Goal: Information Seeking & Learning: Check status

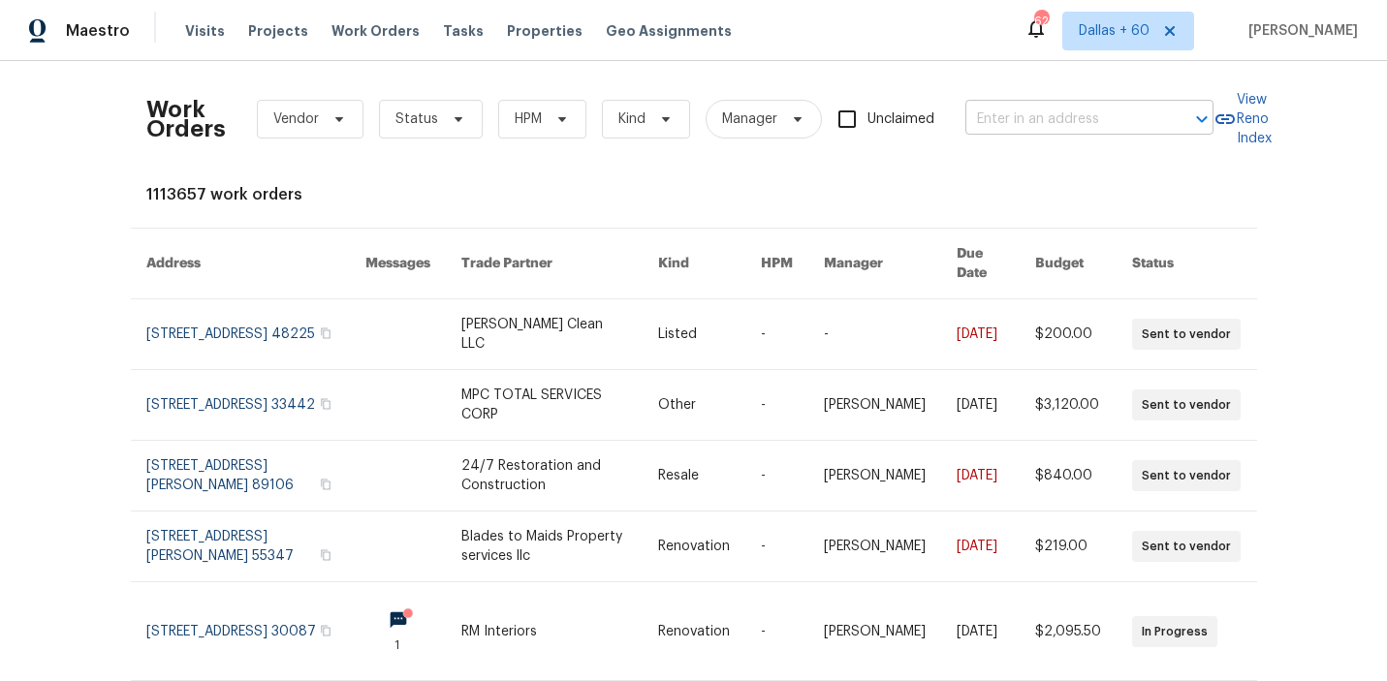
click at [1056, 120] on input "text" at bounding box center [1062, 120] width 194 height 30
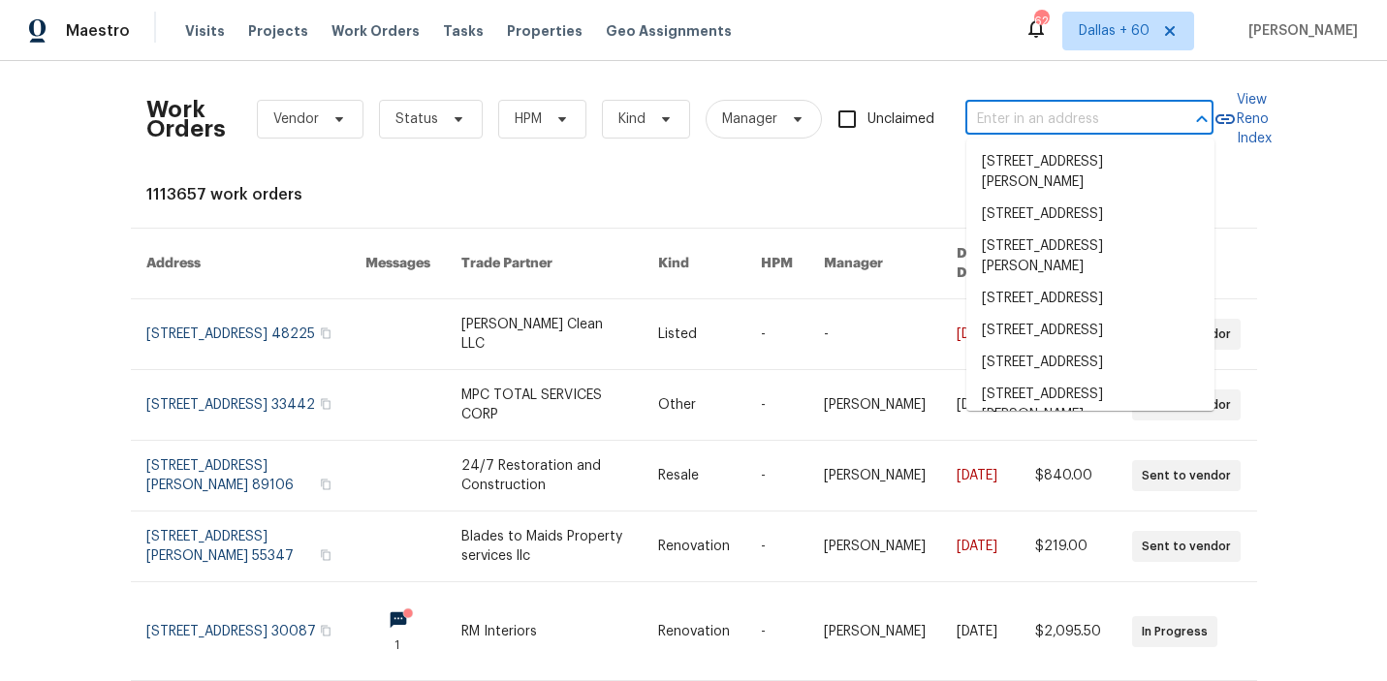
paste input "[STREET_ADDRESS]"
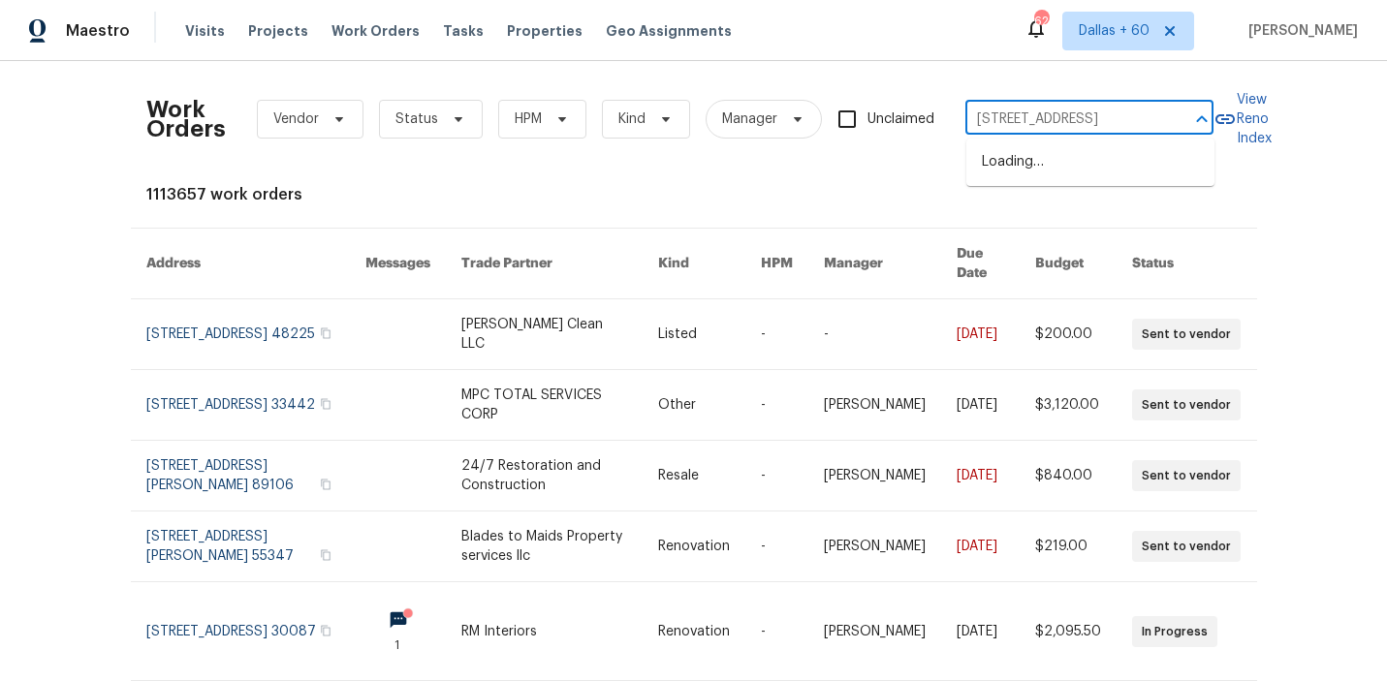
scroll to position [0, 40]
type input "[STREET_ADDRESS]"
click at [1049, 164] on li "[STREET_ADDRESS]" at bounding box center [1090, 162] width 248 height 32
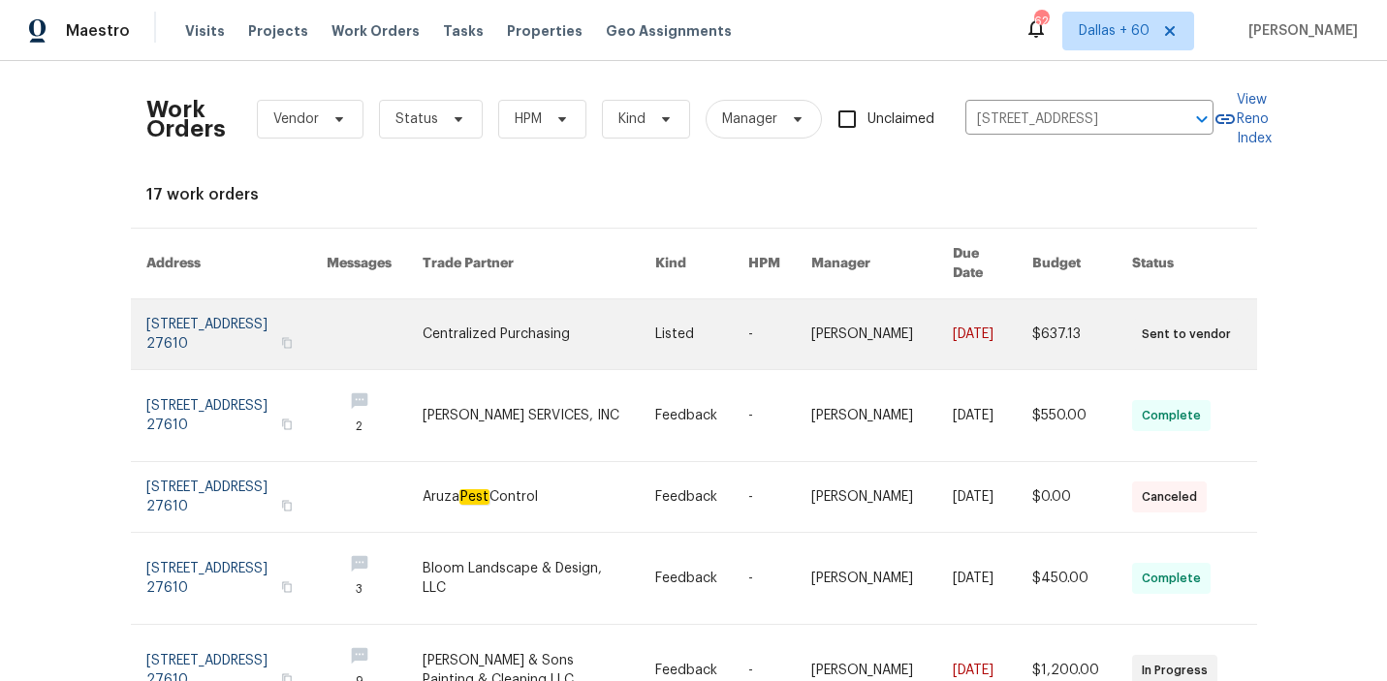
click at [583, 320] on link at bounding box center [538, 334] width 233 height 70
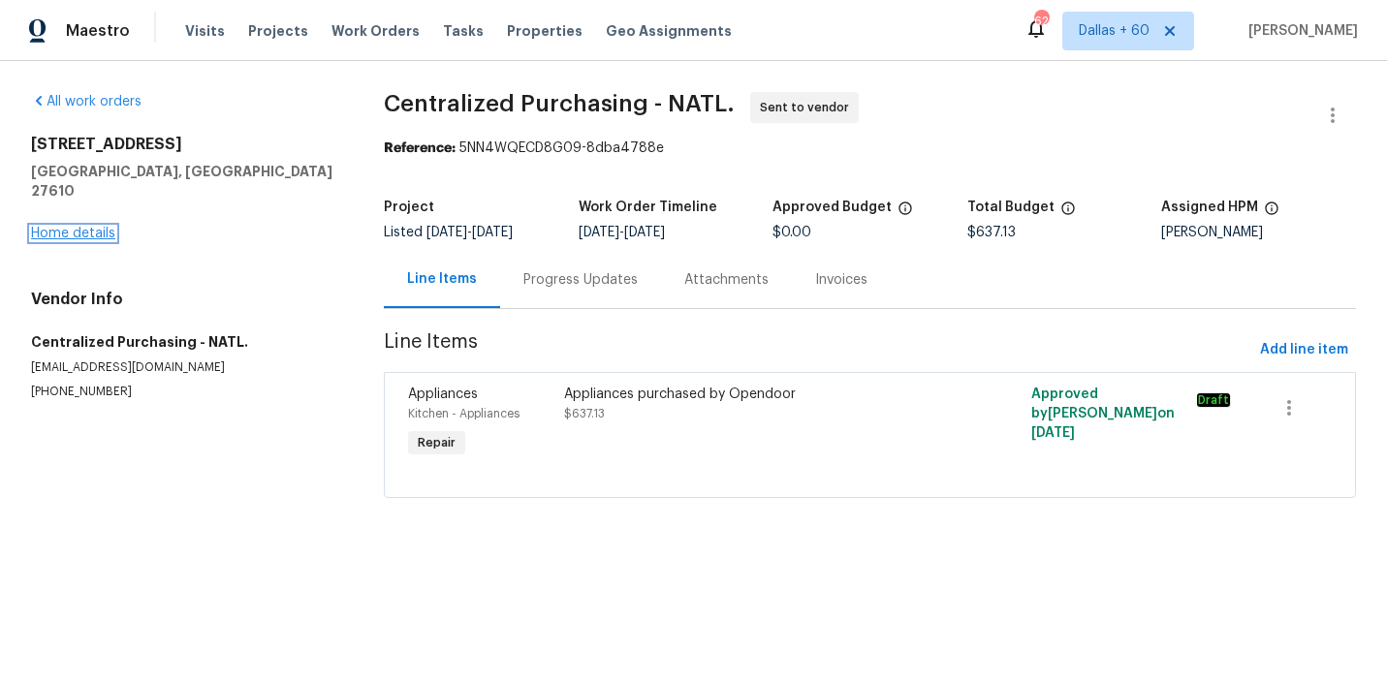
click at [78, 227] on link "Home details" at bounding box center [73, 234] width 84 height 14
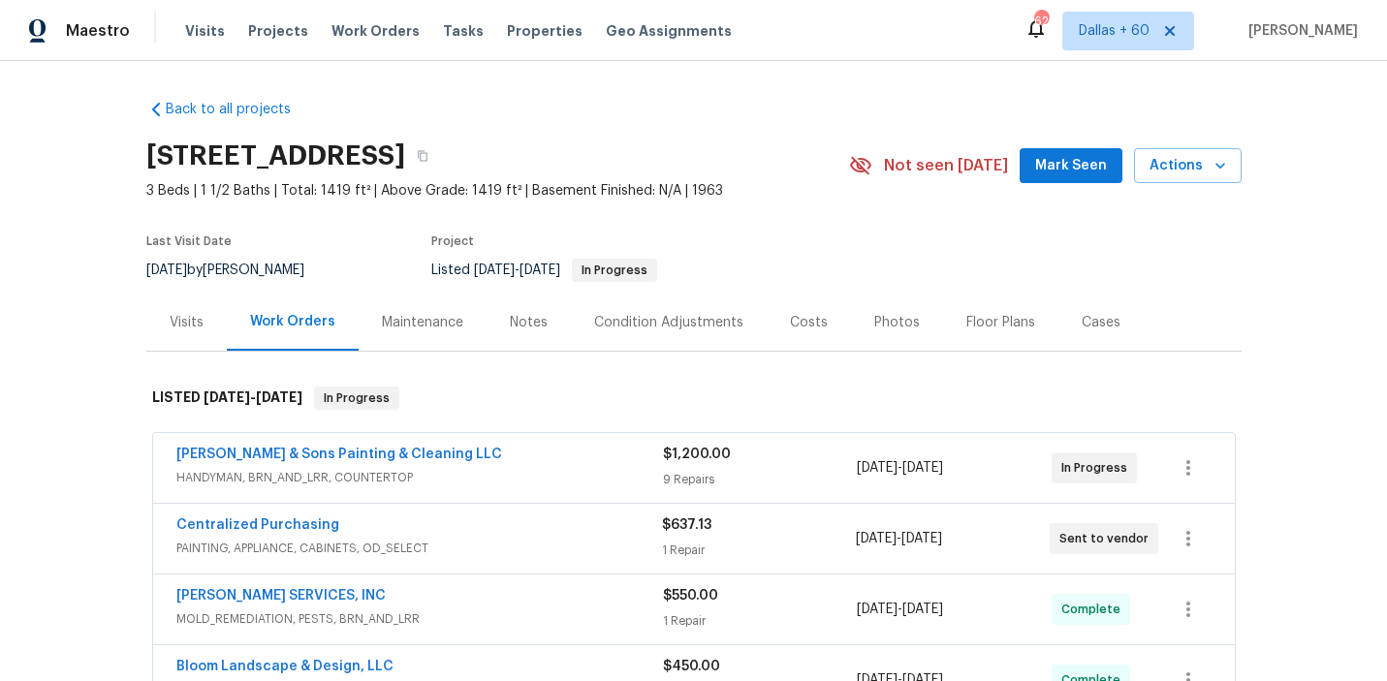
click at [504, 463] on div "[PERSON_NAME] & Sons Painting & Cleaning LLC" at bounding box center [419, 456] width 486 height 23
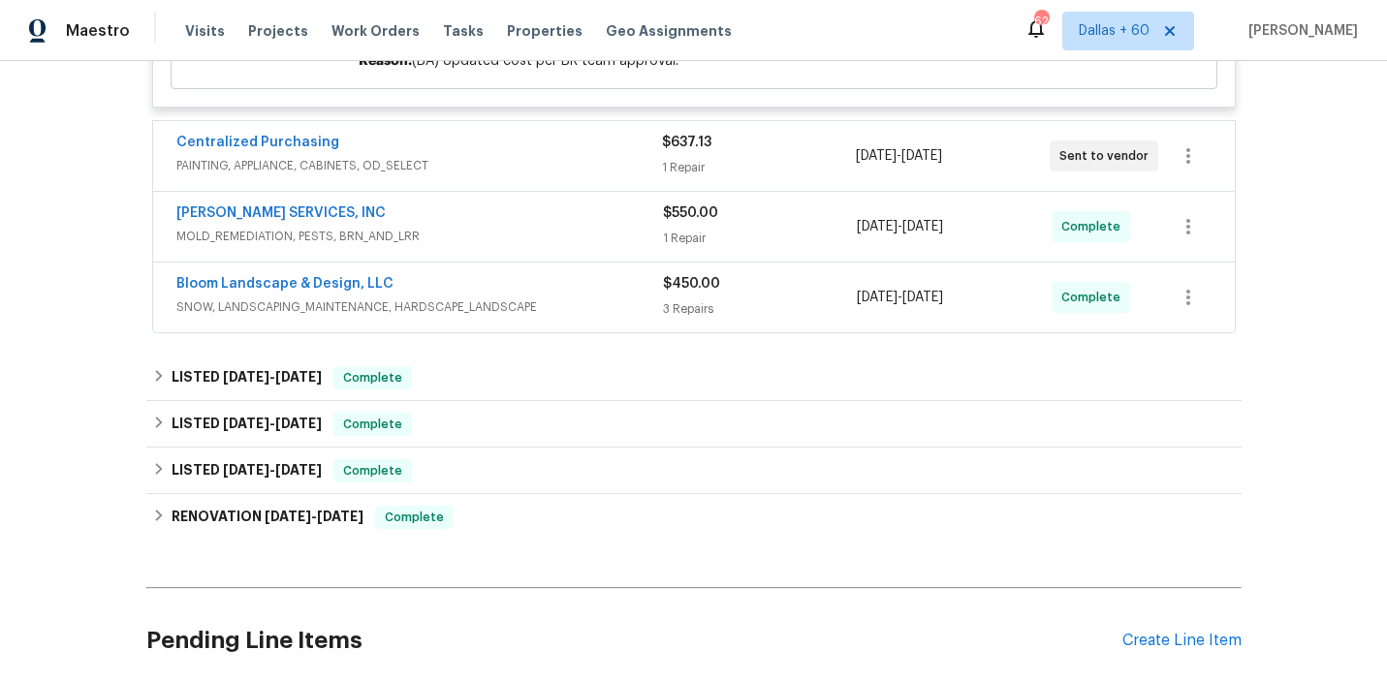
scroll to position [2466, 0]
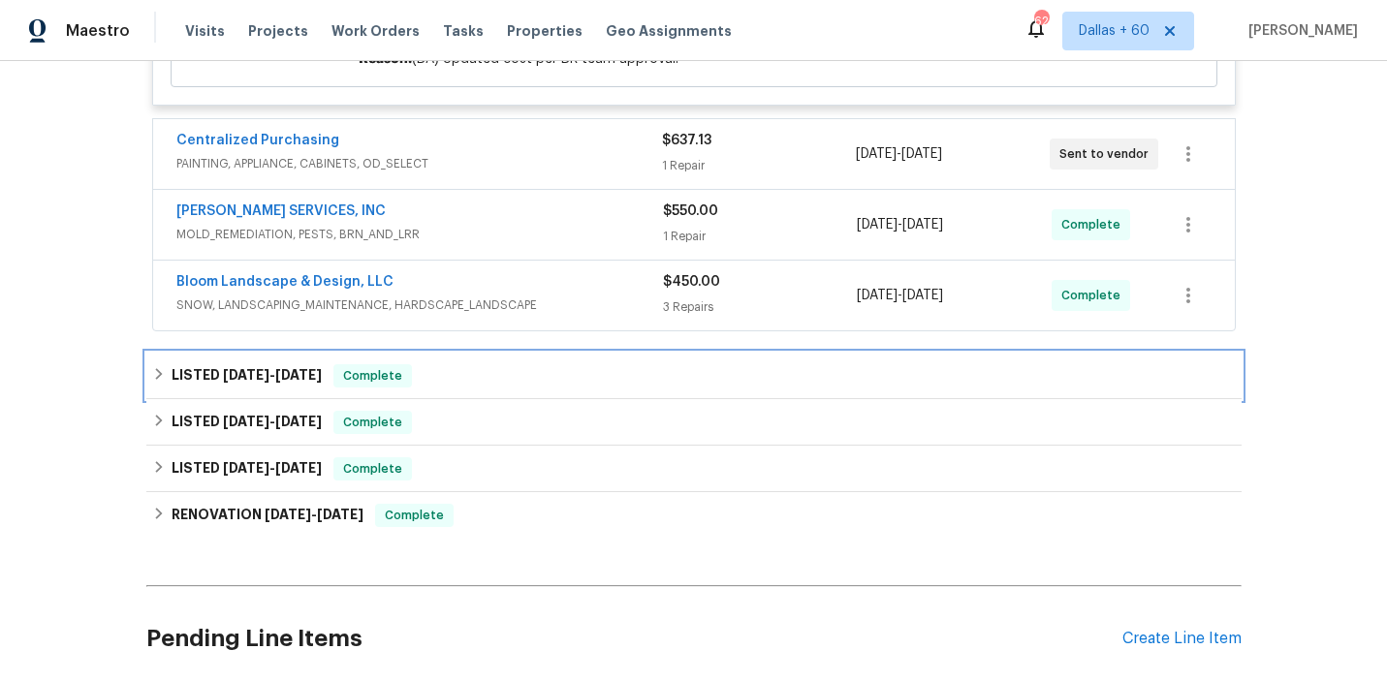
click at [444, 388] on div "LISTED [DATE] - [DATE] Complete" at bounding box center [693, 375] width 1083 height 23
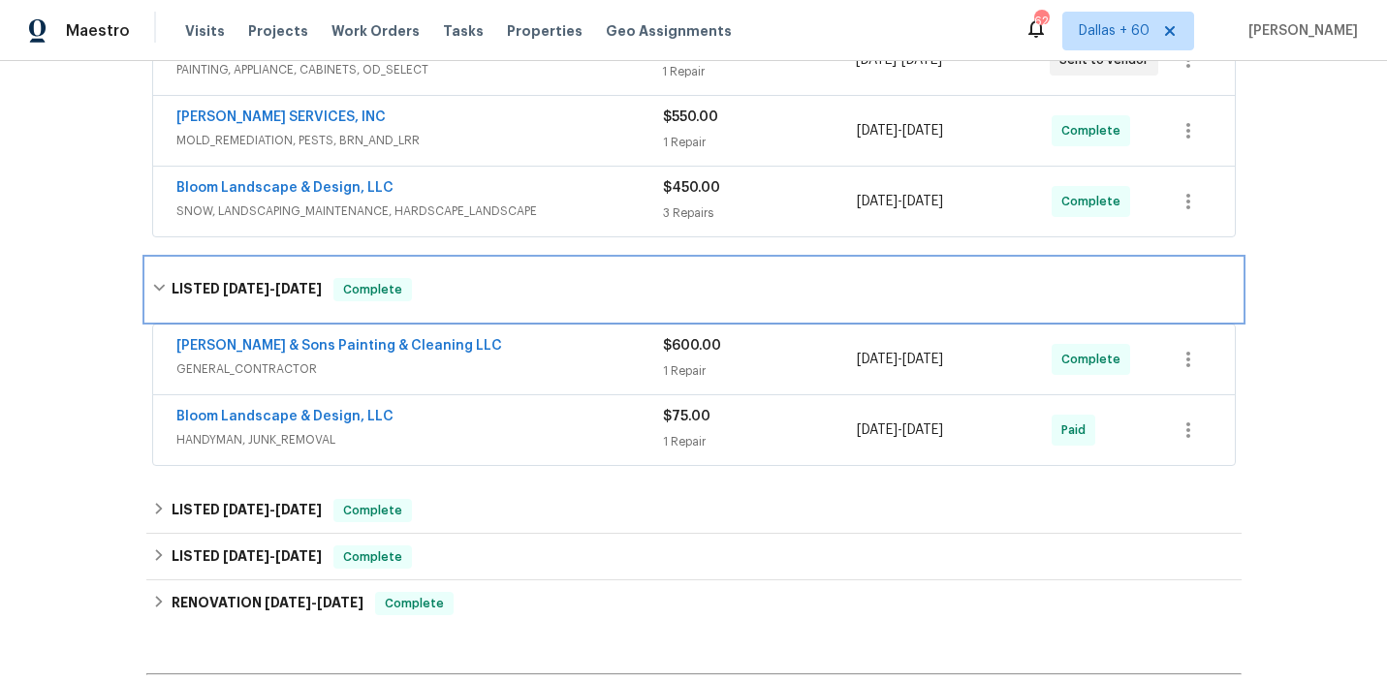
scroll to position [2776, 0]
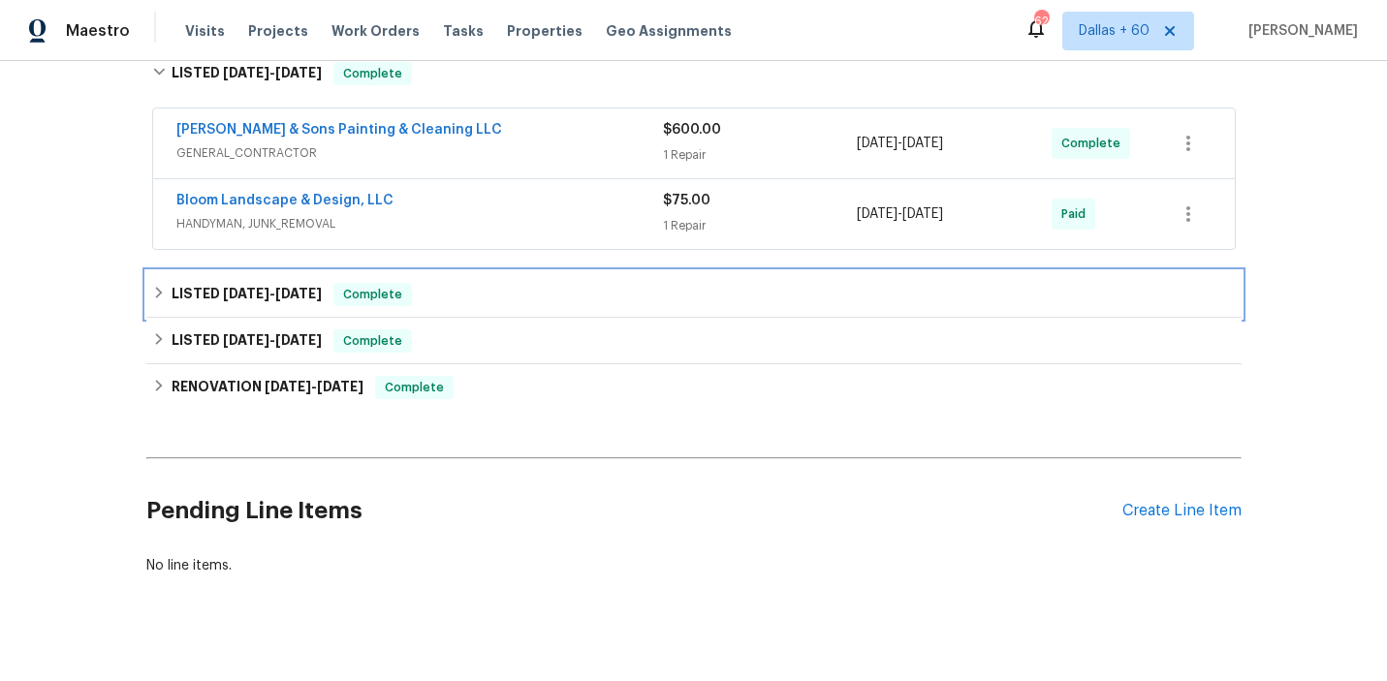
click at [498, 306] on div "LISTED [DATE] - [DATE] Complete" at bounding box center [693, 294] width 1083 height 23
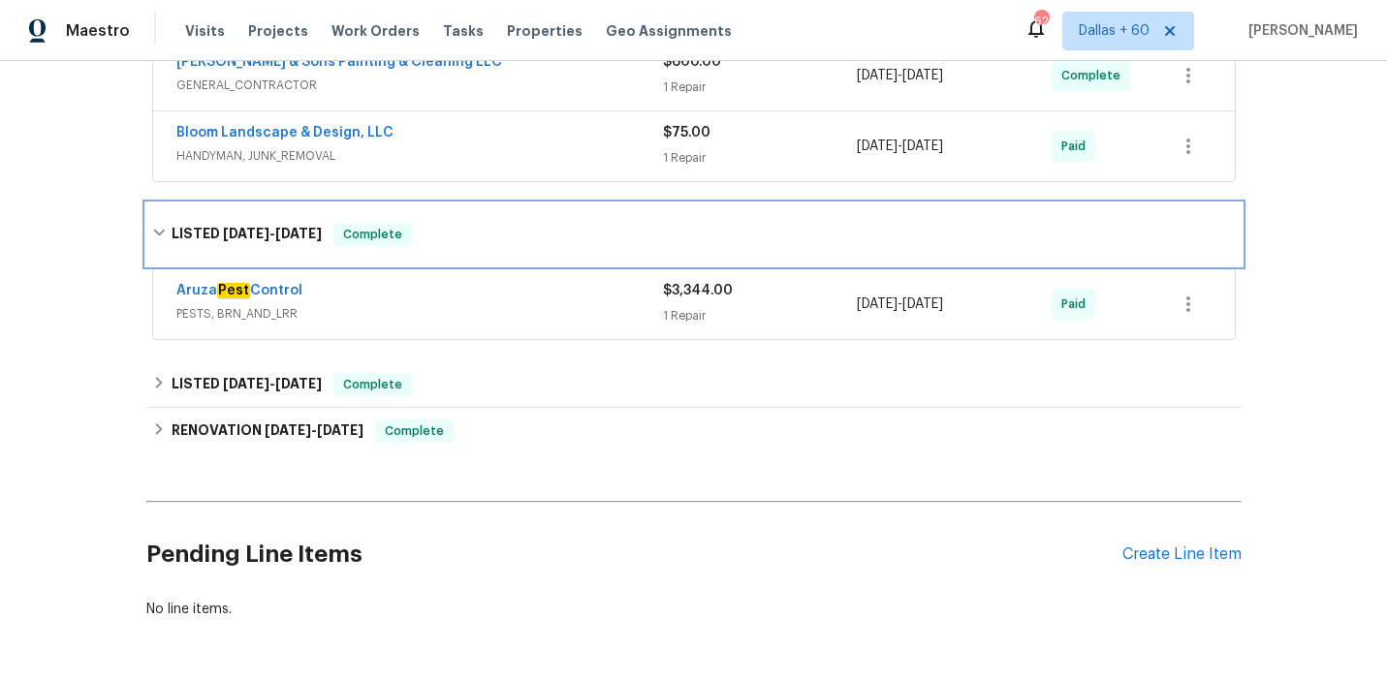
scroll to position [2863, 0]
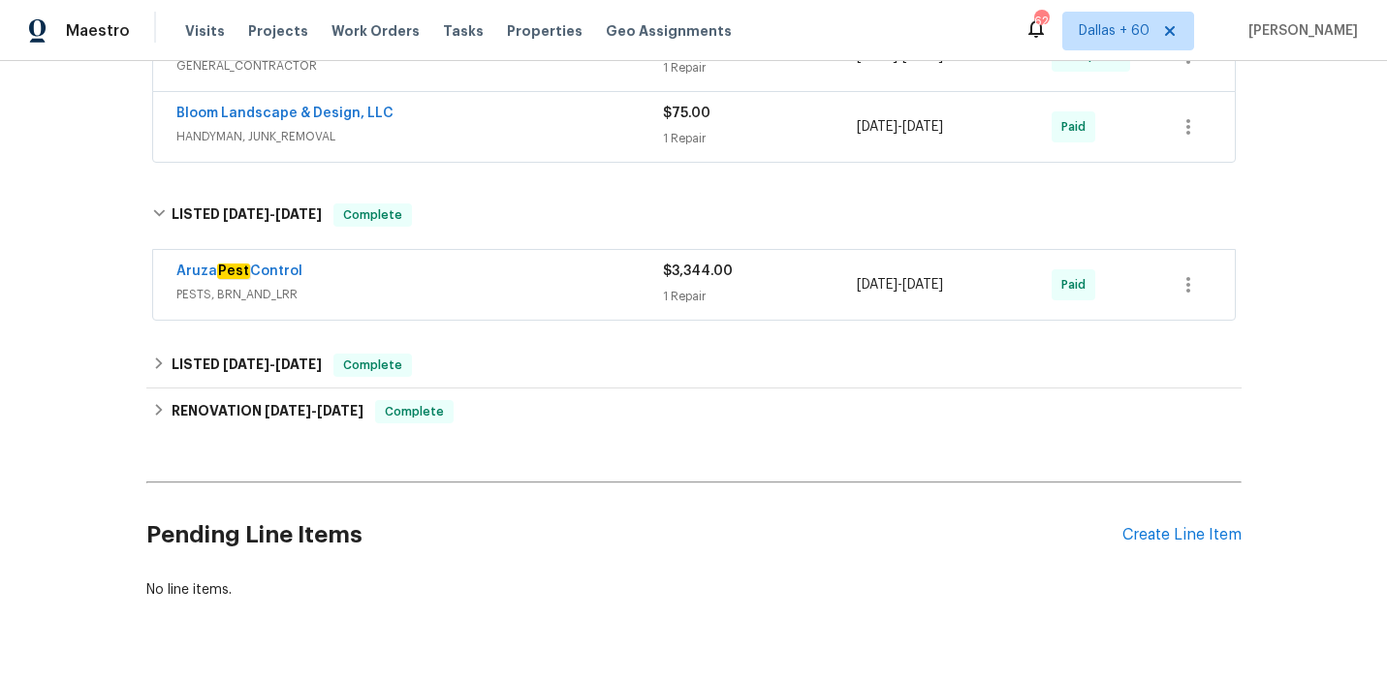
click at [494, 127] on div "Bloom Landscape & Design, LLC" at bounding box center [419, 115] width 486 height 23
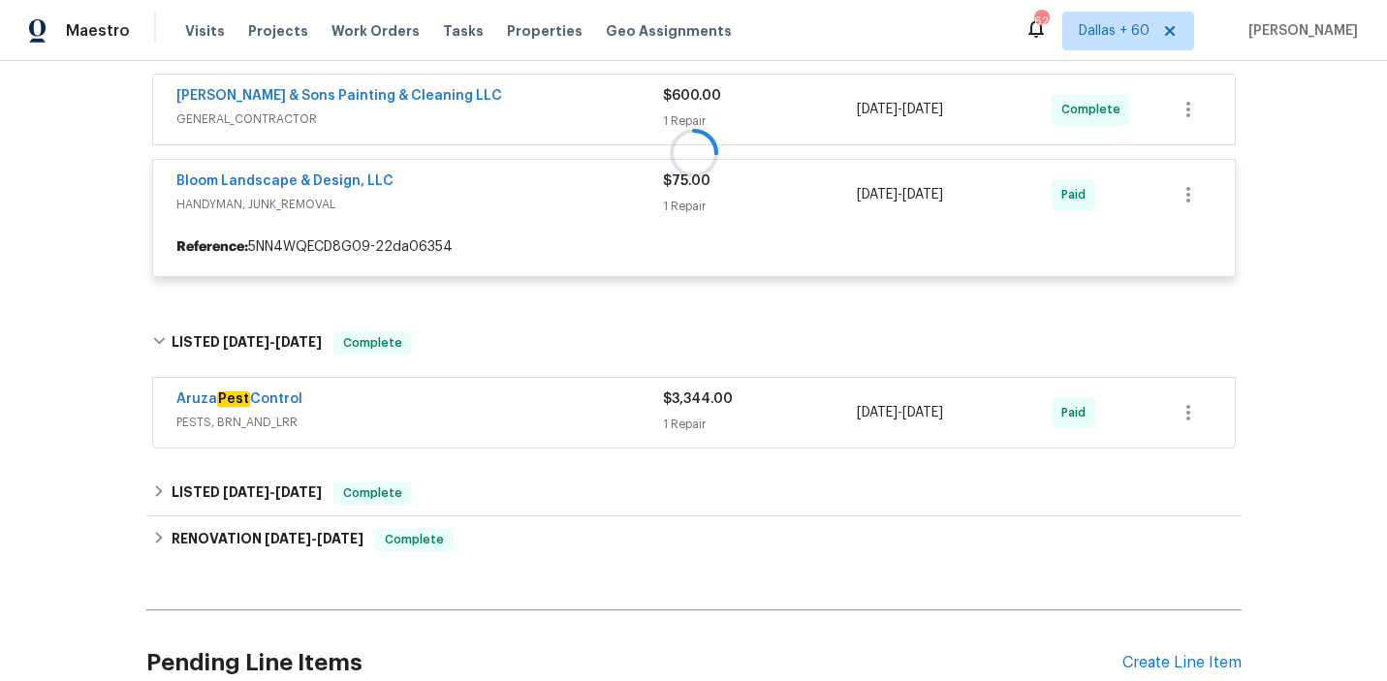
scroll to position [2826, 0]
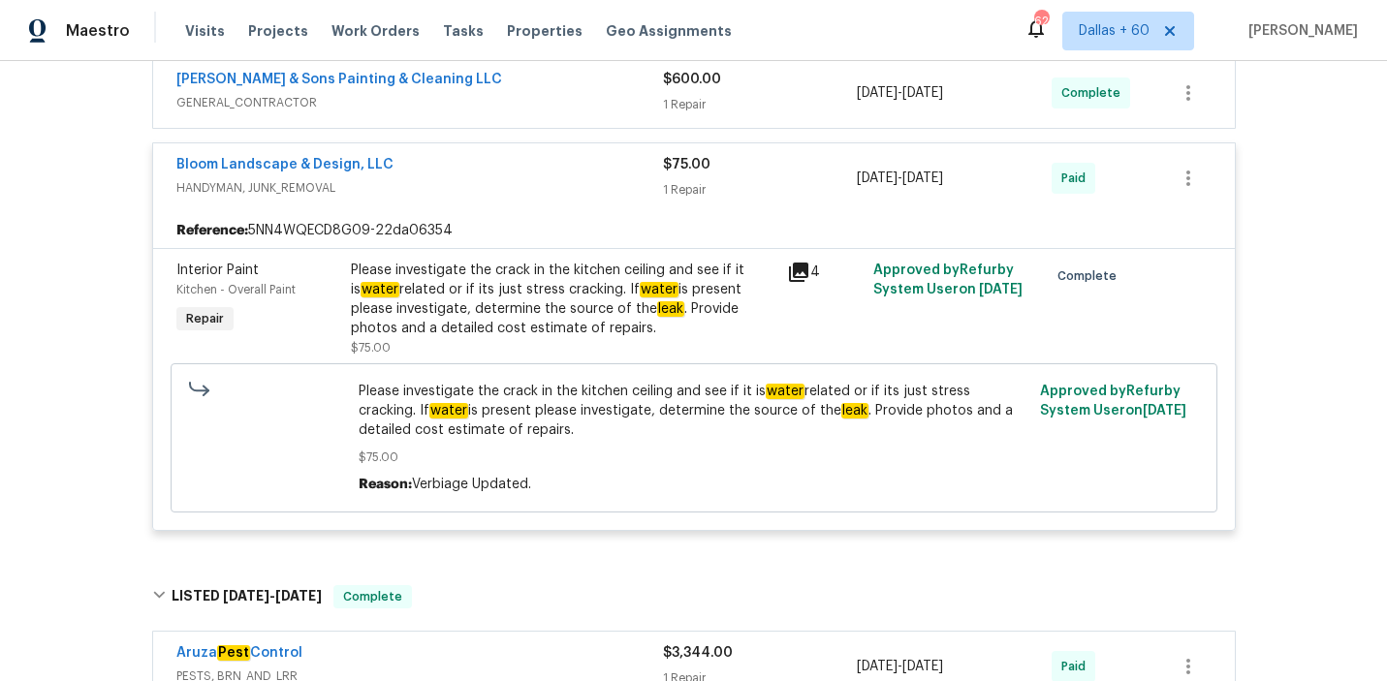
click at [506, 128] on div "[PERSON_NAME] & Sons Painting & Cleaning LLC GENERAL_CONTRACTOR $600.00 1 Repai…" at bounding box center [693, 93] width 1081 height 70
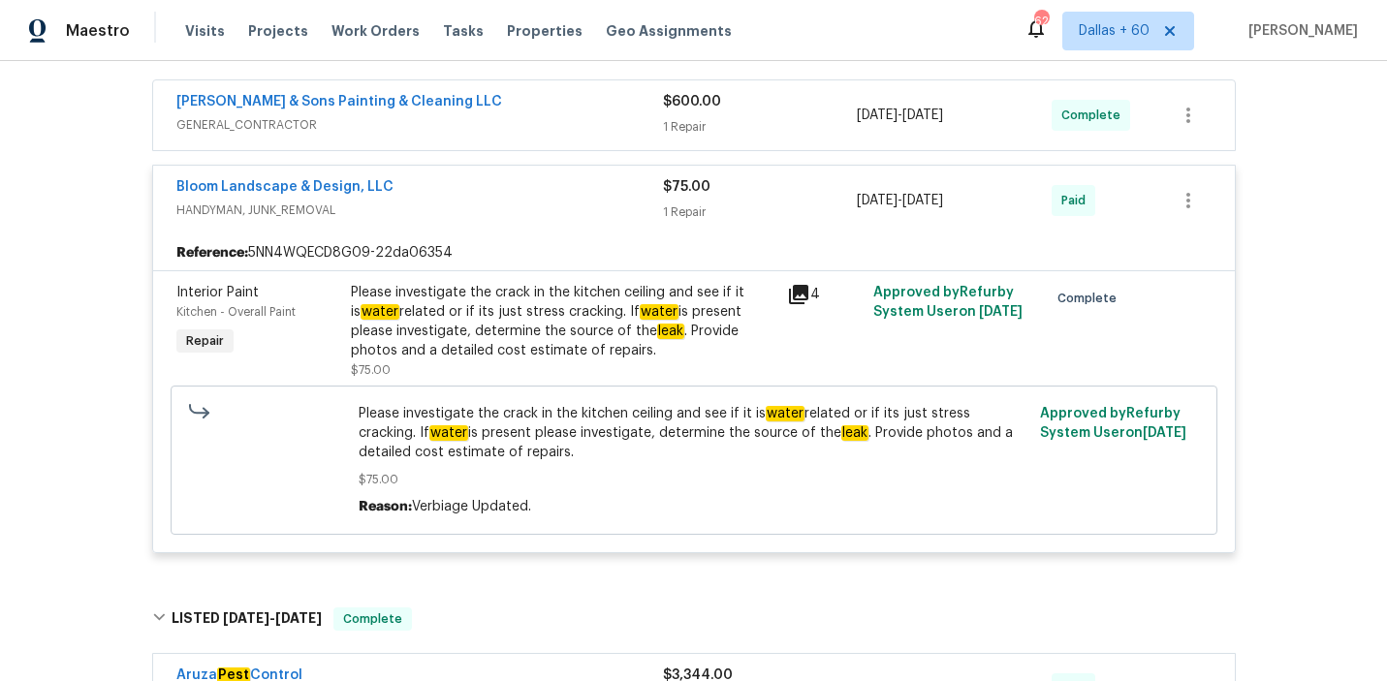
click at [506, 135] on span "GENERAL_CONTRACTOR" at bounding box center [419, 124] width 486 height 19
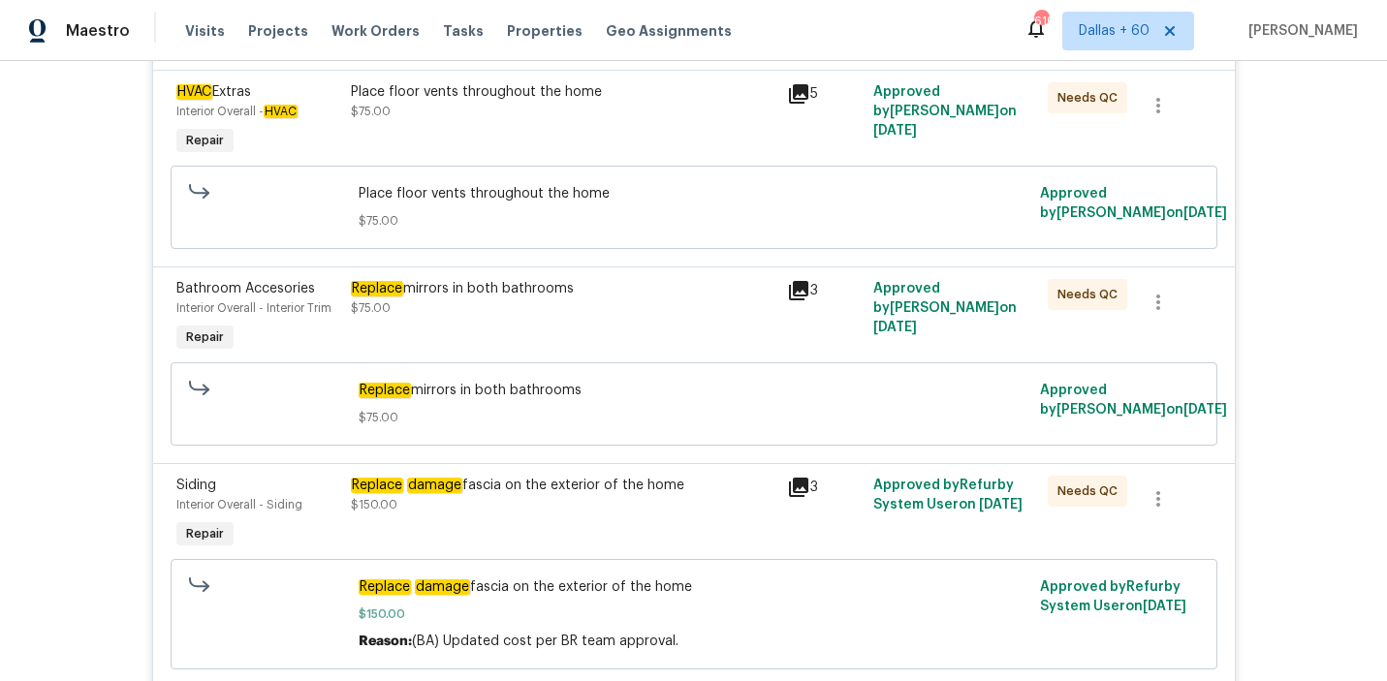
scroll to position [0, 0]
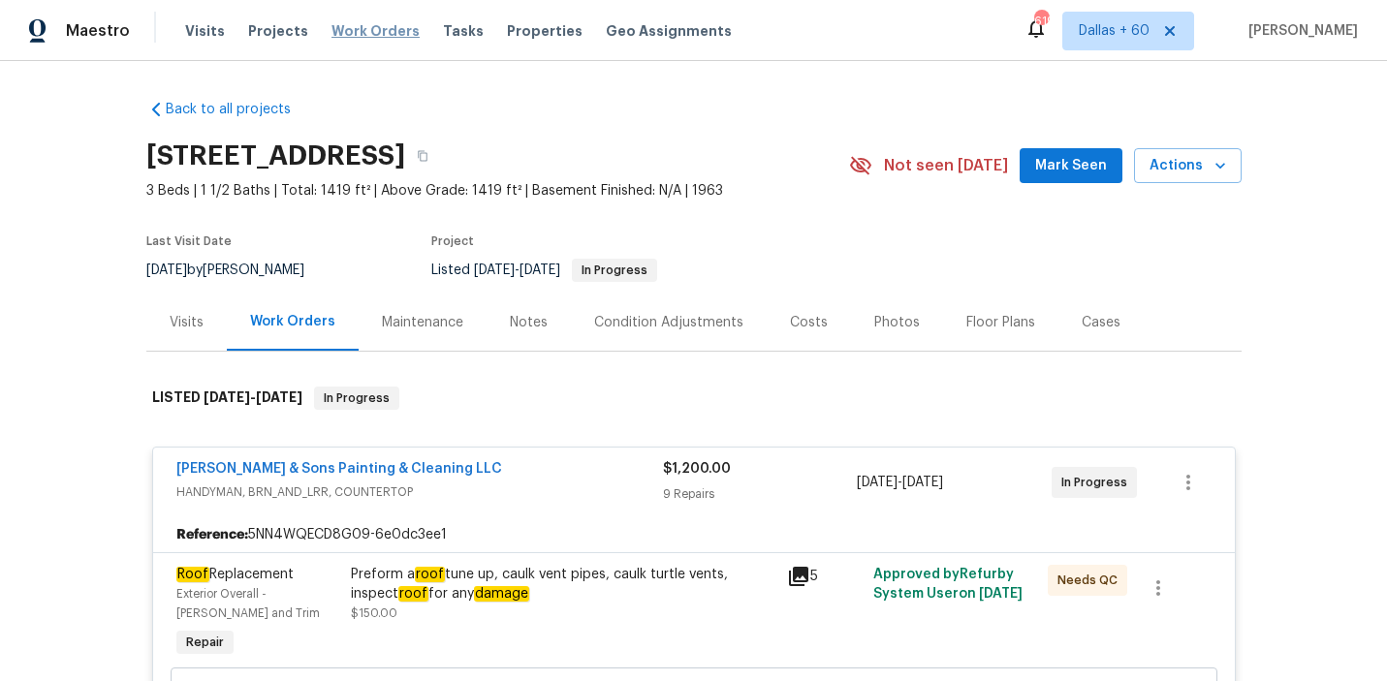
click at [365, 22] on span "Work Orders" at bounding box center [375, 30] width 88 height 19
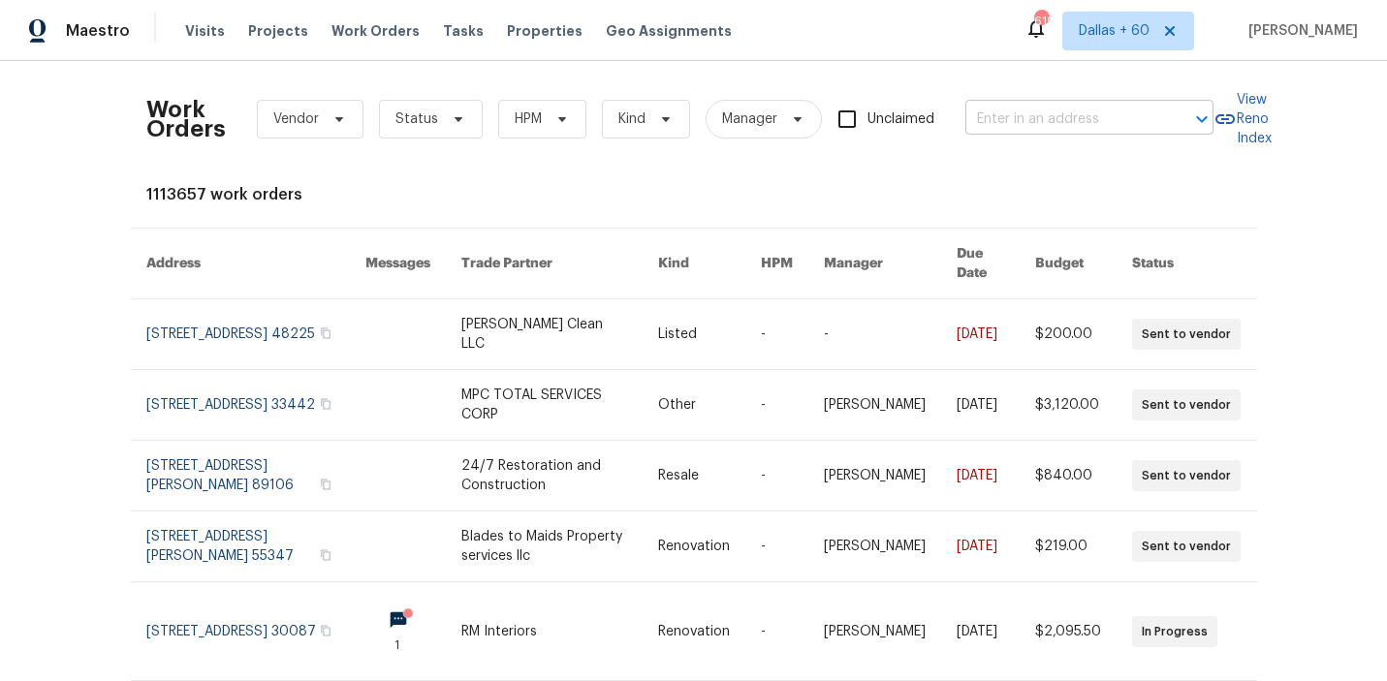
click at [1064, 117] on input "text" at bounding box center [1062, 120] width 194 height 30
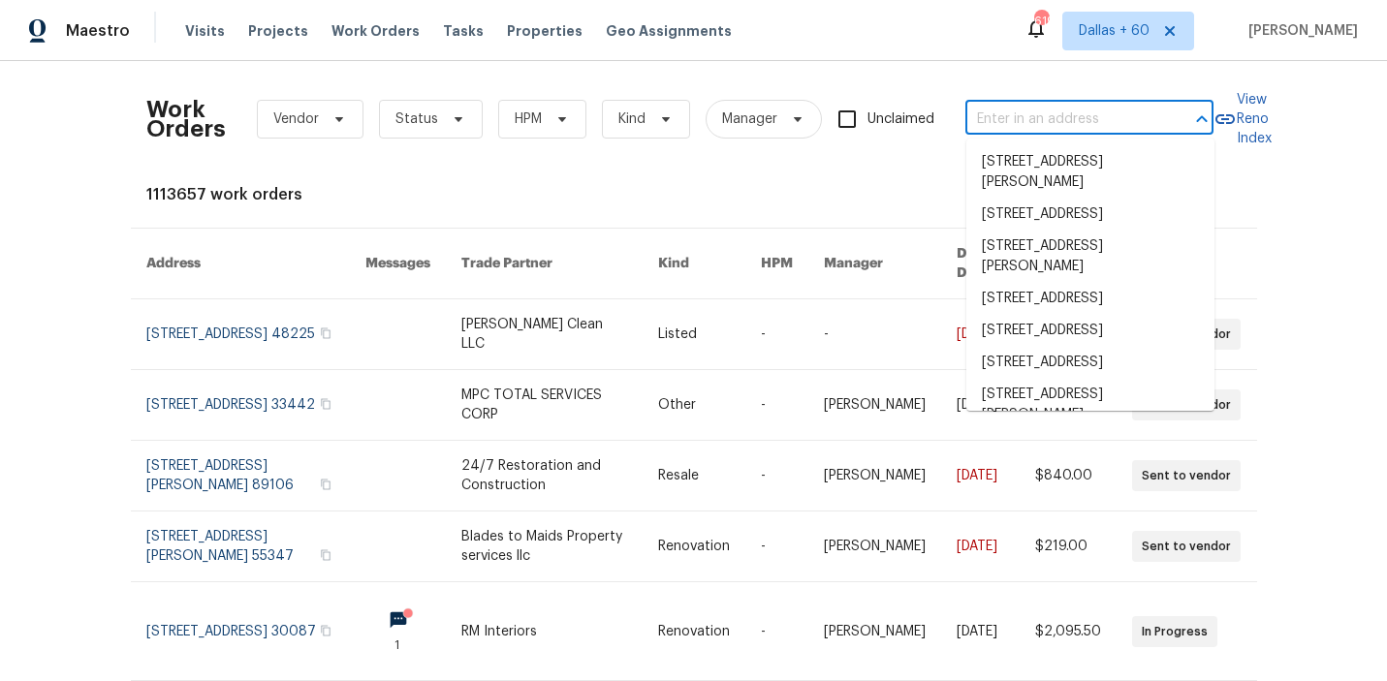
paste input "[STREET_ADDRESS]"
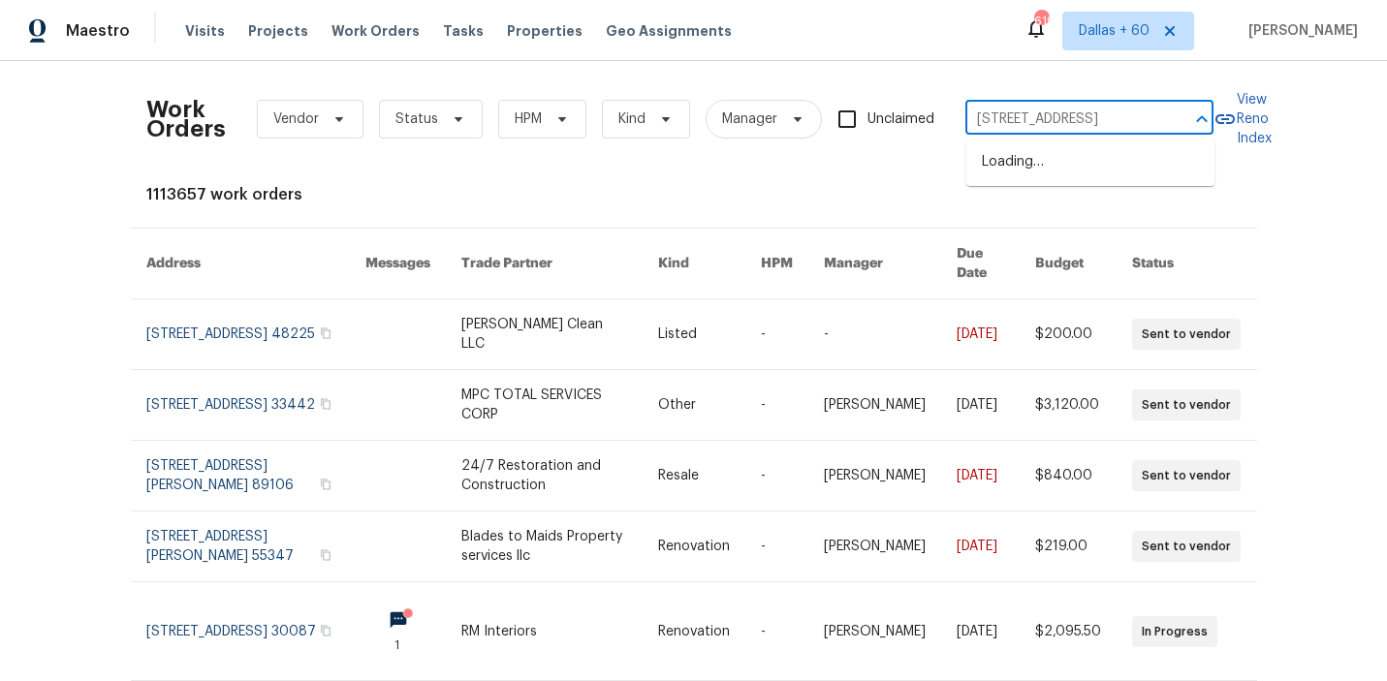
type input "[STREET_ADDRESS]"
click at [1071, 159] on li "[STREET_ADDRESS]" at bounding box center [1090, 162] width 248 height 32
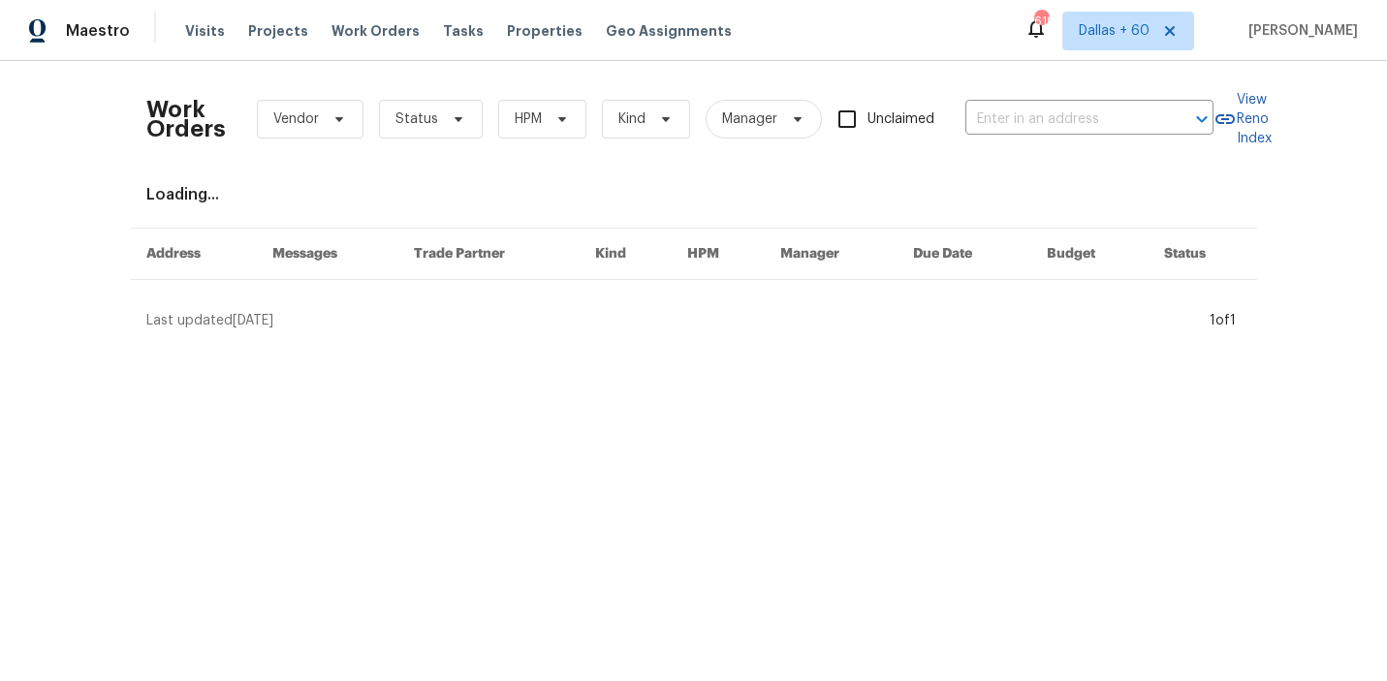
type input "[STREET_ADDRESS]"
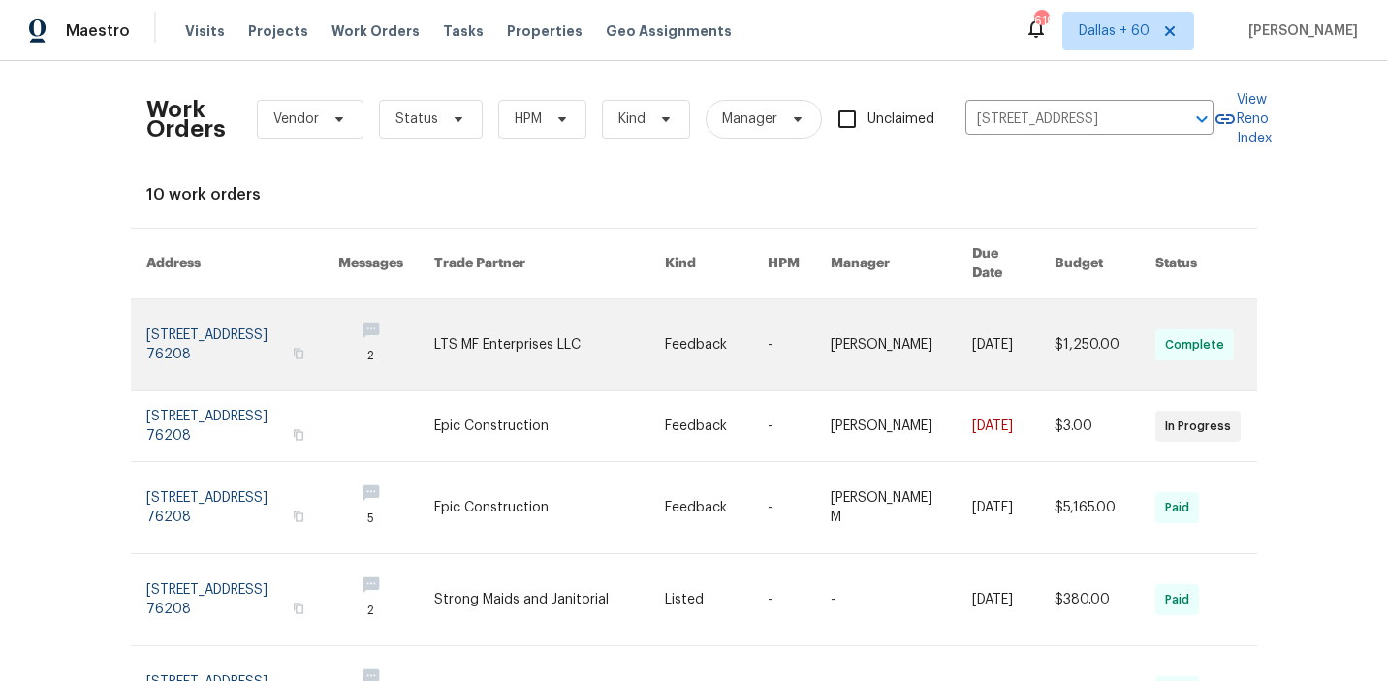
click at [616, 323] on link at bounding box center [549, 344] width 231 height 91
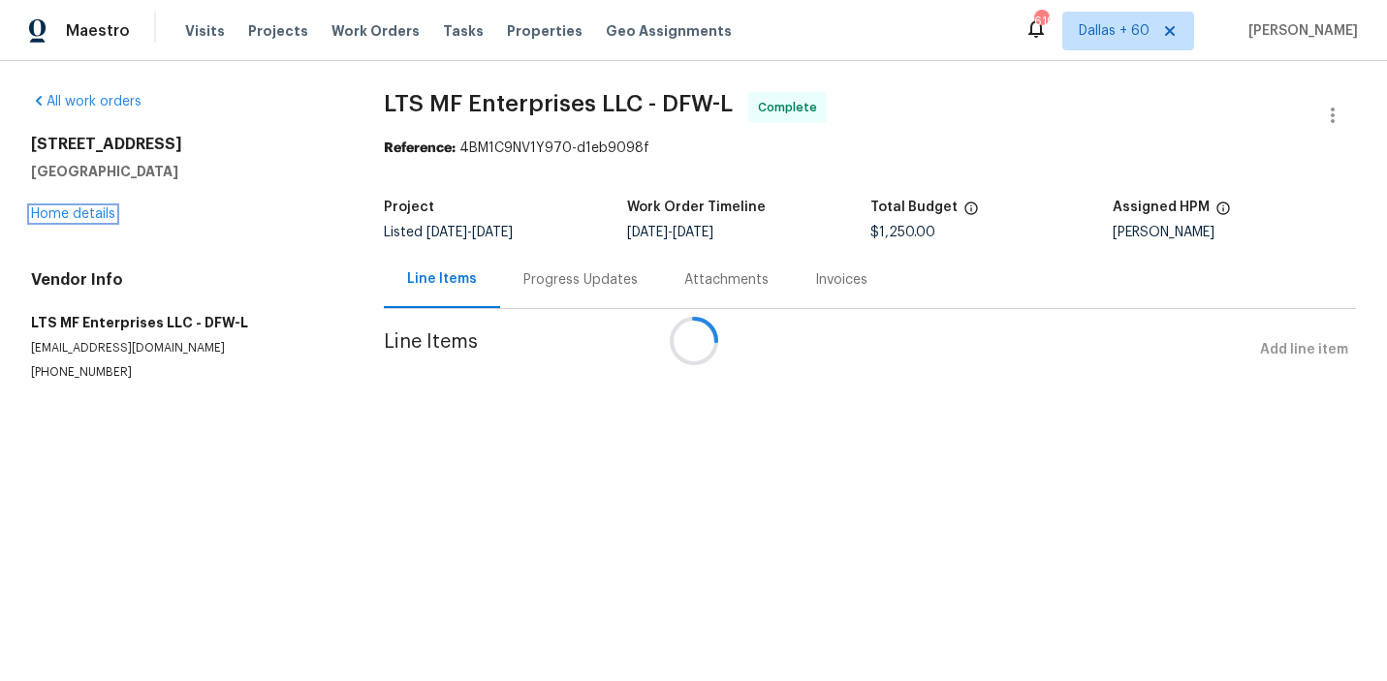
click at [72, 216] on link "Home details" at bounding box center [73, 214] width 84 height 14
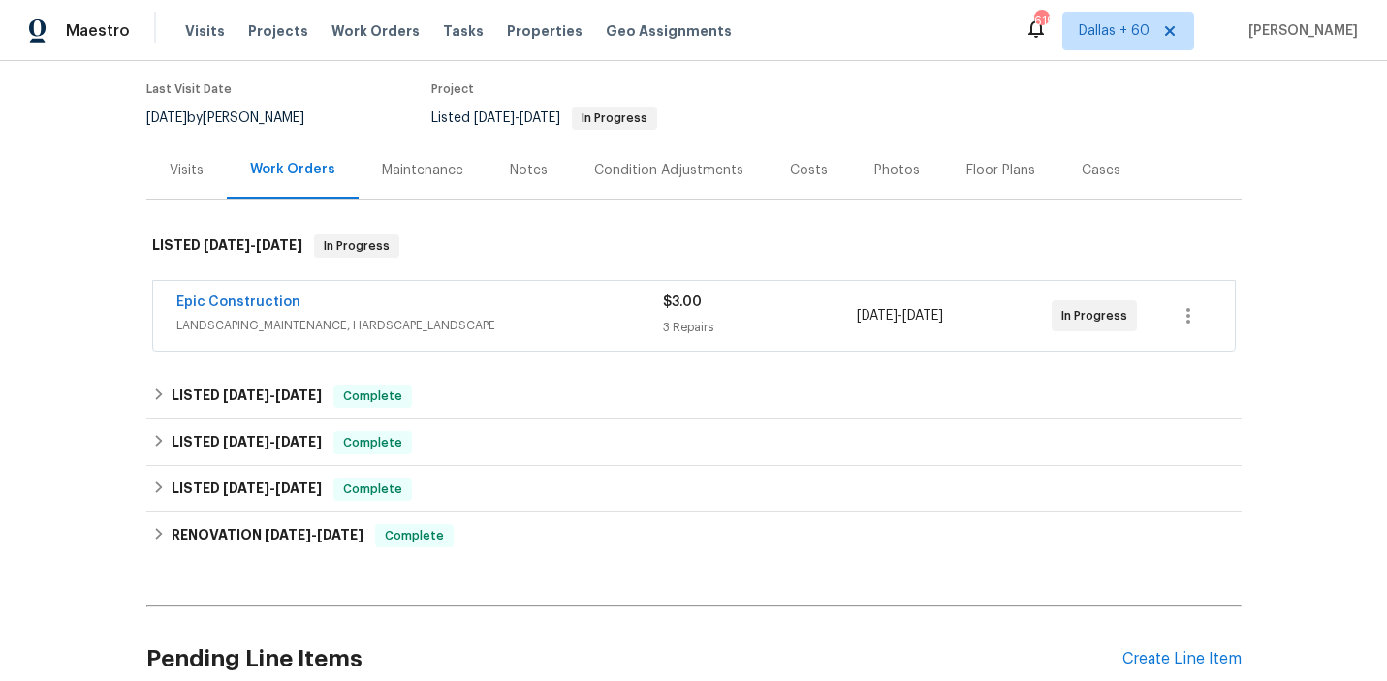
click at [530, 297] on div "Epic Construction" at bounding box center [419, 304] width 486 height 23
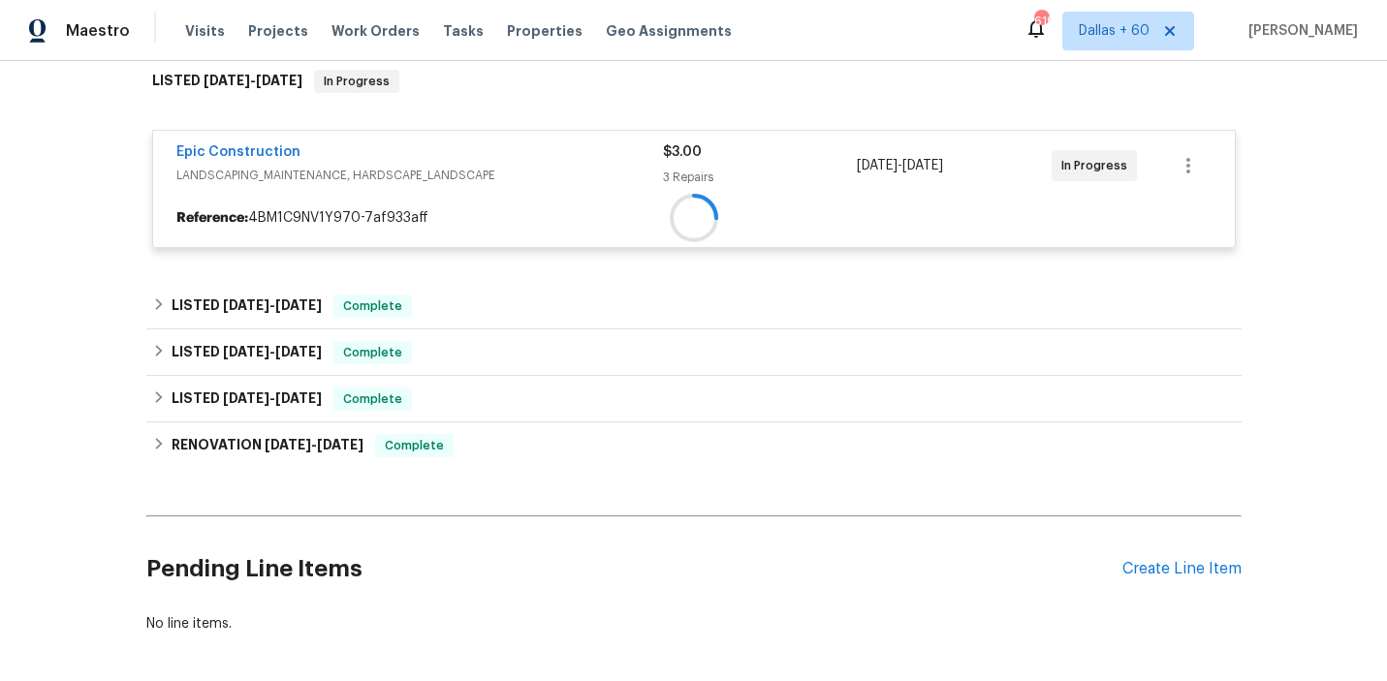
scroll to position [401, 0]
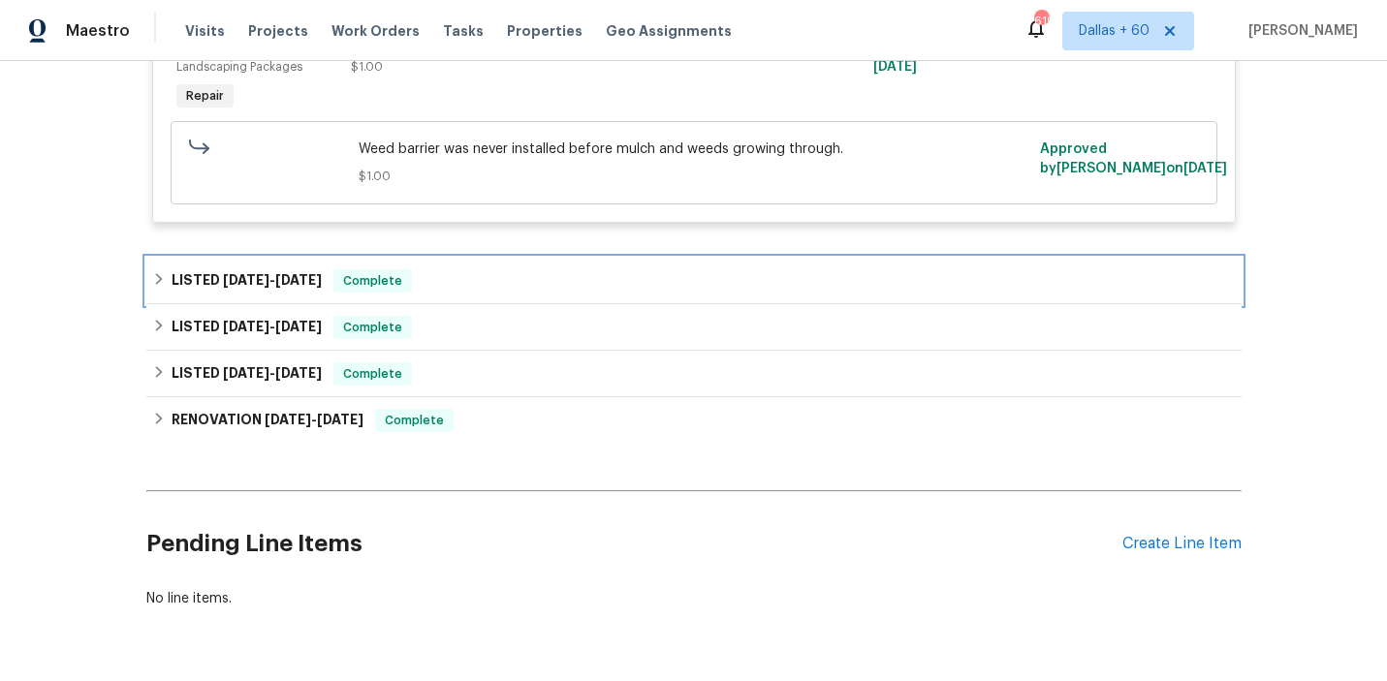
click at [522, 293] on div "LISTED [DATE] - [DATE] Complete" at bounding box center [693, 280] width 1083 height 23
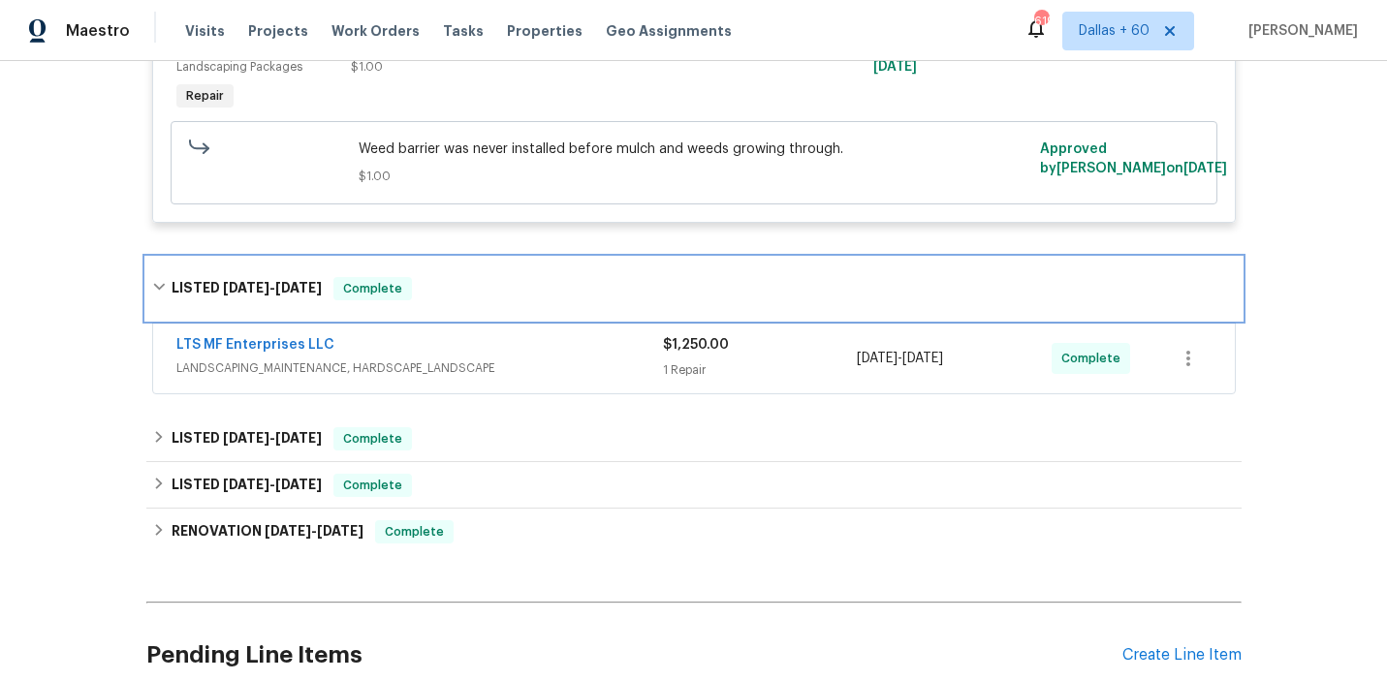
scroll to position [1102, 0]
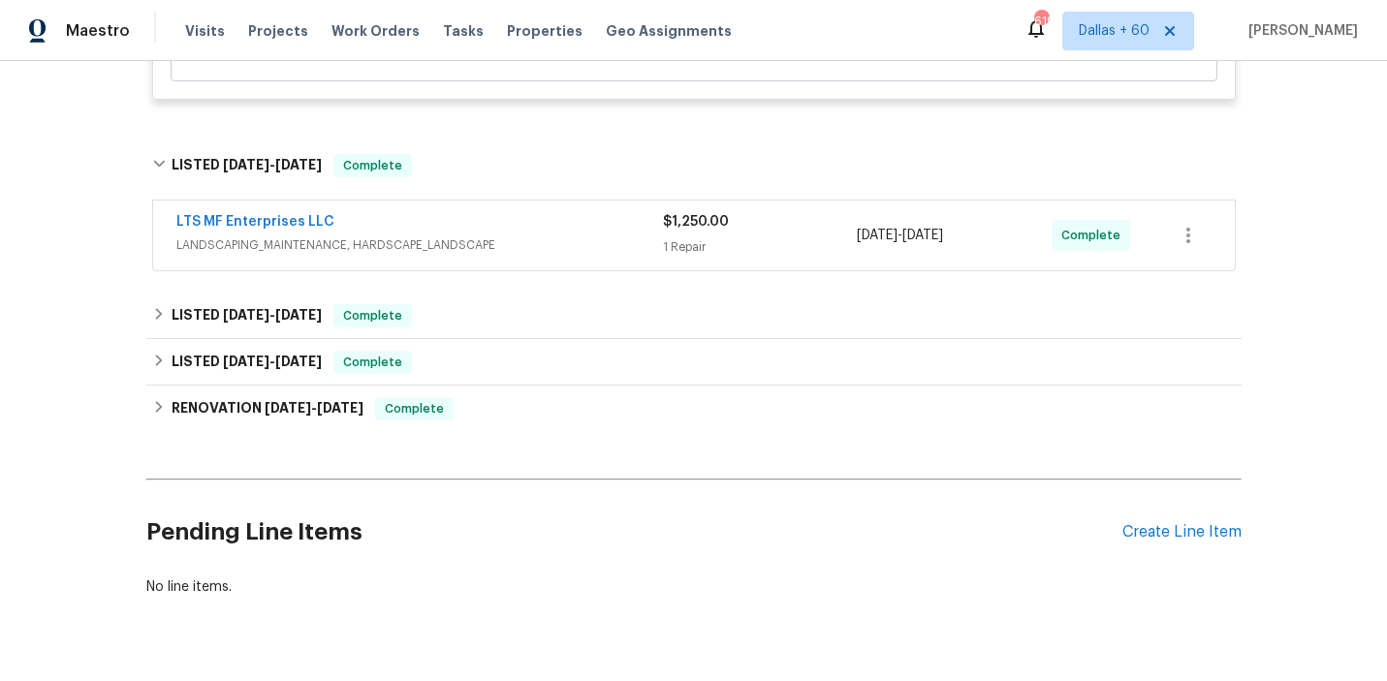
click at [550, 235] on div "LTS MF Enterprises LLC" at bounding box center [419, 223] width 486 height 23
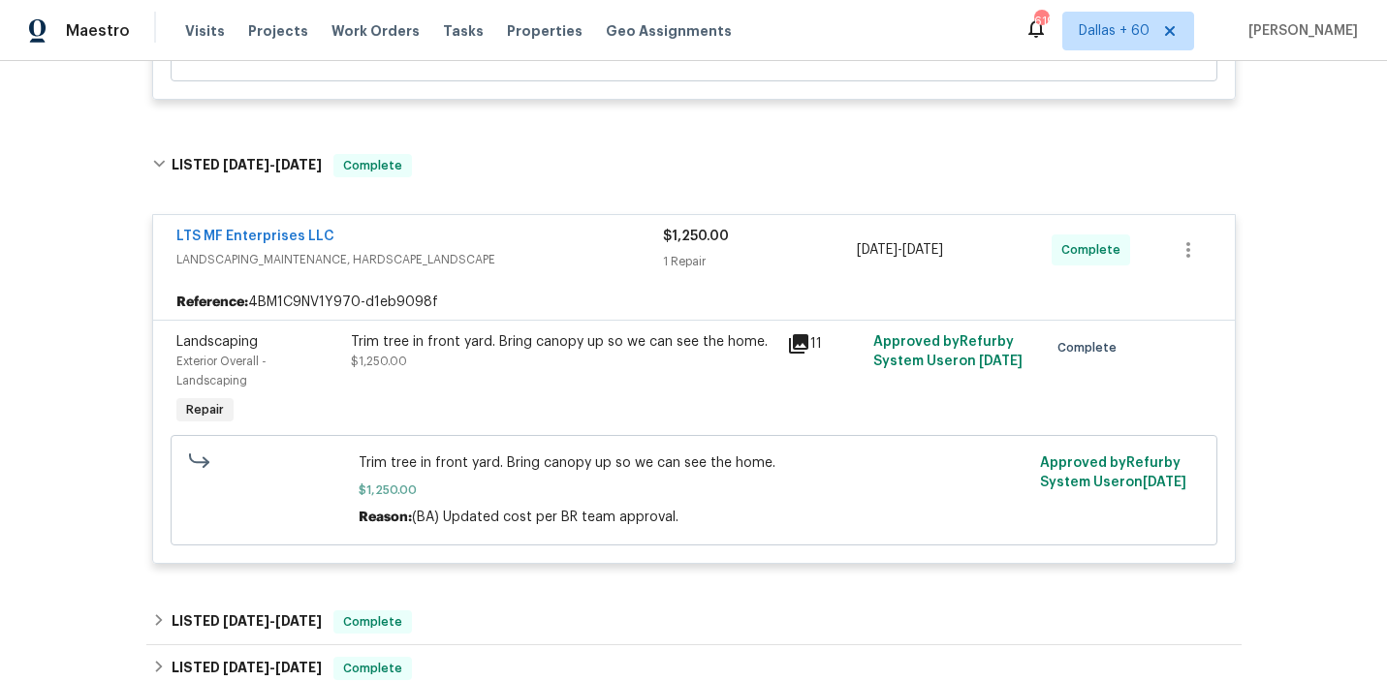
scroll to position [1472, 0]
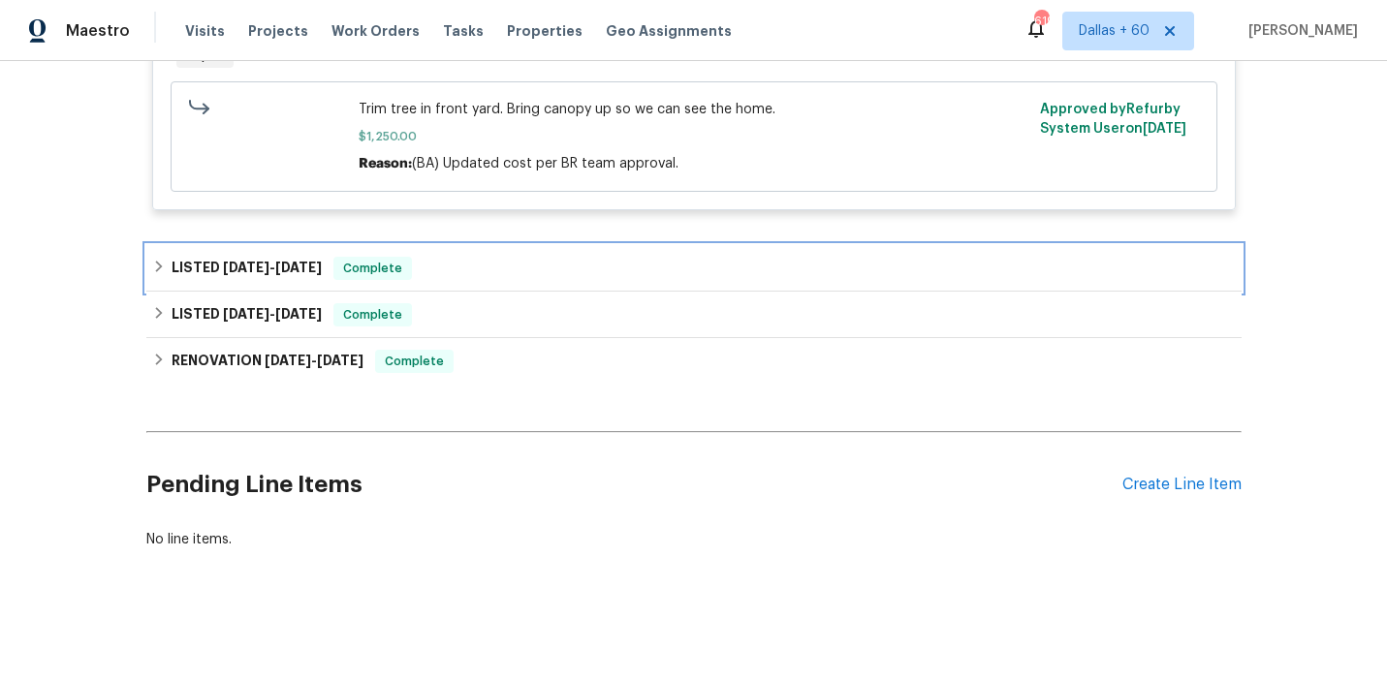
click at [503, 280] on div "LISTED [DATE] - [DATE] Complete" at bounding box center [693, 268] width 1083 height 23
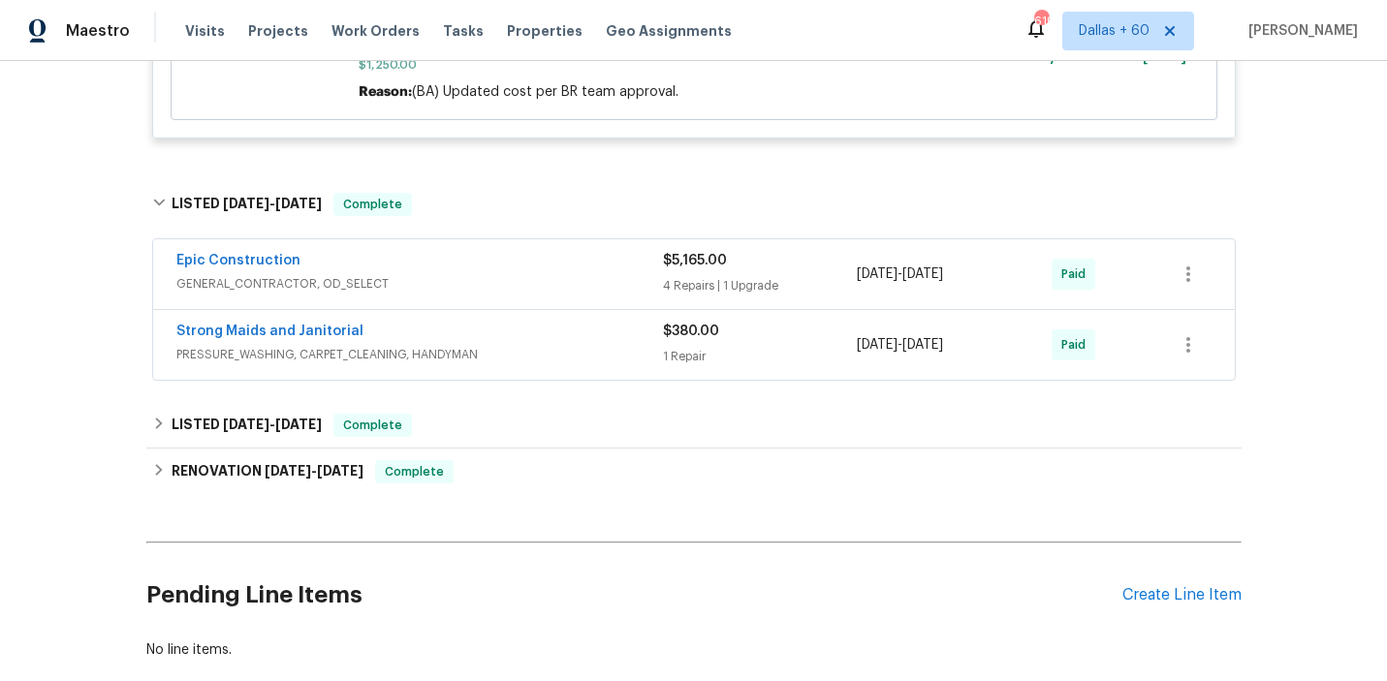
click at [511, 274] on div "Epic Construction" at bounding box center [419, 262] width 486 height 23
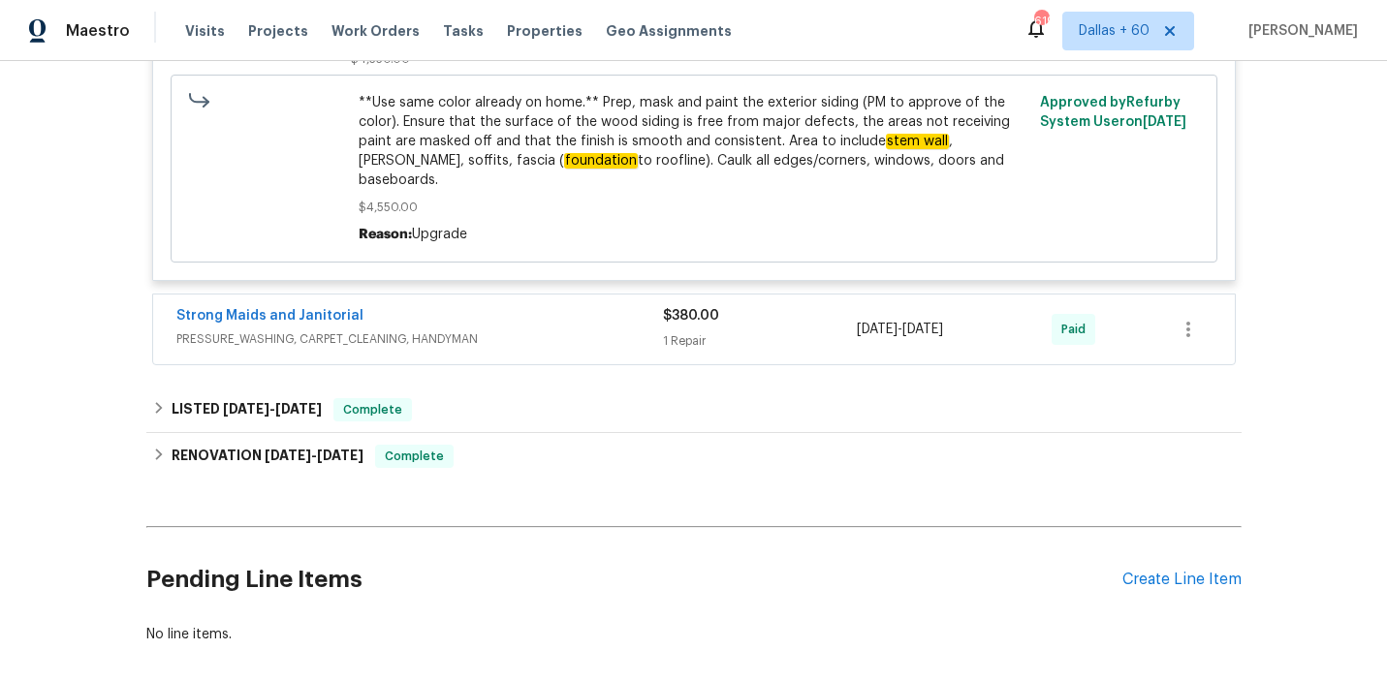
scroll to position [2720, 0]
click at [525, 350] on span "PRESSURE_WASHING, CARPET_CLEANING, HANDYMAN" at bounding box center [419, 339] width 486 height 19
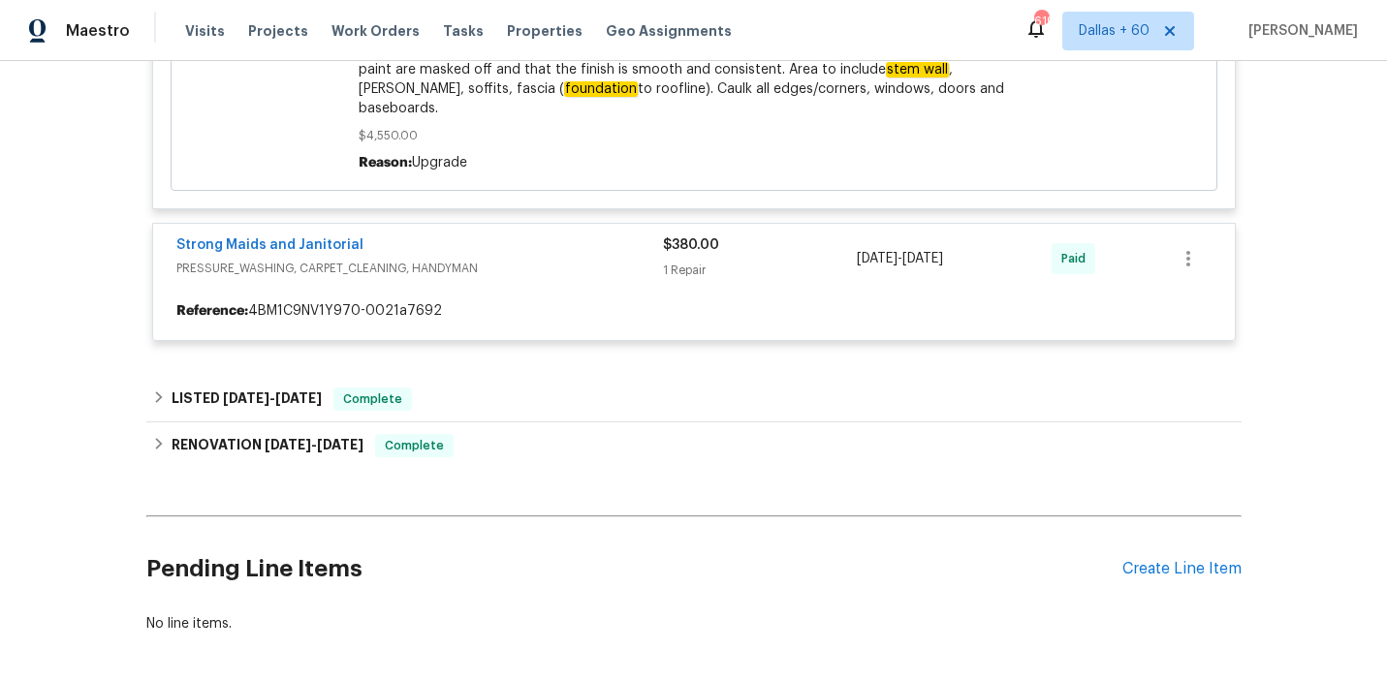
scroll to position [2818, 0]
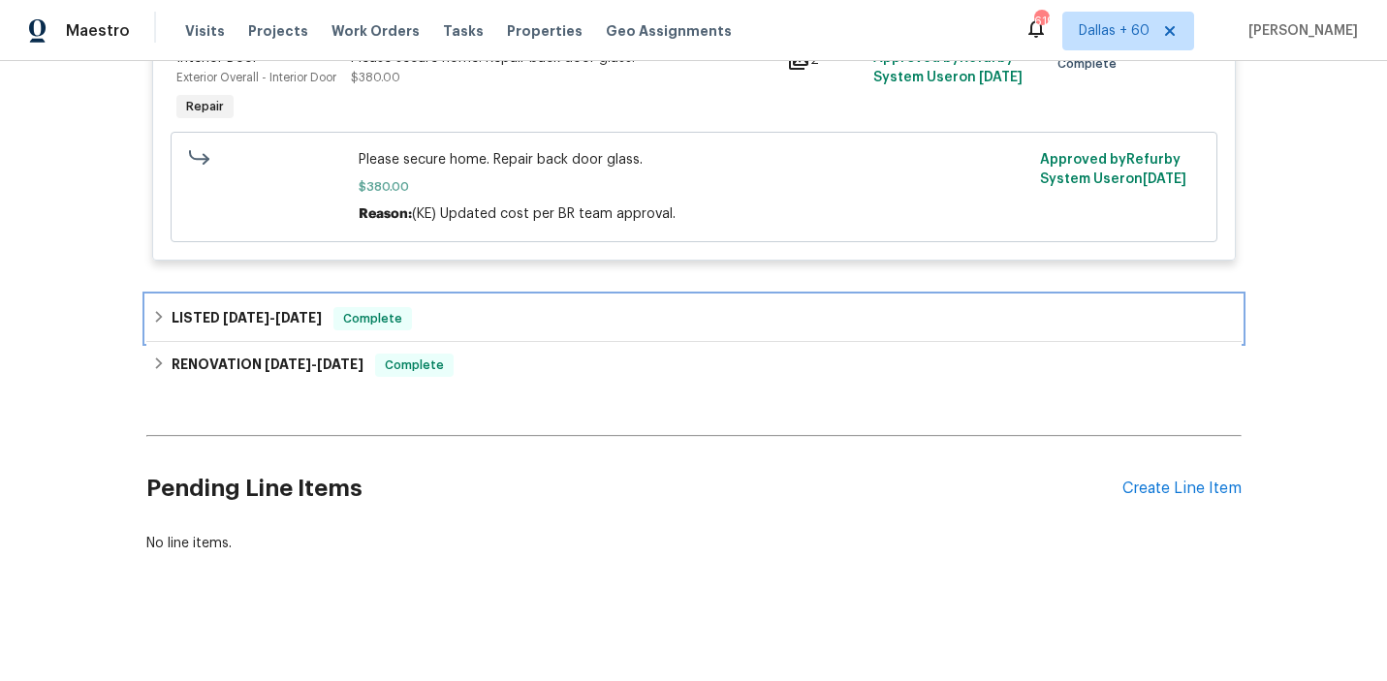
click at [521, 330] on div "LISTED [DATE] - [DATE] Complete" at bounding box center [693, 318] width 1083 height 23
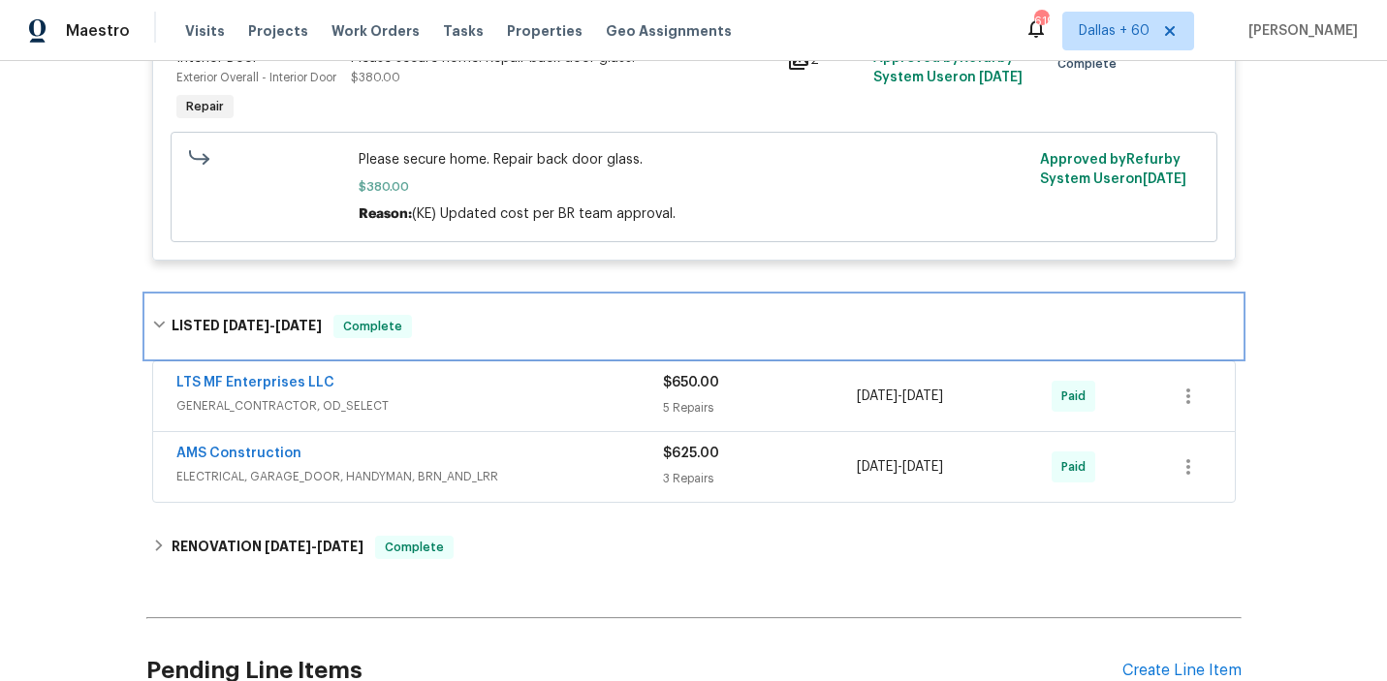
scroll to position [3199, 0]
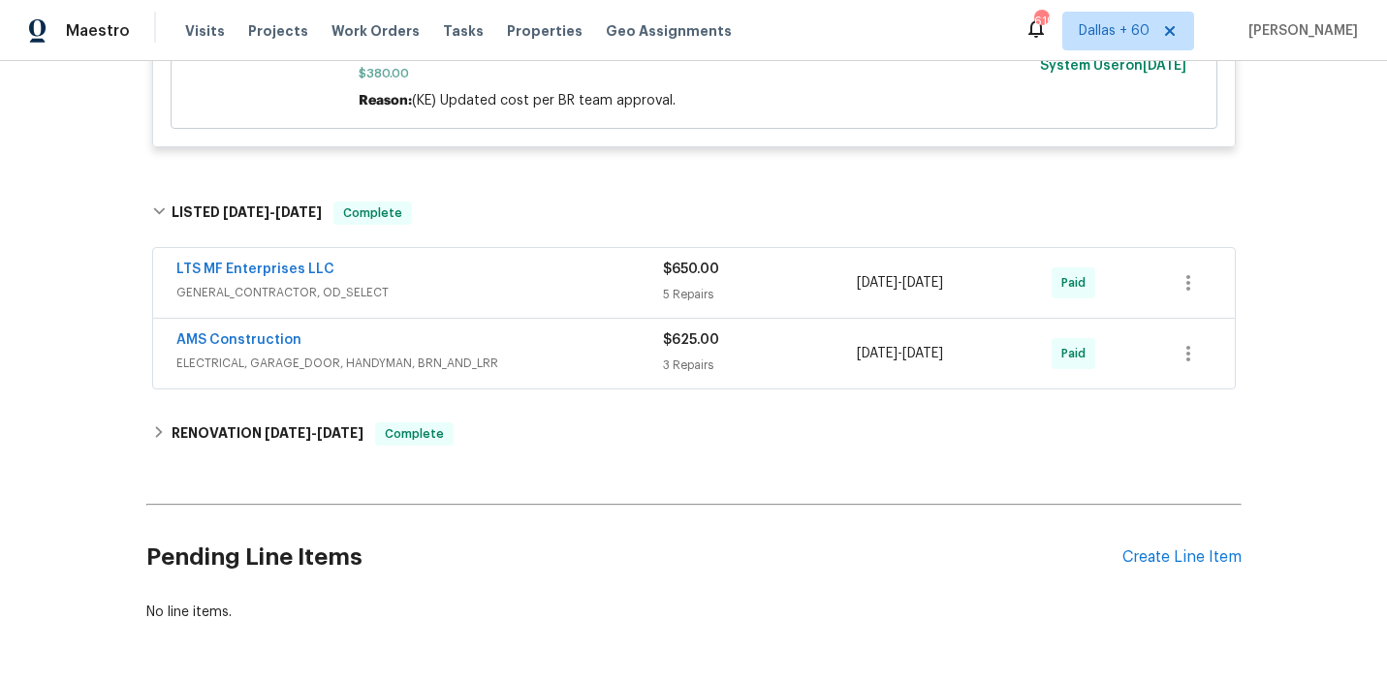
click at [527, 354] on div "AMS Construction" at bounding box center [419, 341] width 486 height 23
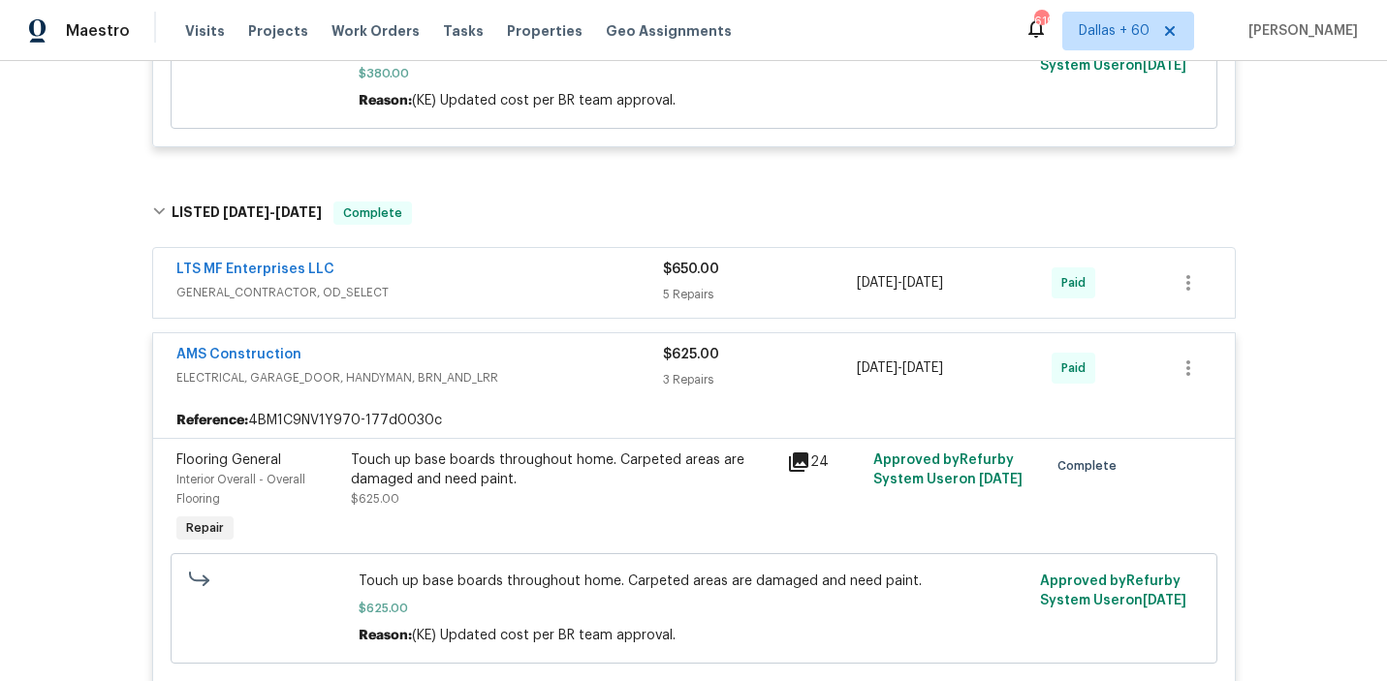
click at [512, 283] on div "LTS MF Enterprises LLC" at bounding box center [419, 271] width 486 height 23
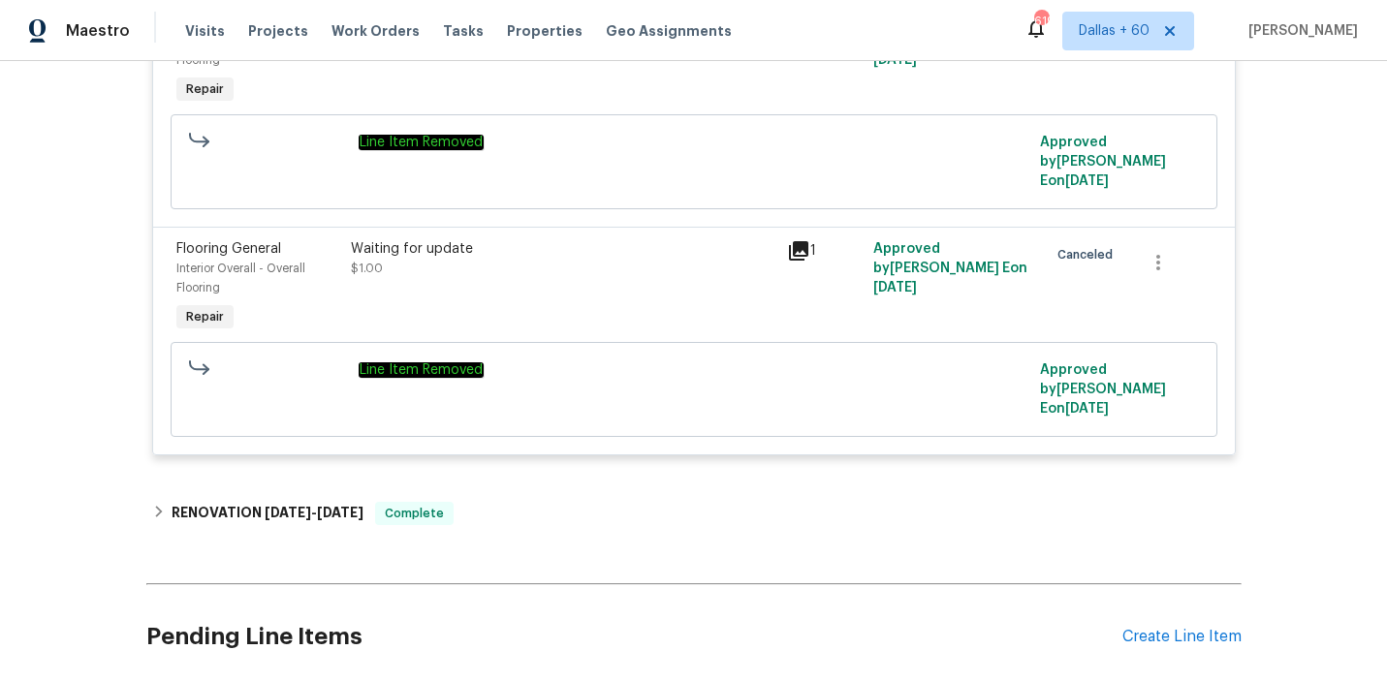
scroll to position [4829, 0]
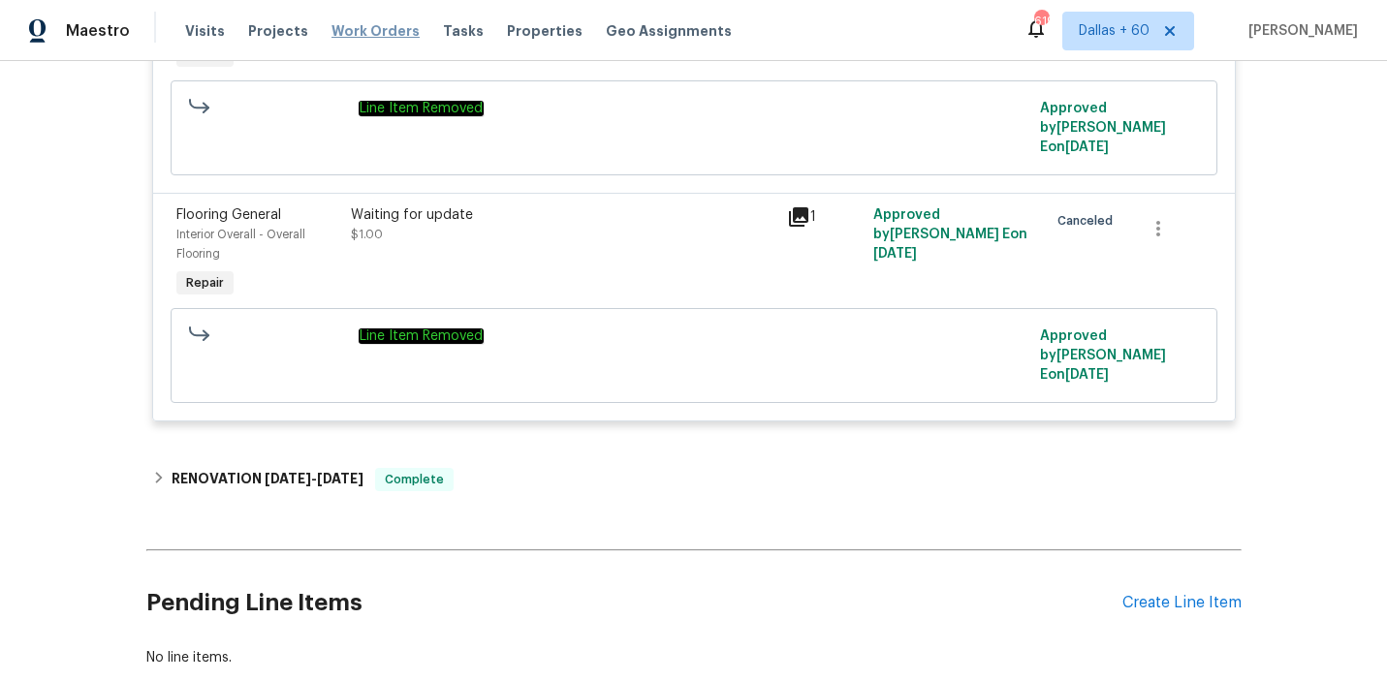
click at [336, 26] on span "Work Orders" at bounding box center [375, 30] width 88 height 19
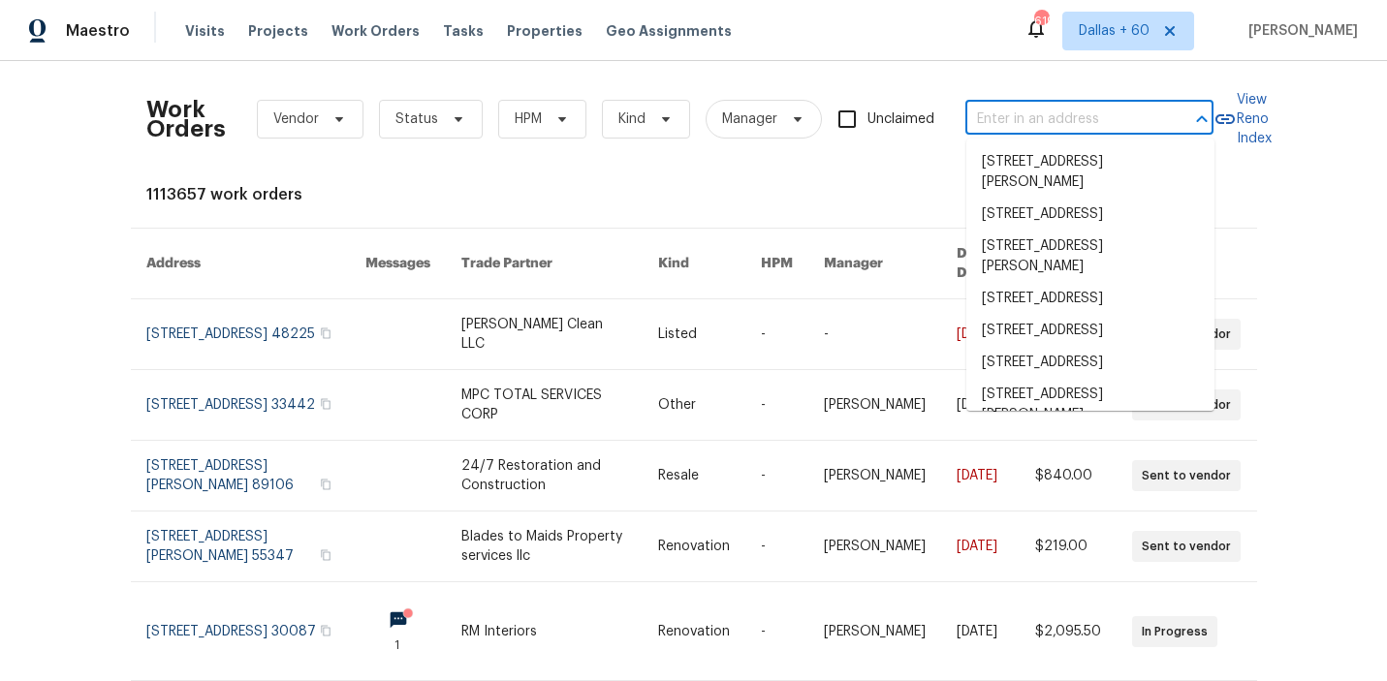
click at [1001, 113] on input "text" at bounding box center [1062, 120] width 194 height 30
paste input "[STREET_ADDRESS][PERSON_NAME]"
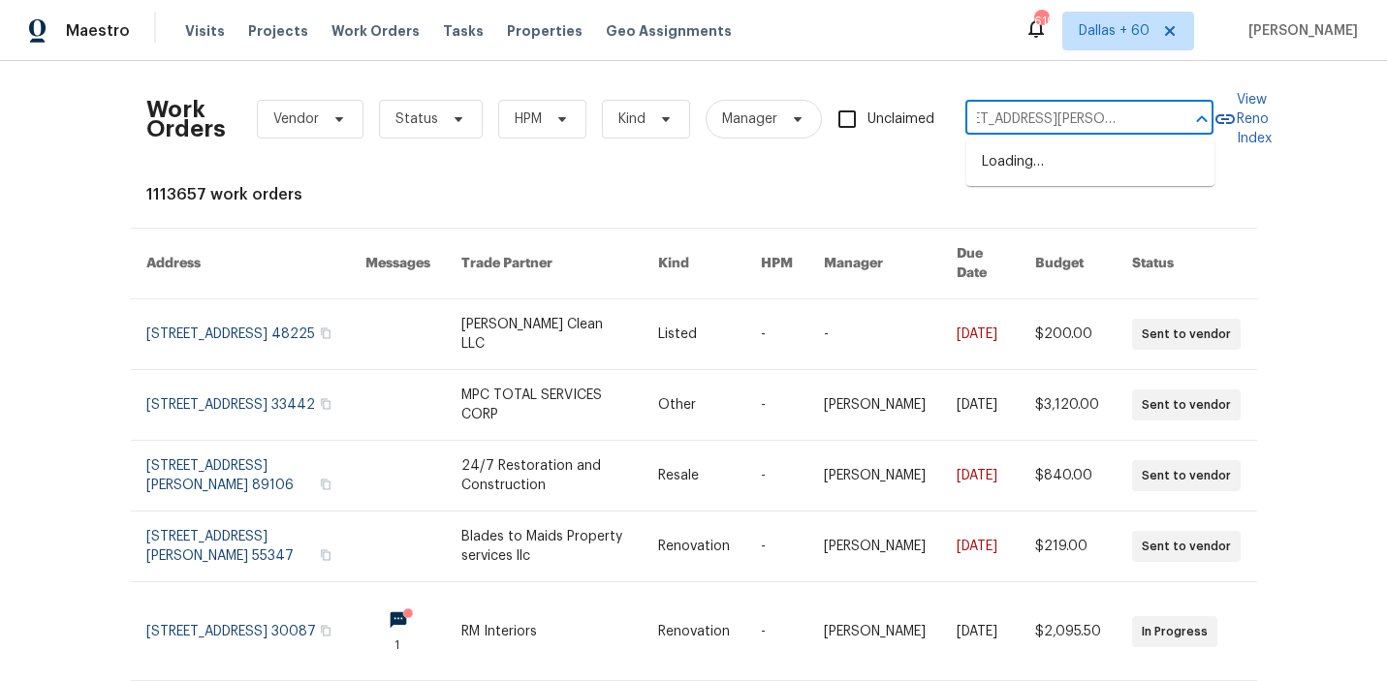
type input "[STREET_ADDRESS][PERSON_NAME]"
click at [1017, 159] on li "[STREET_ADDRESS][PERSON_NAME]" at bounding box center [1090, 172] width 248 height 52
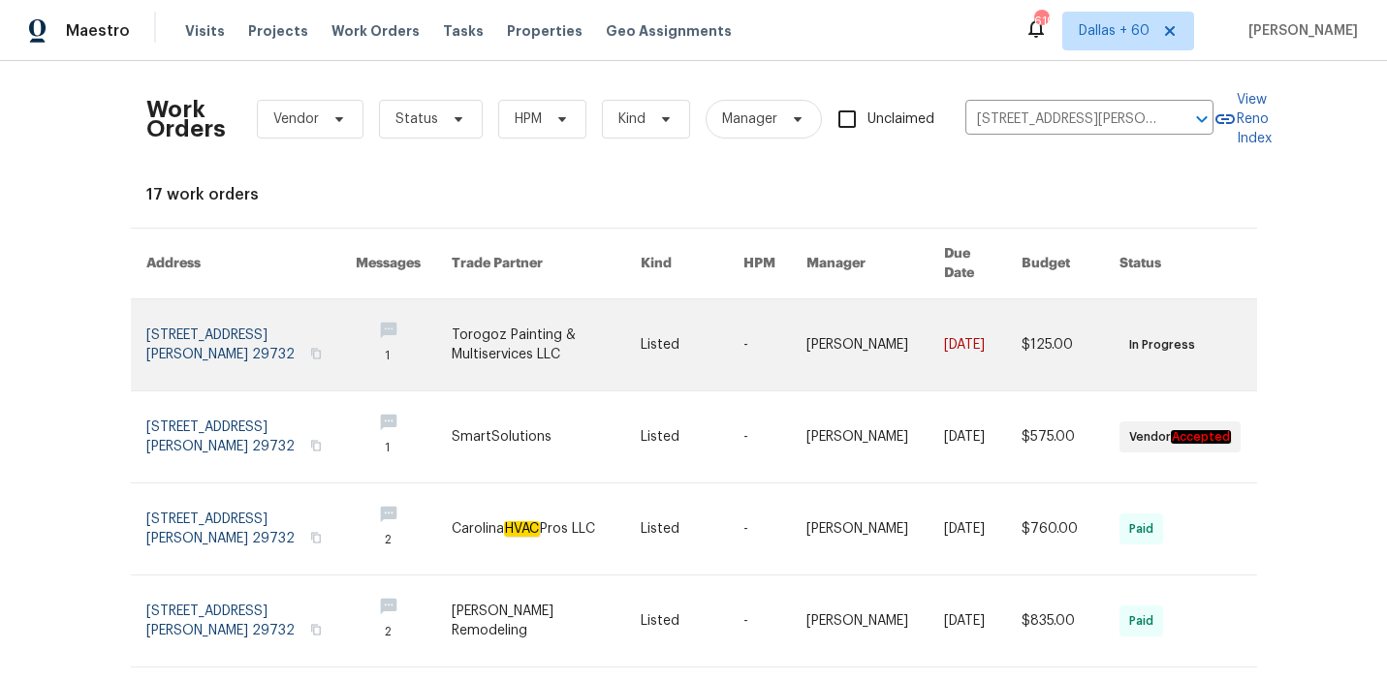
click at [528, 321] on link at bounding box center [546, 344] width 189 height 91
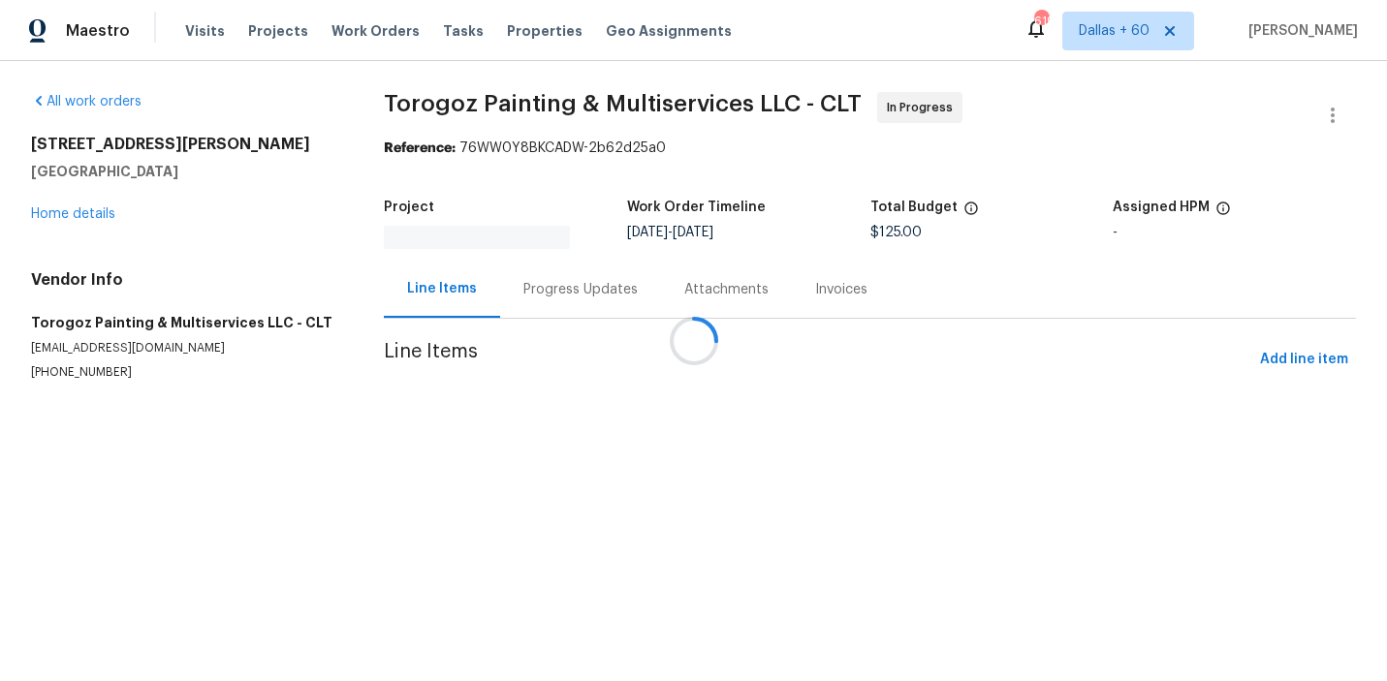
click at [87, 214] on div at bounding box center [693, 340] width 1387 height 681
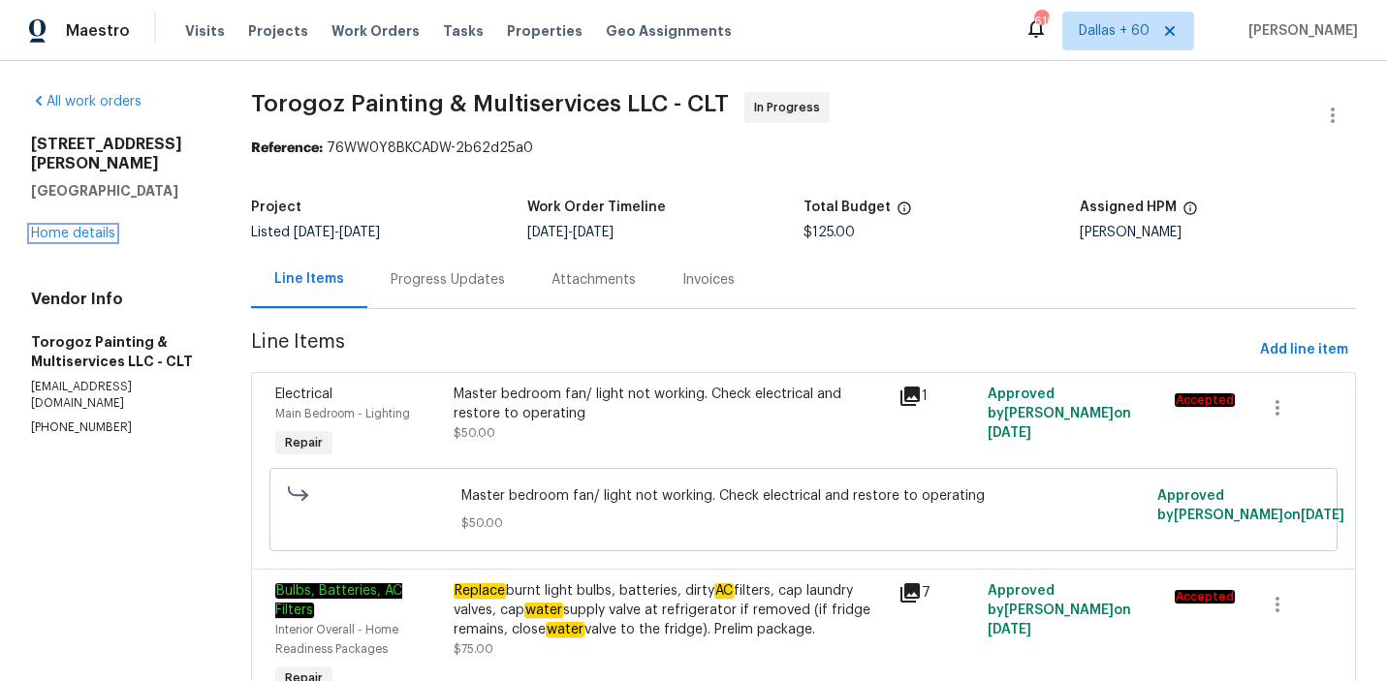
click at [87, 227] on link "Home details" at bounding box center [73, 234] width 84 height 14
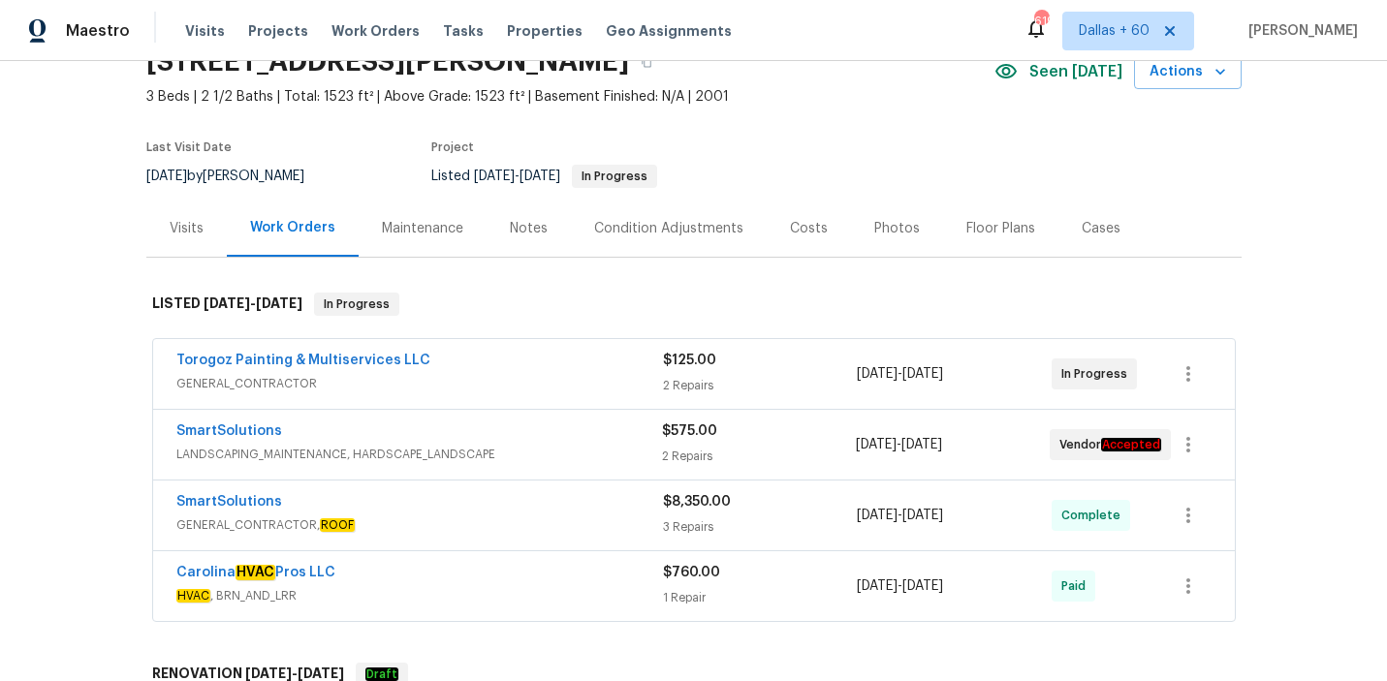
click at [537, 372] on div "Torogoz Painting & Multiservices LLC" at bounding box center [419, 362] width 486 height 23
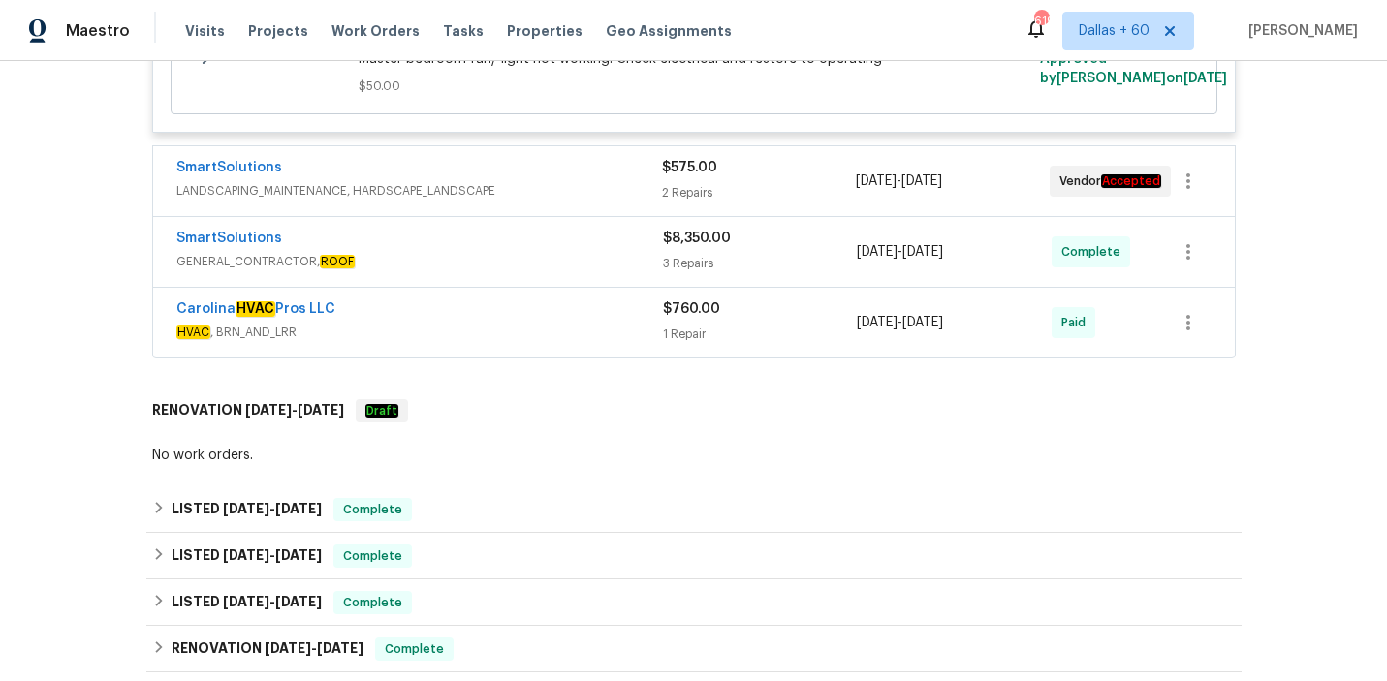
scroll to position [877, 0]
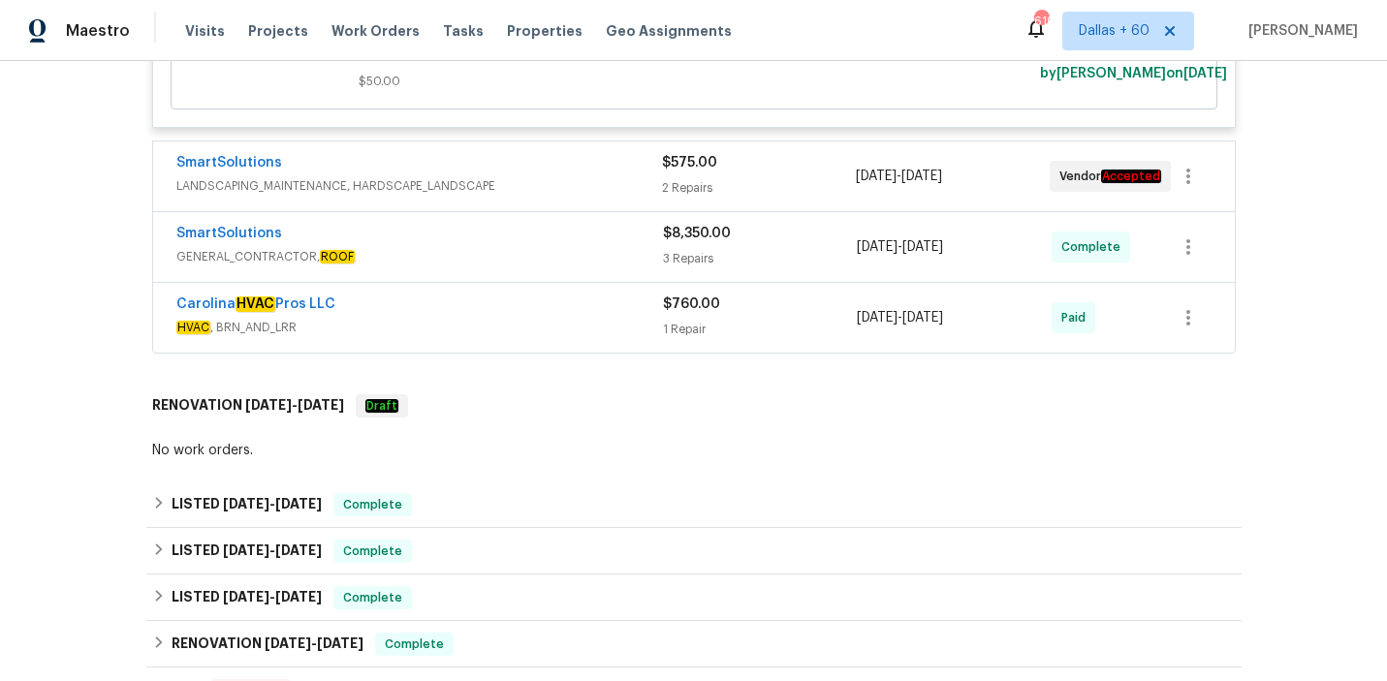
click at [585, 169] on div "SmartSolutions" at bounding box center [418, 164] width 485 height 23
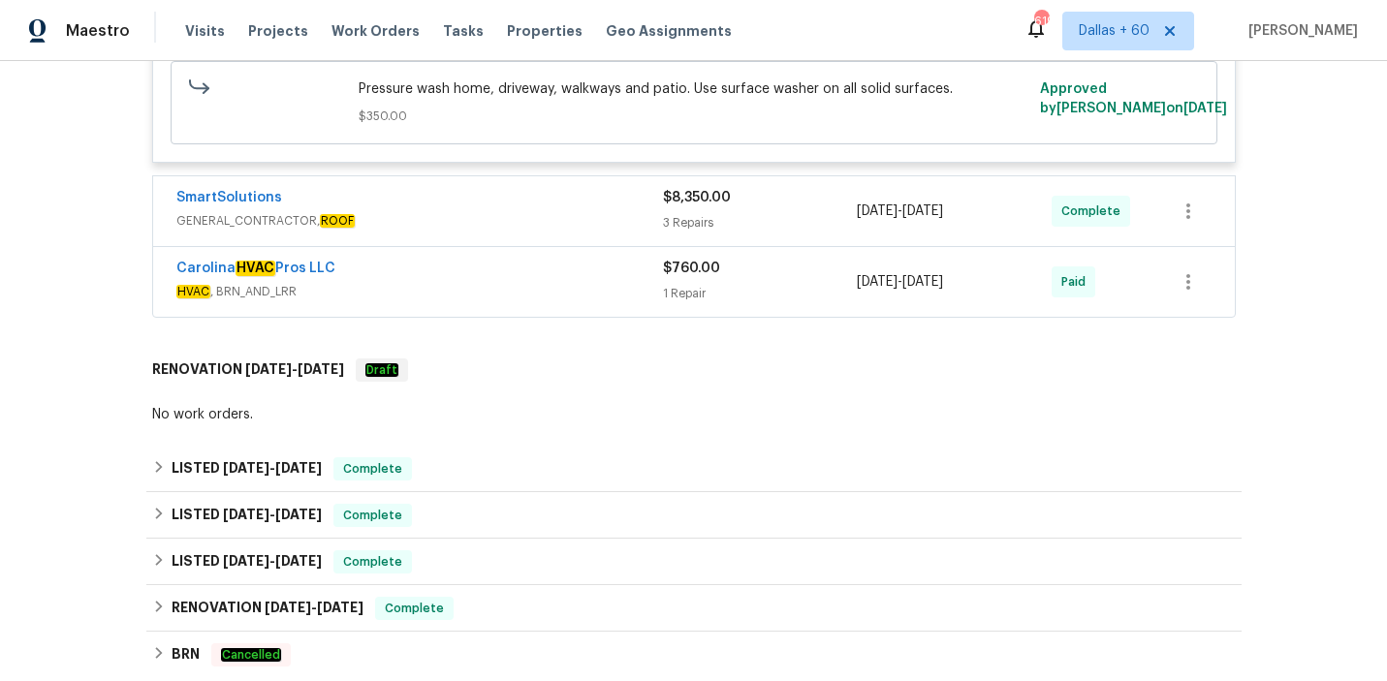
scroll to position [1418, 0]
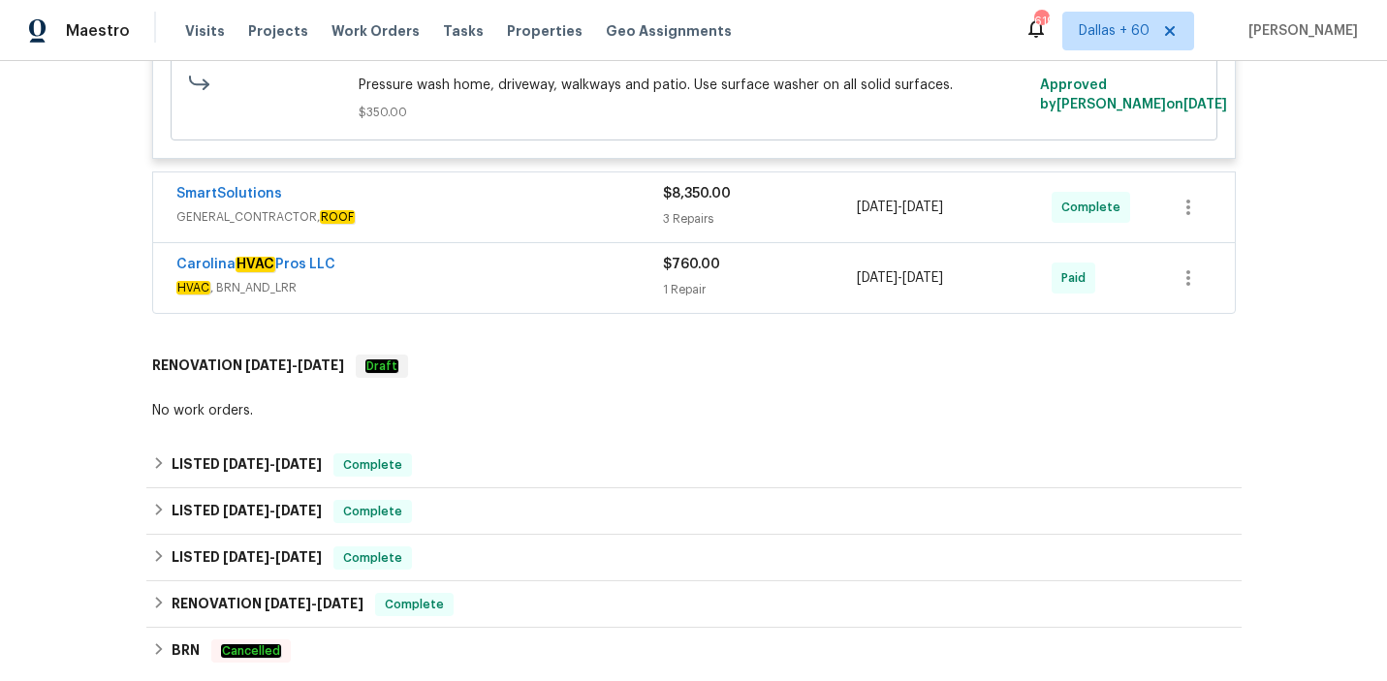
click at [584, 210] on span "GENERAL_CONTRACTOR, ROOF" at bounding box center [419, 216] width 486 height 19
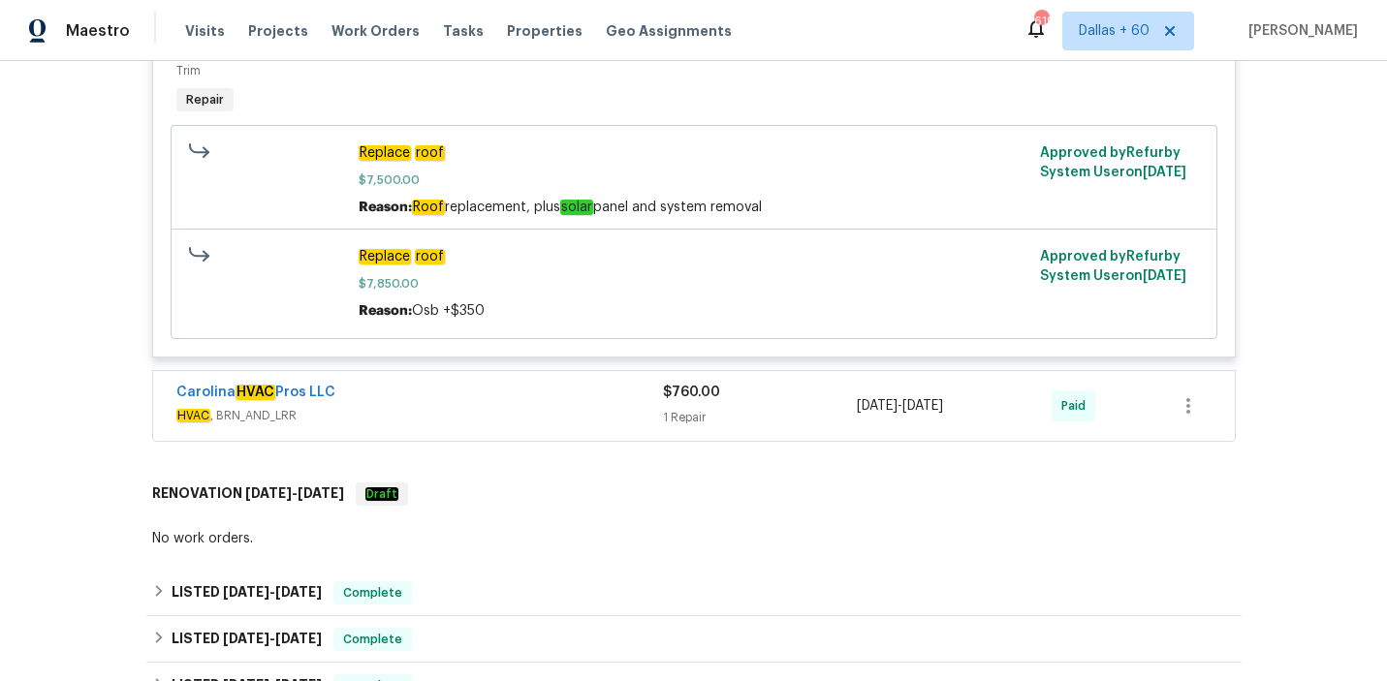
scroll to position [1977, 0]
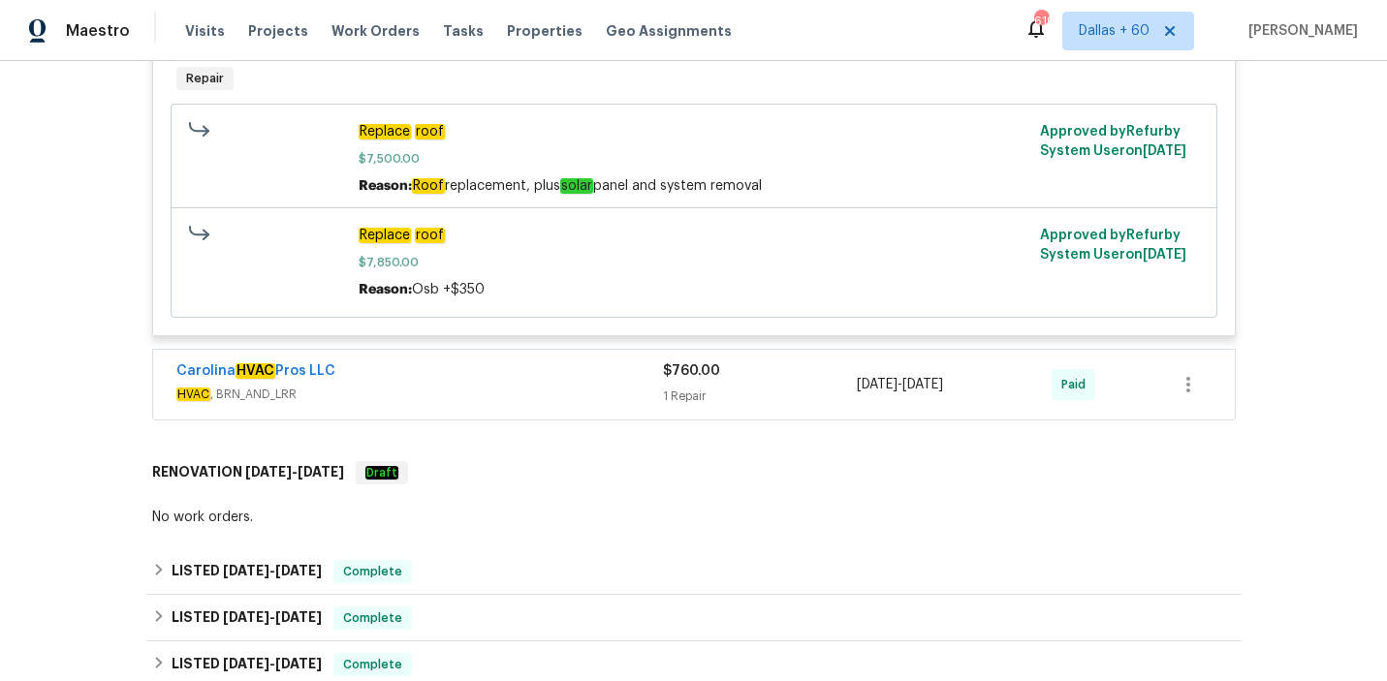
click at [464, 385] on span "HVAC , BRN_AND_LRR" at bounding box center [419, 394] width 486 height 19
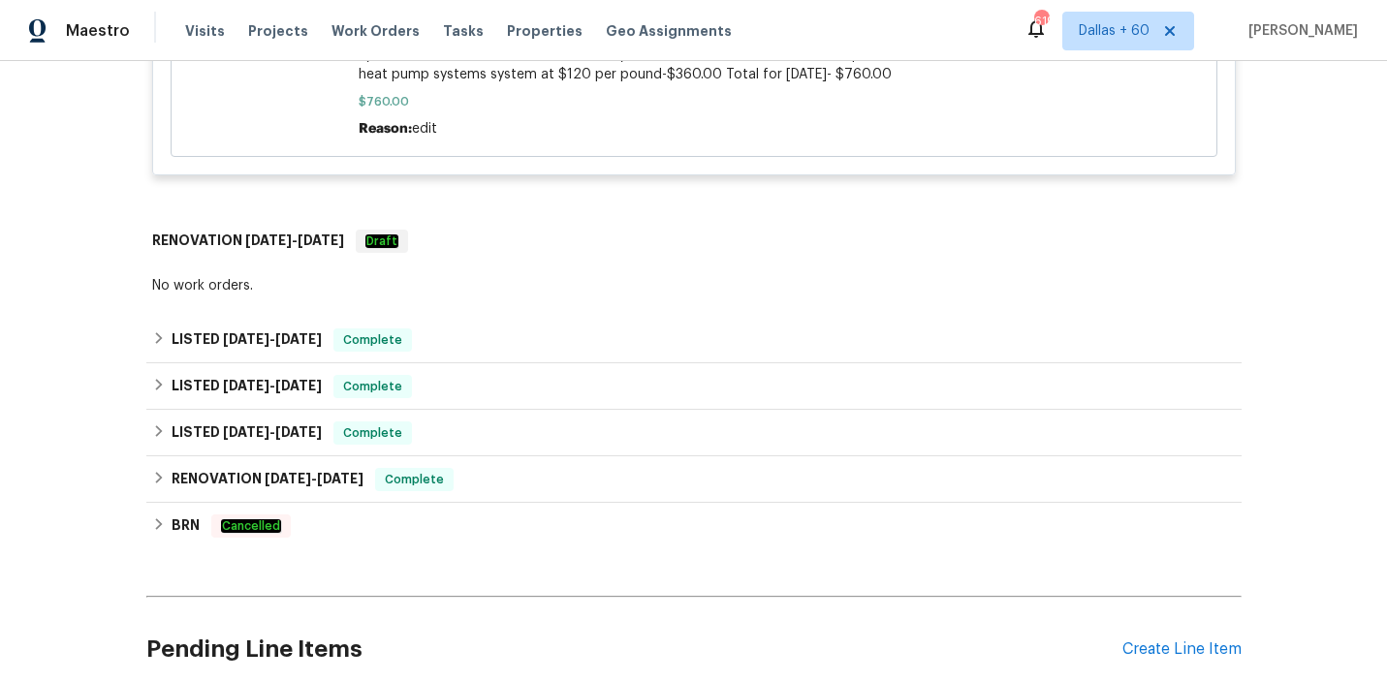
scroll to position [2962, 0]
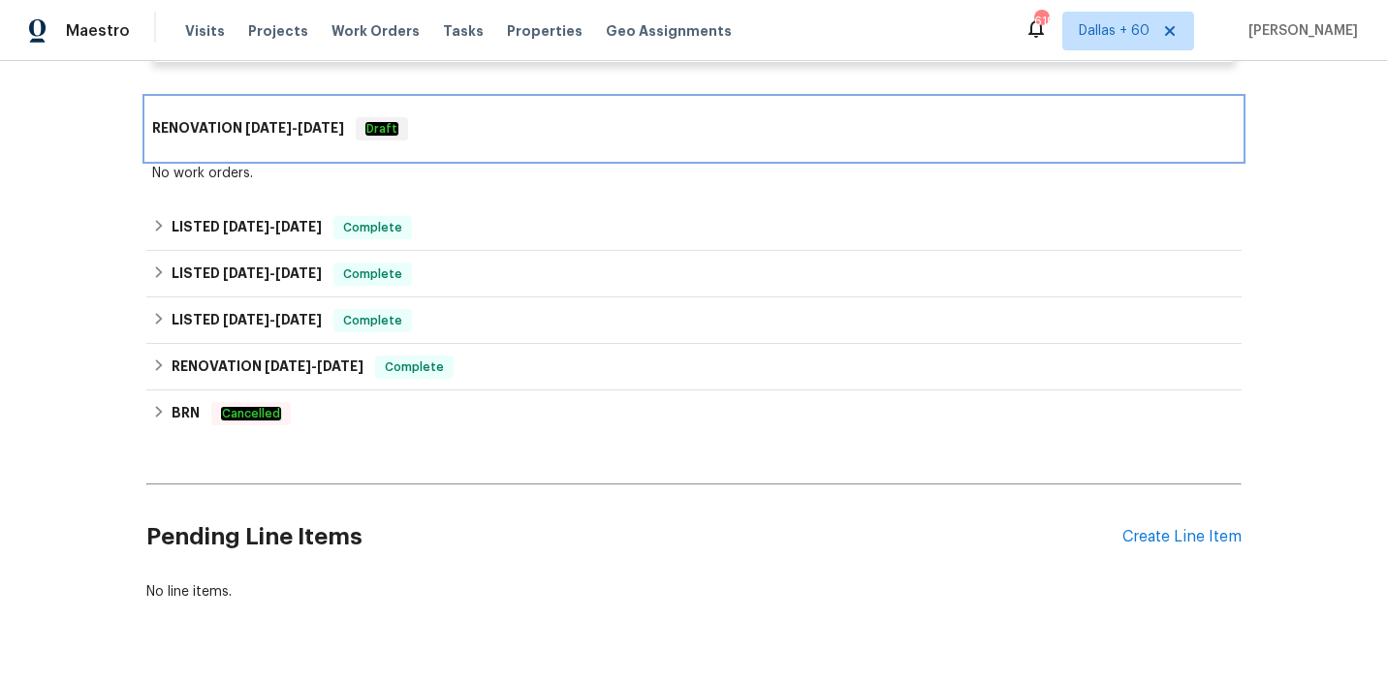
click at [543, 117] on div "RENOVATION [DATE] - [DATE] Draft" at bounding box center [693, 128] width 1083 height 23
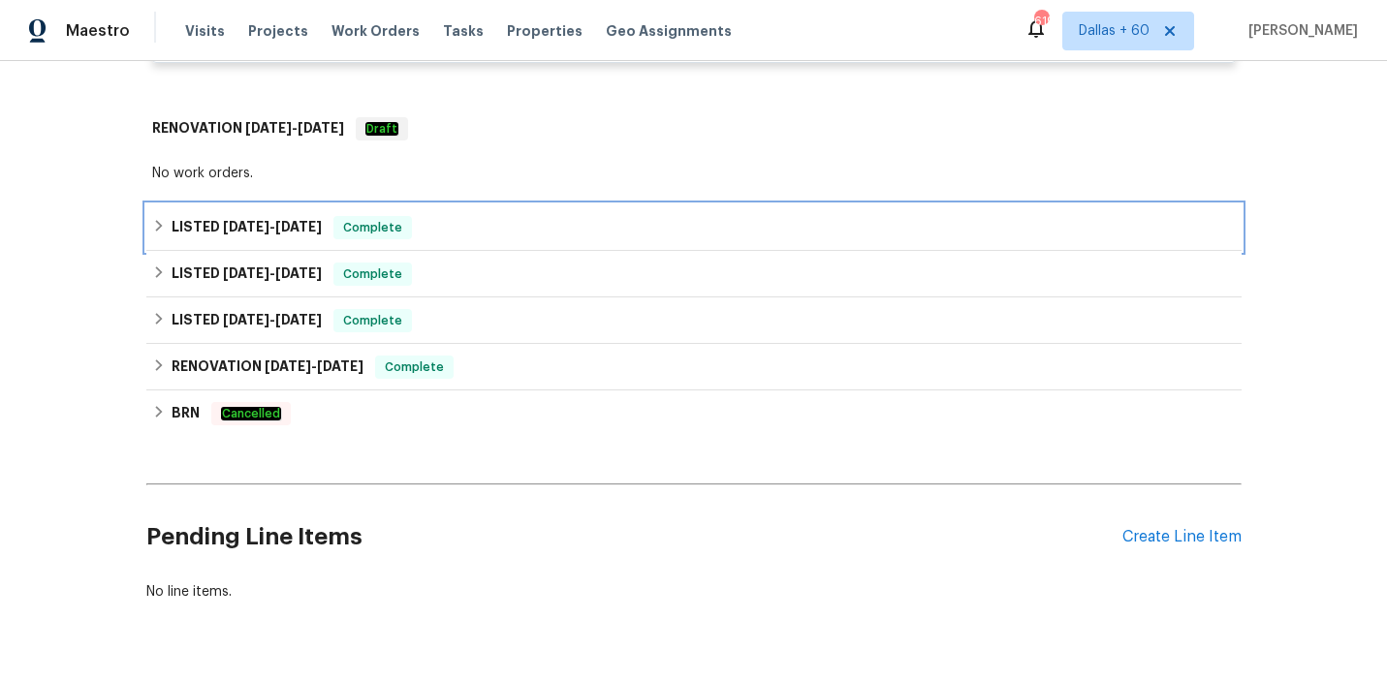
click at [531, 216] on div "LISTED [DATE] - [DATE] Complete" at bounding box center [693, 227] width 1083 height 23
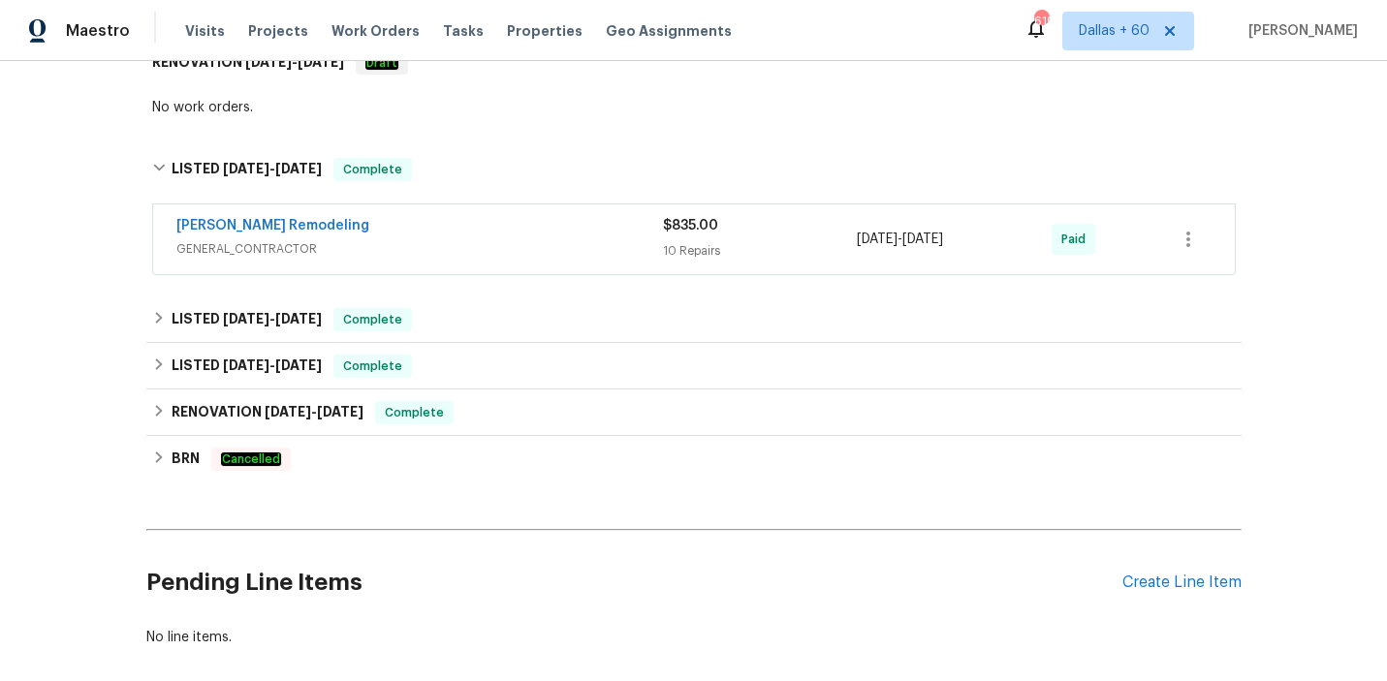
click at [531, 216] on div "[PERSON_NAME] Remodeling" at bounding box center [419, 227] width 486 height 23
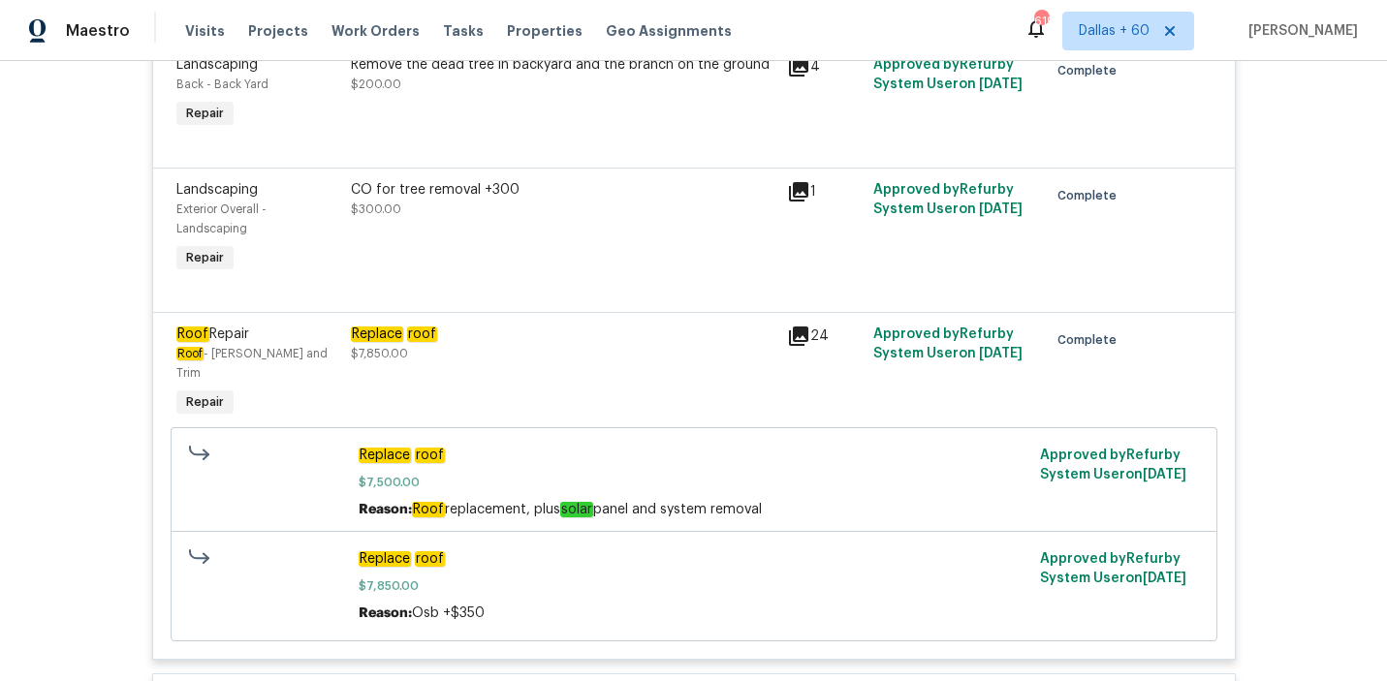
scroll to position [1716, 0]
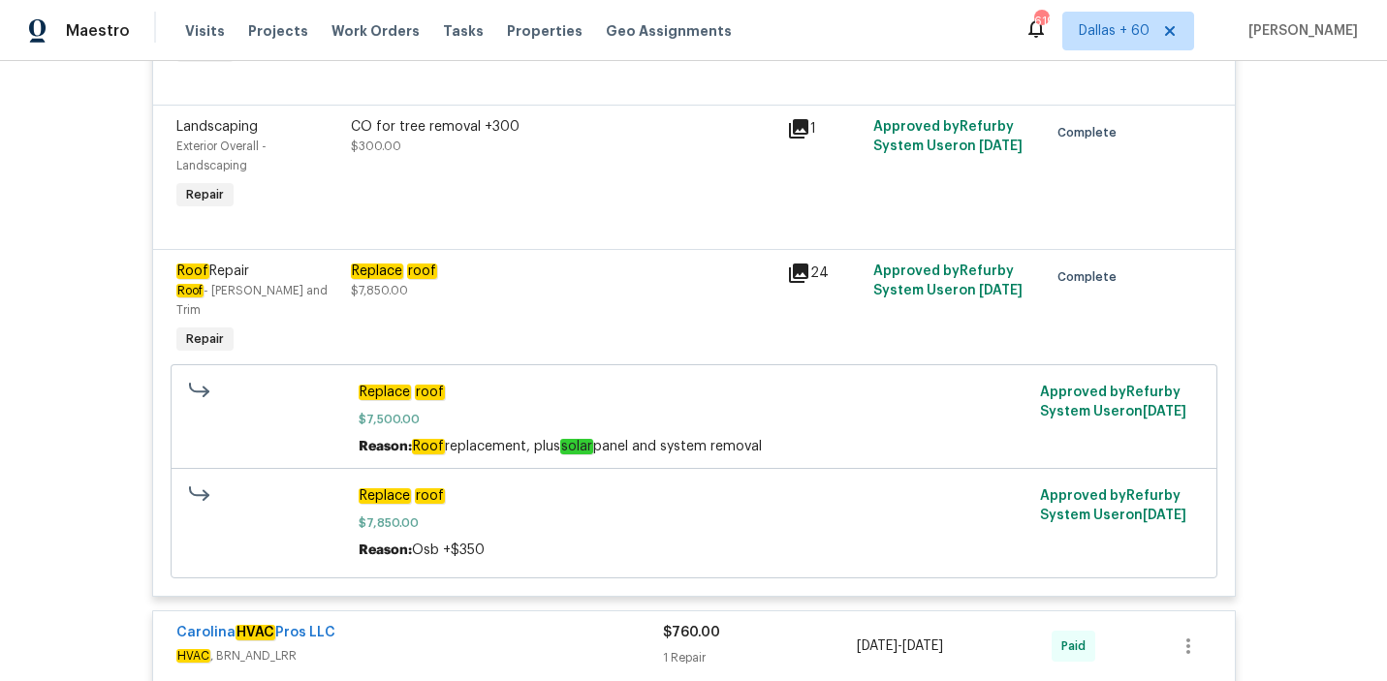
click at [596, 292] on div "Replace roof $7,850.00" at bounding box center [563, 281] width 424 height 39
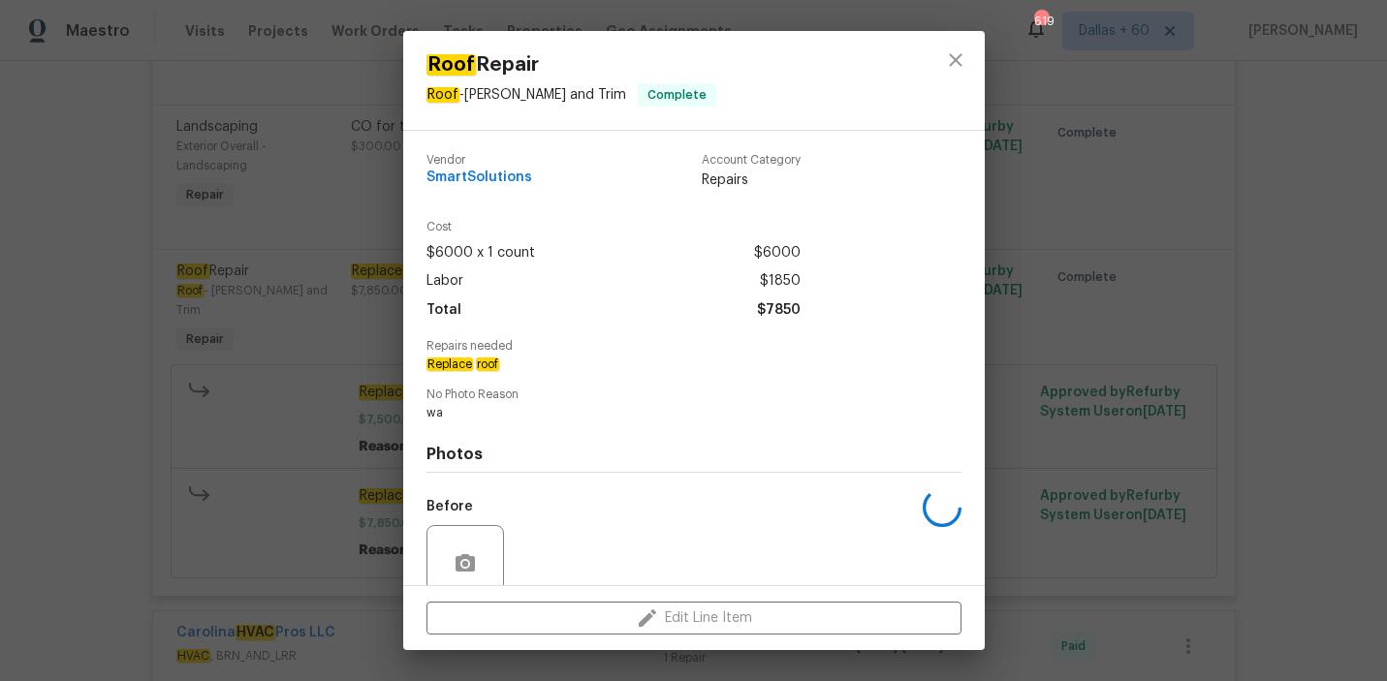
scroll to position [162, 0]
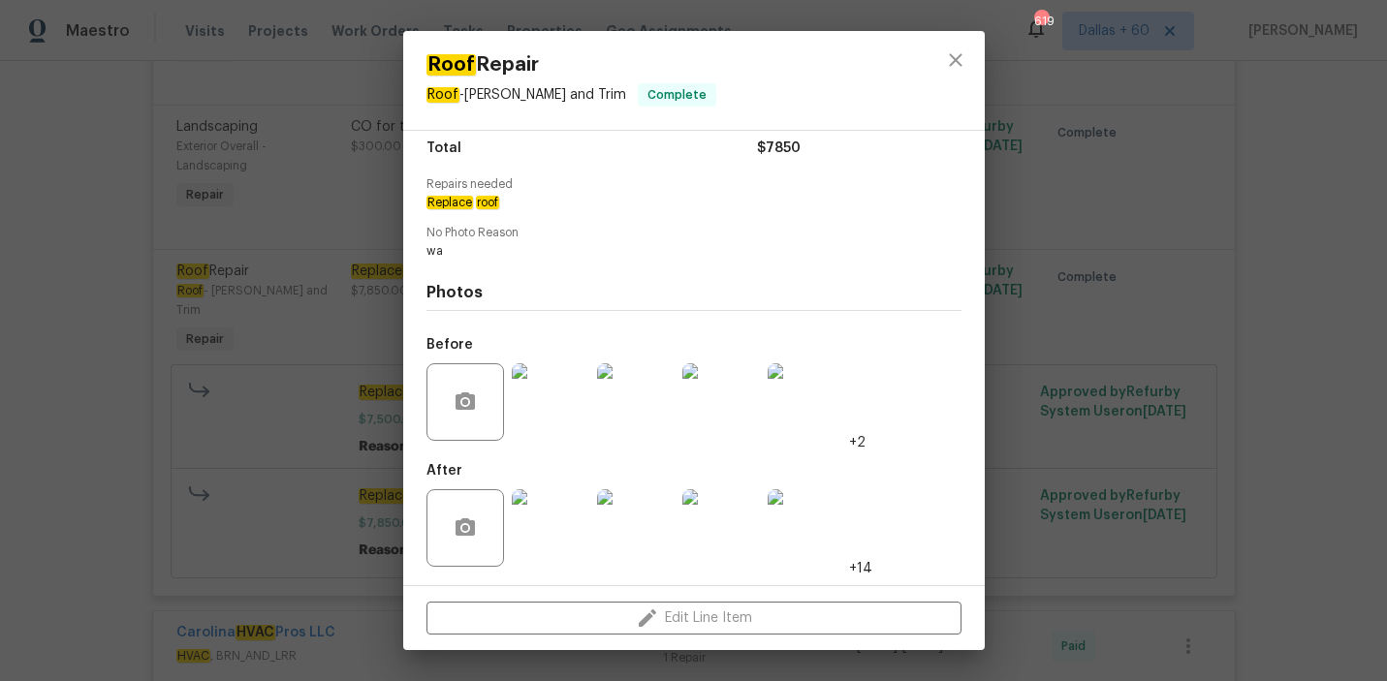
click at [537, 405] on img at bounding box center [551, 402] width 78 height 78
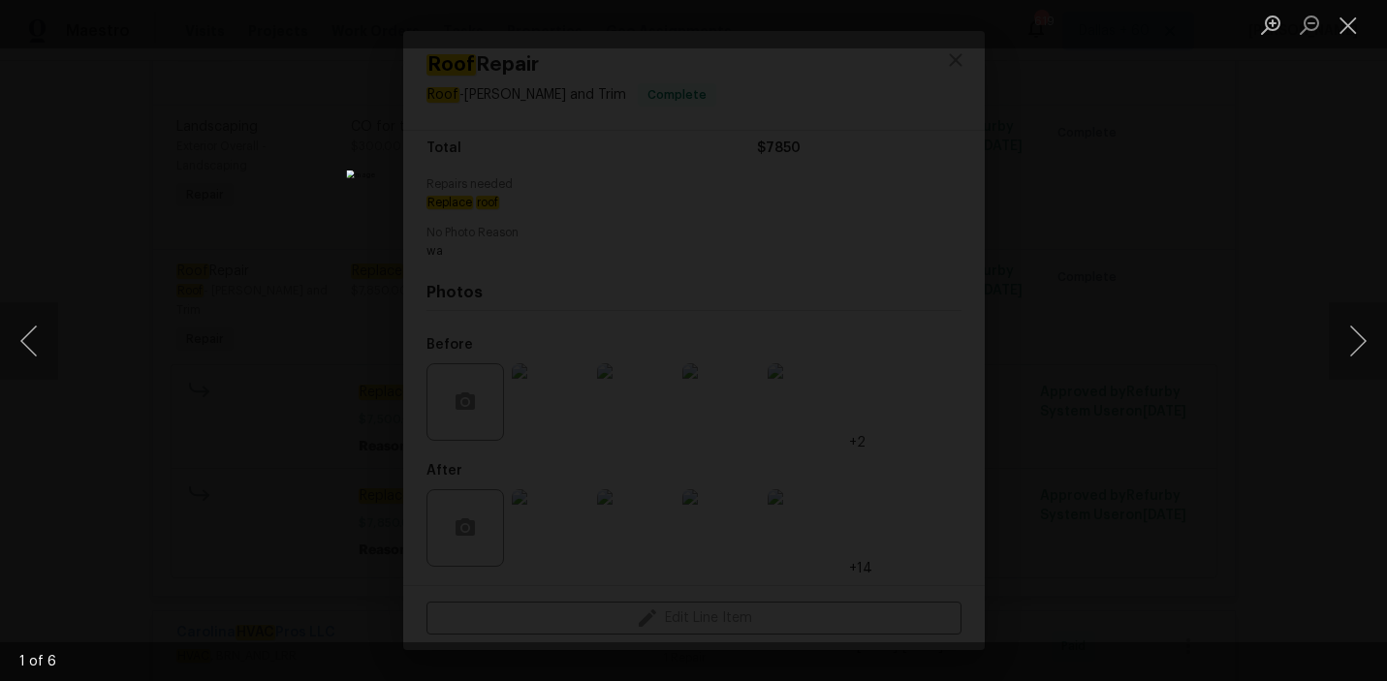
click at [1238, 421] on div "Lightbox" at bounding box center [693, 340] width 1387 height 681
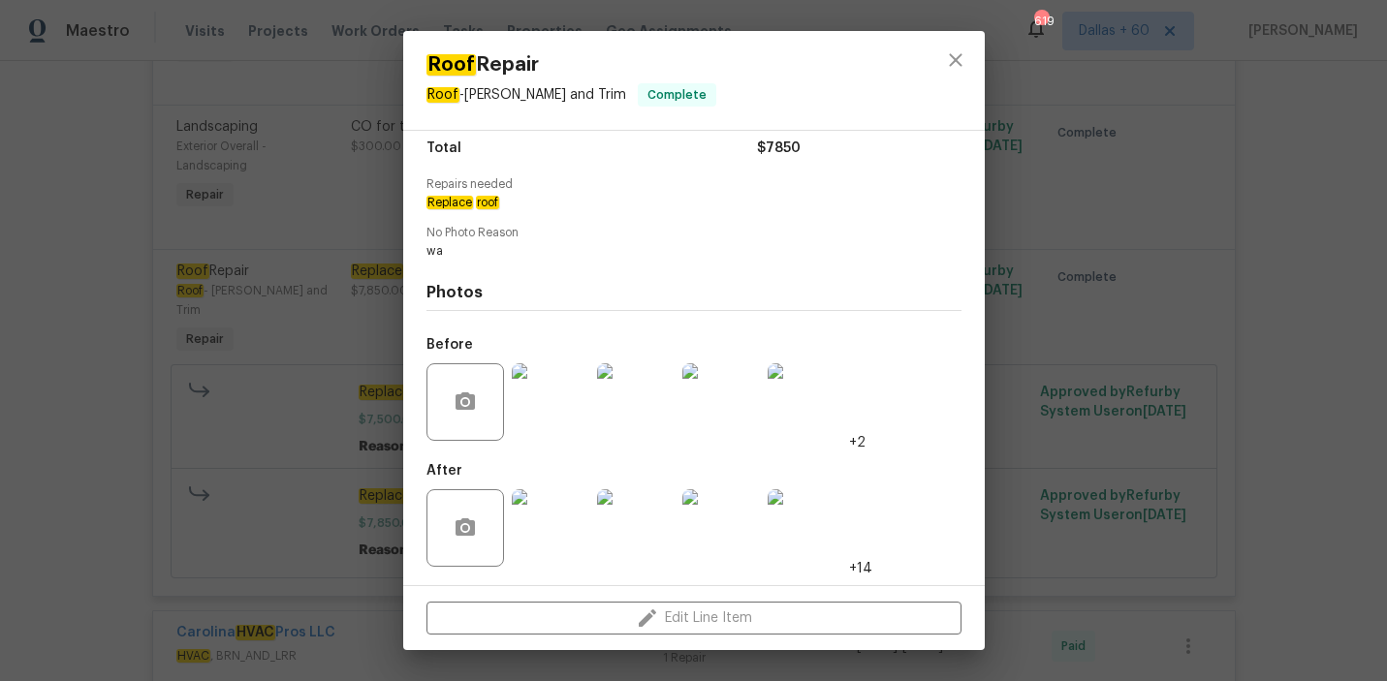
click at [526, 541] on img at bounding box center [551, 528] width 78 height 78
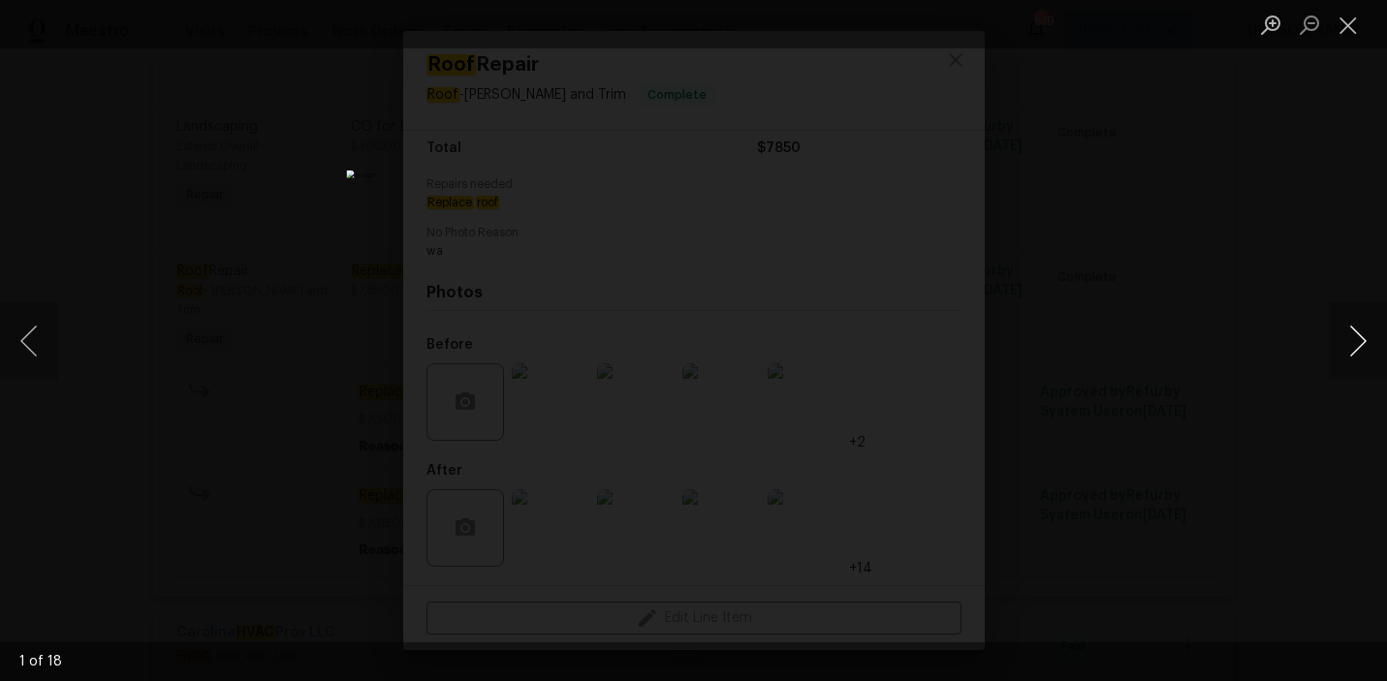
click at [1351, 334] on button "Next image" at bounding box center [1357, 341] width 58 height 78
click at [1320, 382] on div "Lightbox" at bounding box center [693, 340] width 1387 height 681
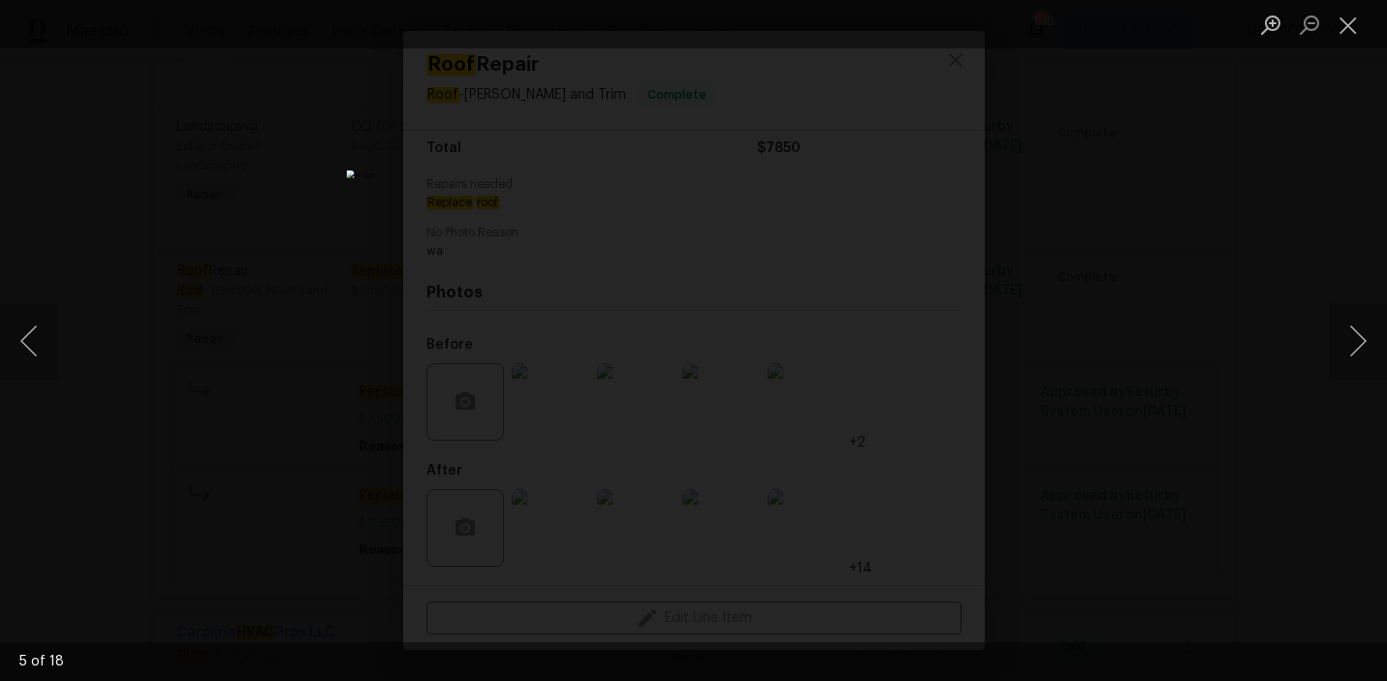
click at [1146, 379] on div "Lightbox" at bounding box center [693, 340] width 1387 height 681
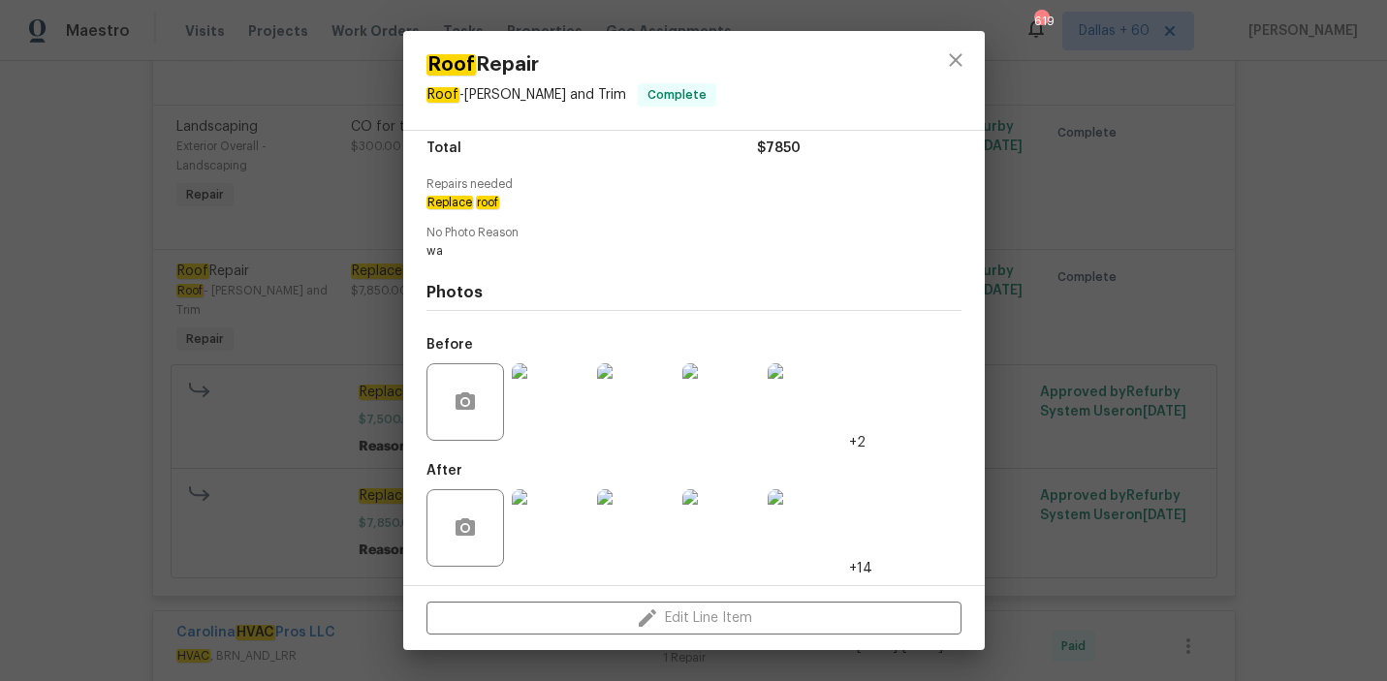
click at [1104, 377] on div "Roof Repair Roof - [PERSON_NAME] and Trim Complete Vendor SmartSolutions Accoun…" at bounding box center [693, 340] width 1387 height 681
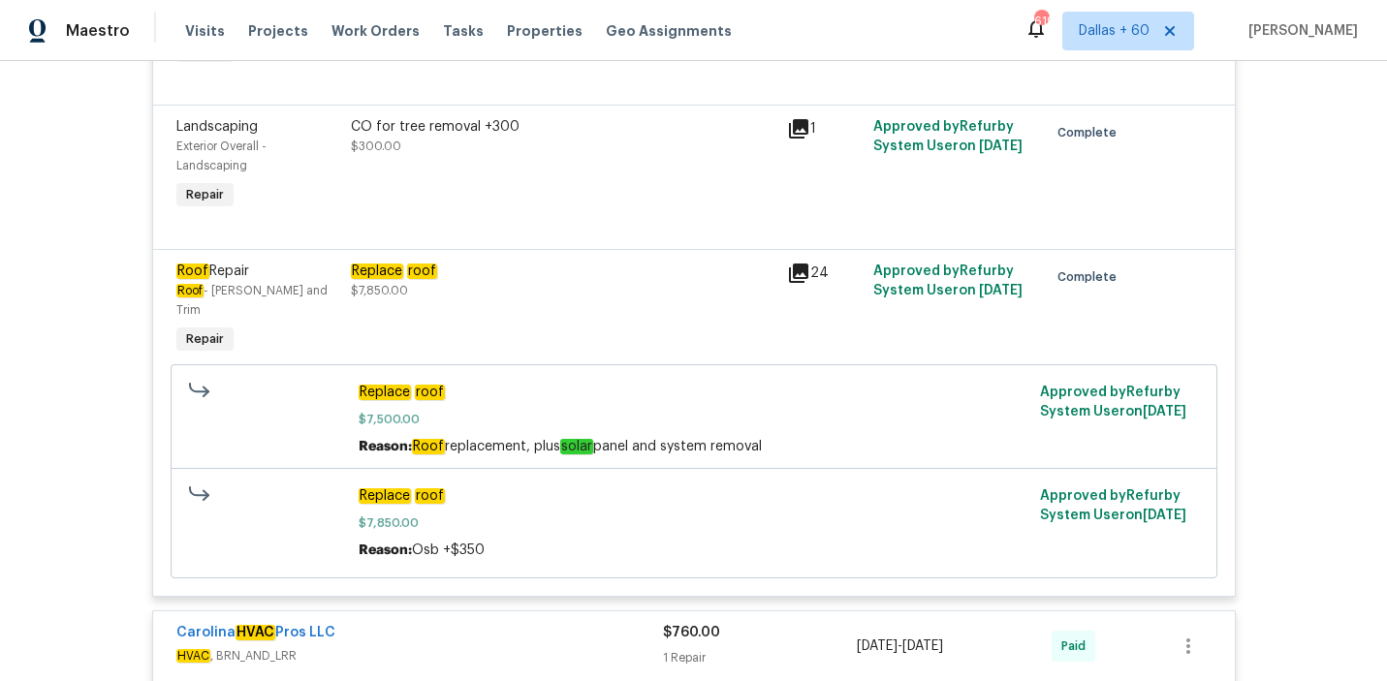
click at [103, 445] on div "Back to all projects [STREET_ADDRESS][PERSON_NAME] 3 Beds | 2 1/2 Baths | Total…" at bounding box center [693, 371] width 1387 height 620
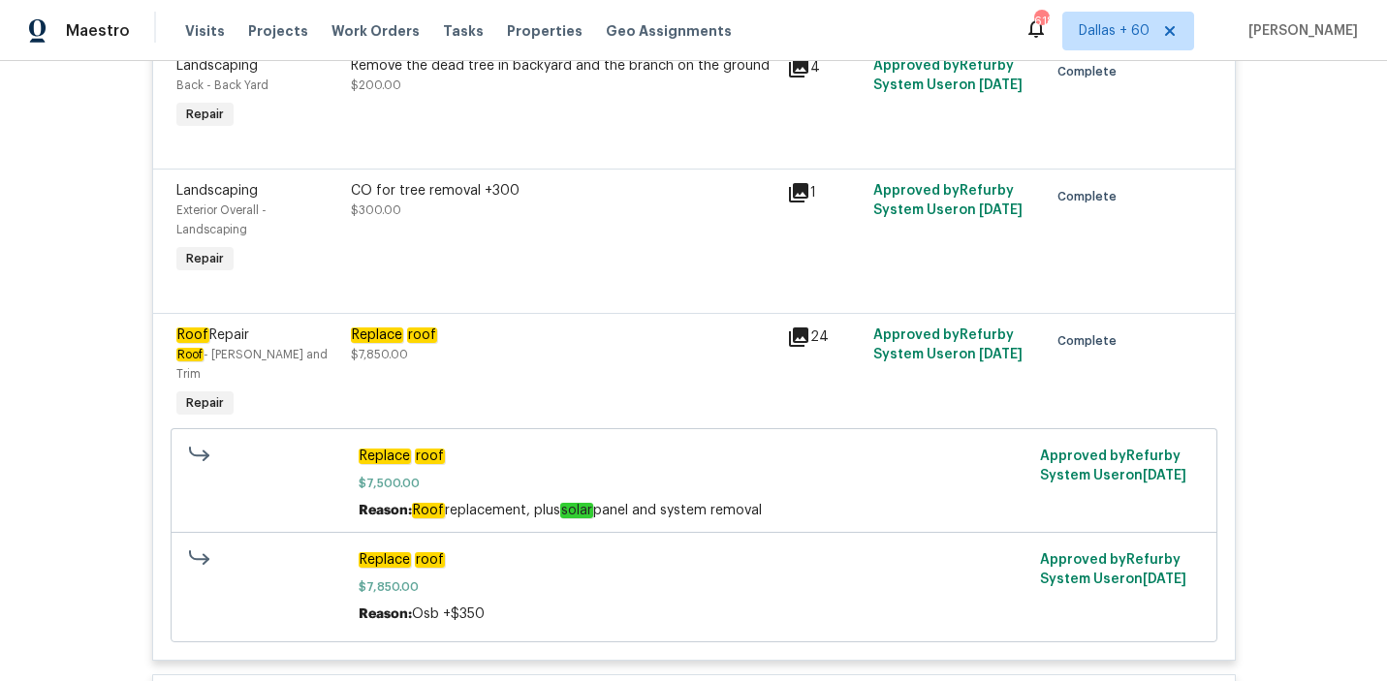
scroll to position [1683, 0]
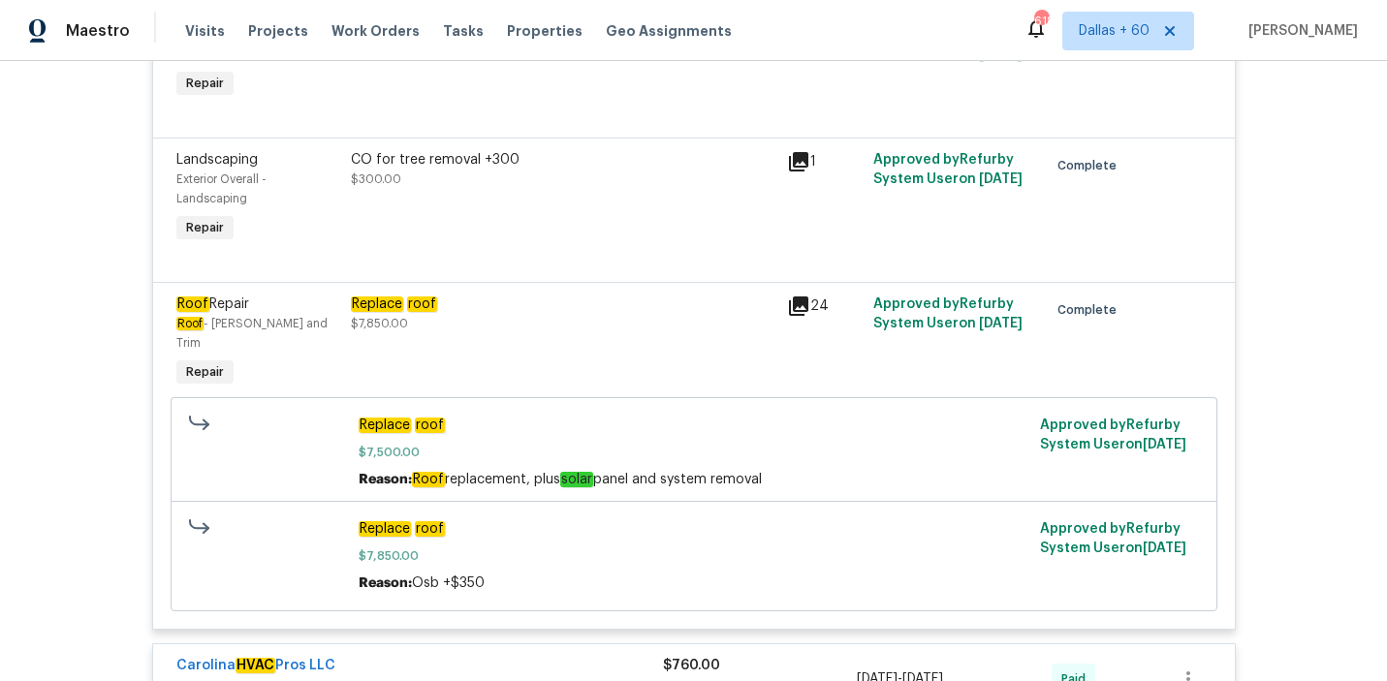
click at [411, 323] on div "Replace roof $7,850.00" at bounding box center [563, 314] width 424 height 39
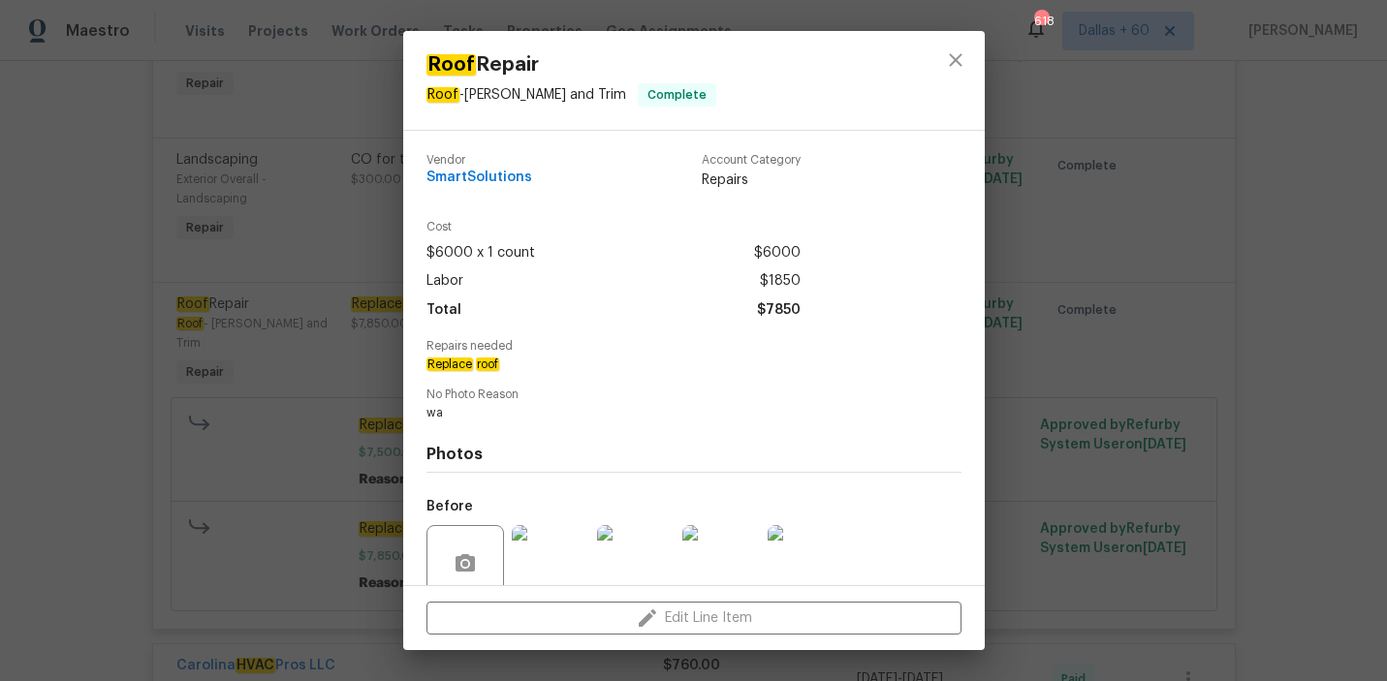
scroll to position [162, 0]
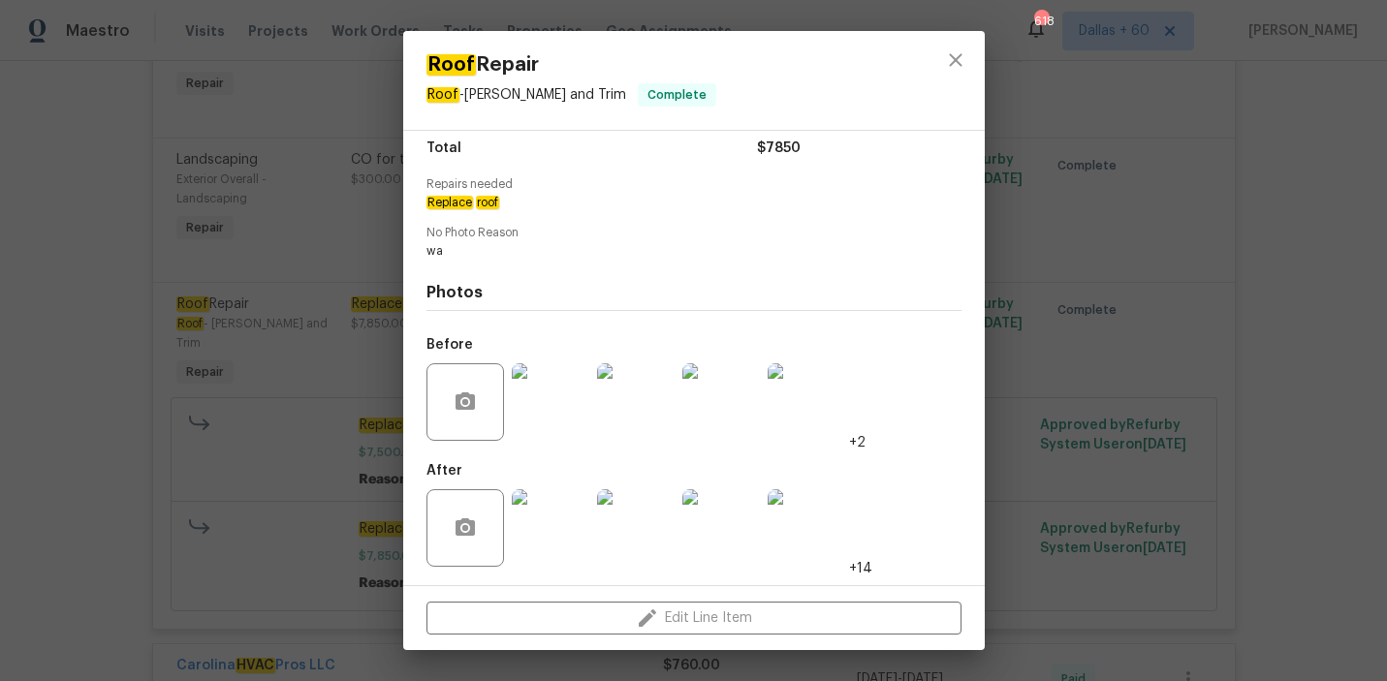
click at [567, 420] on img at bounding box center [551, 402] width 78 height 78
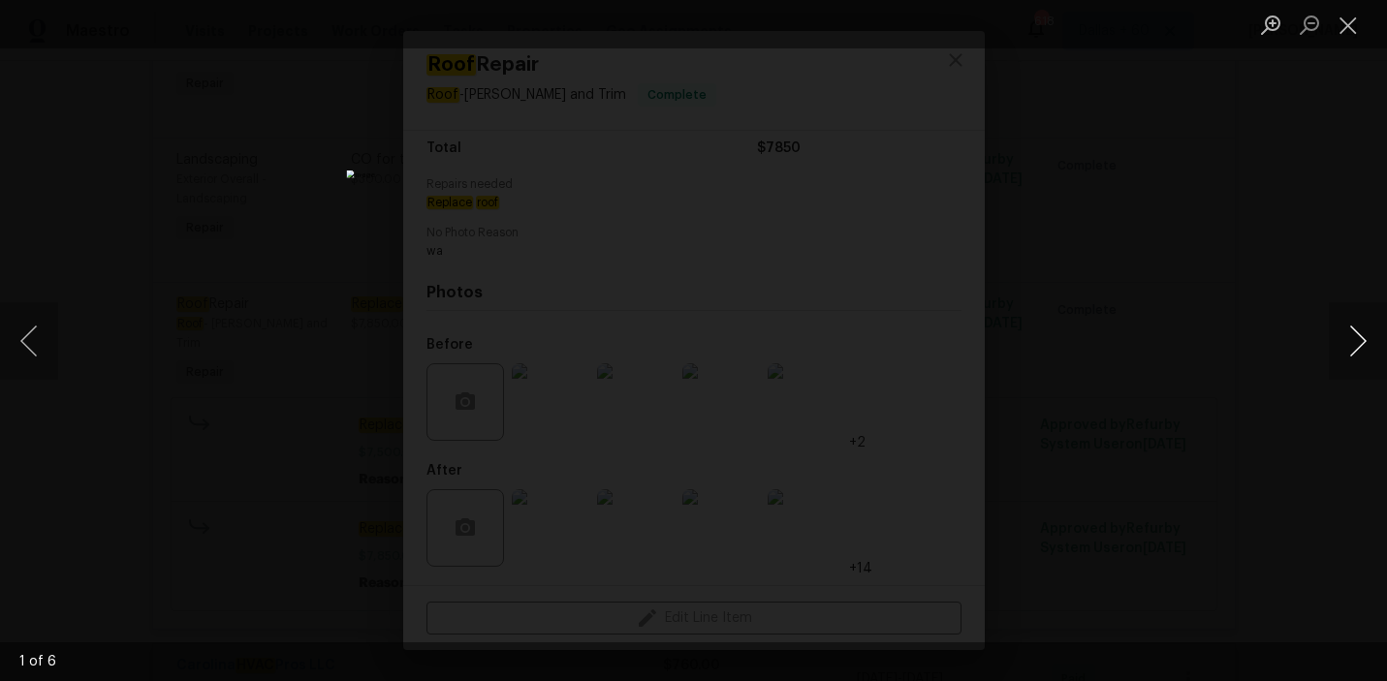
click at [1369, 370] on button "Next image" at bounding box center [1357, 341] width 58 height 78
click at [1212, 302] on div "Lightbox" at bounding box center [693, 340] width 1387 height 681
click at [1340, 21] on button "Close lightbox" at bounding box center [1347, 25] width 39 height 34
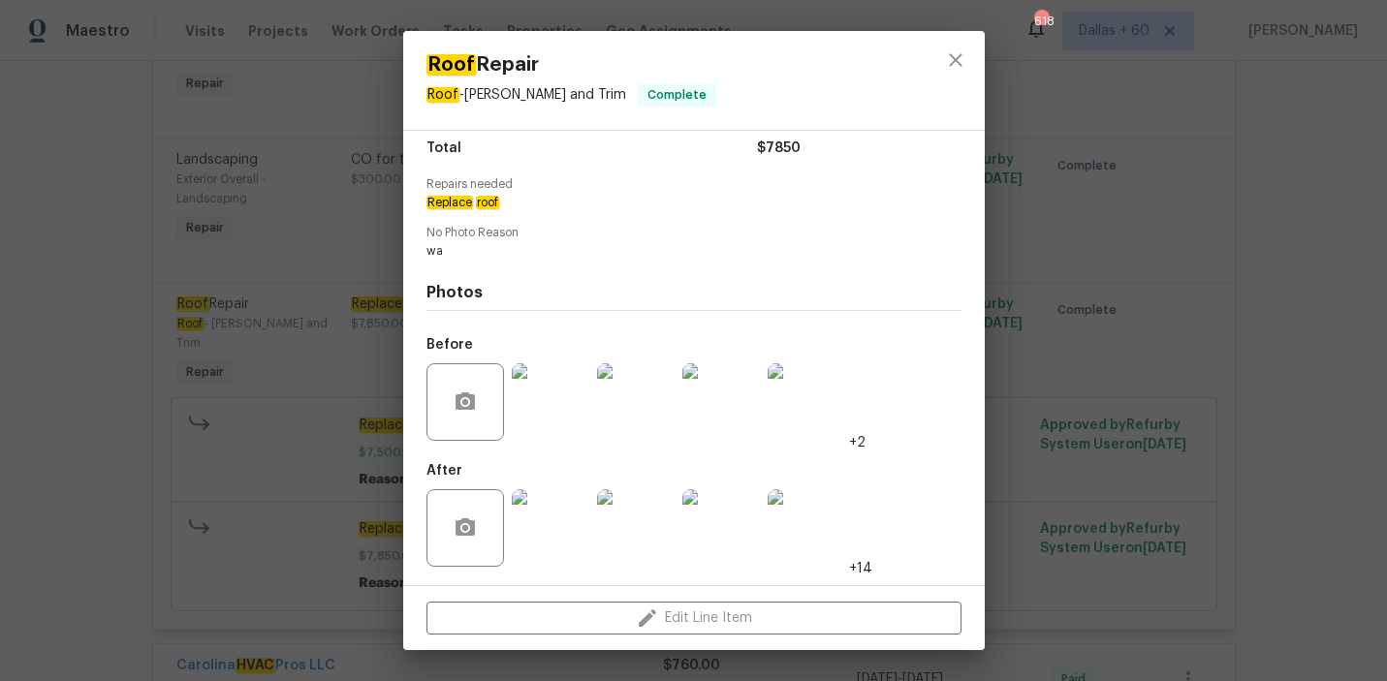
click at [546, 518] on img at bounding box center [551, 528] width 78 height 78
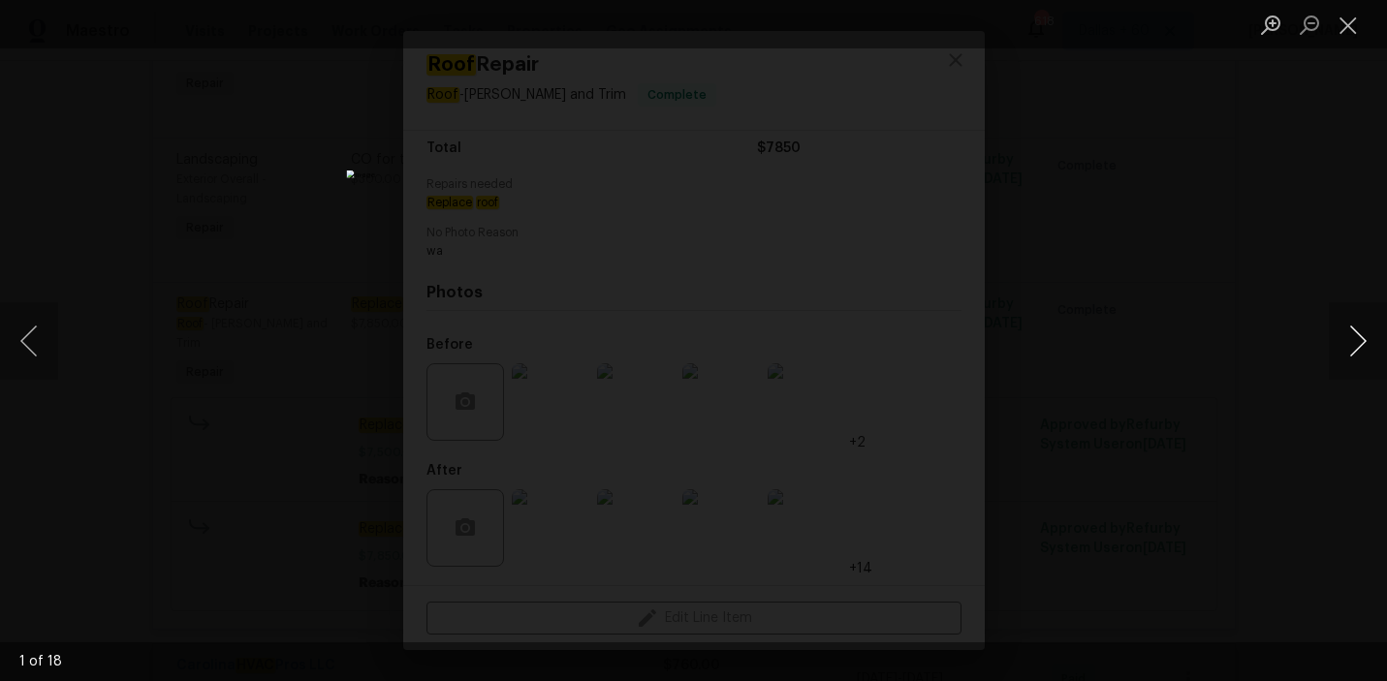
click at [1345, 365] on button "Next image" at bounding box center [1357, 341] width 58 height 78
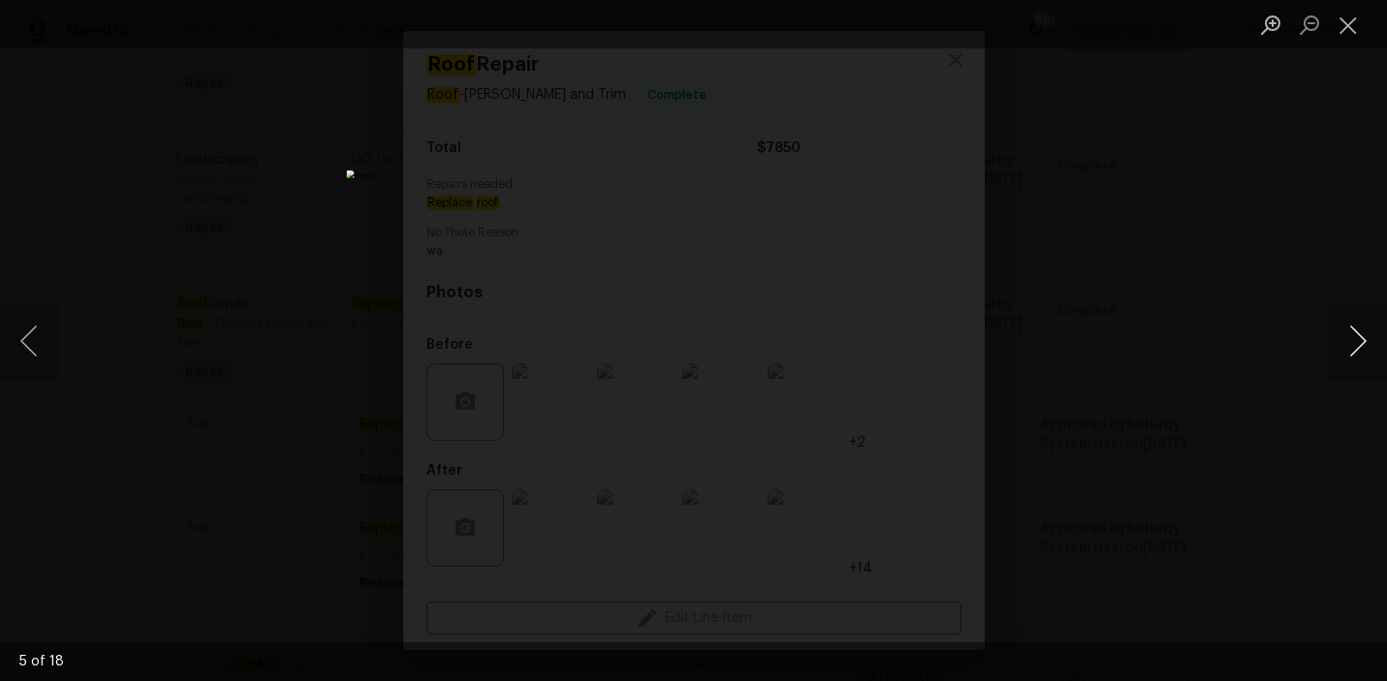
click at [1345, 365] on button "Next image" at bounding box center [1357, 341] width 58 height 78
click at [1210, 328] on div "Lightbox" at bounding box center [693, 340] width 1387 height 681
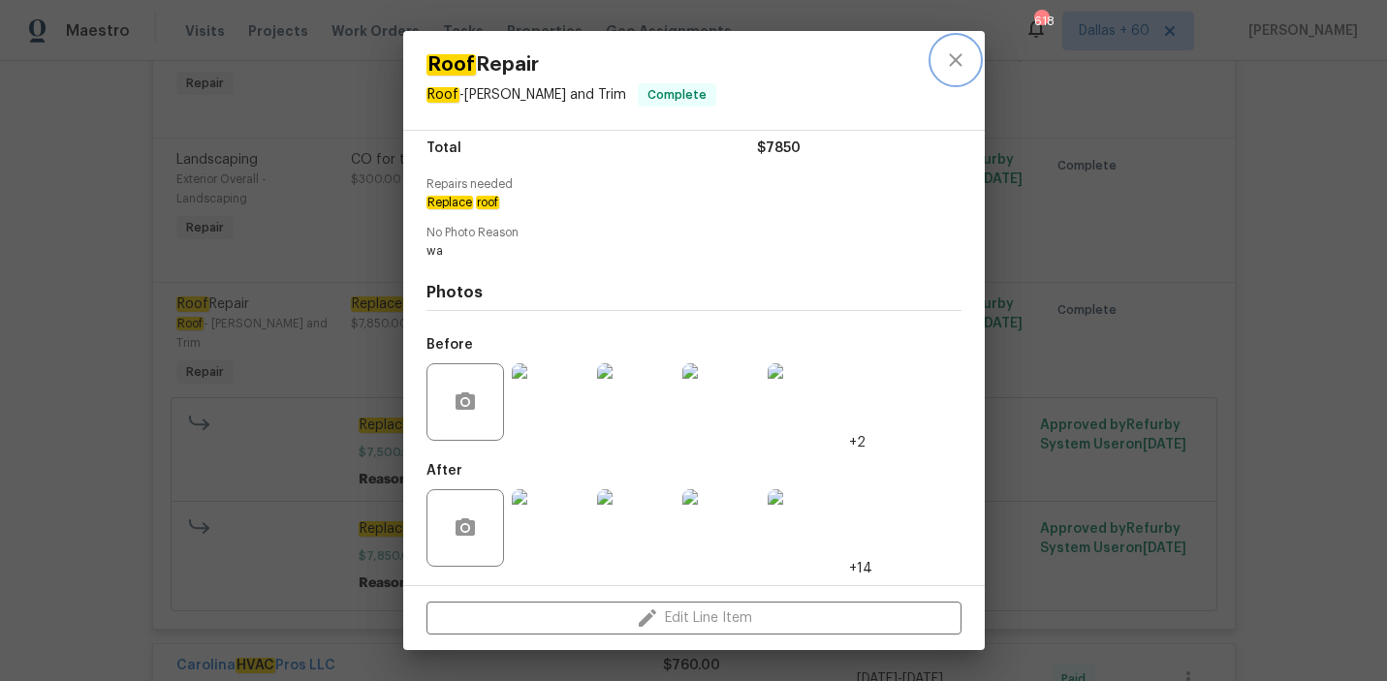
click at [965, 49] on icon "close" at bounding box center [955, 59] width 23 height 23
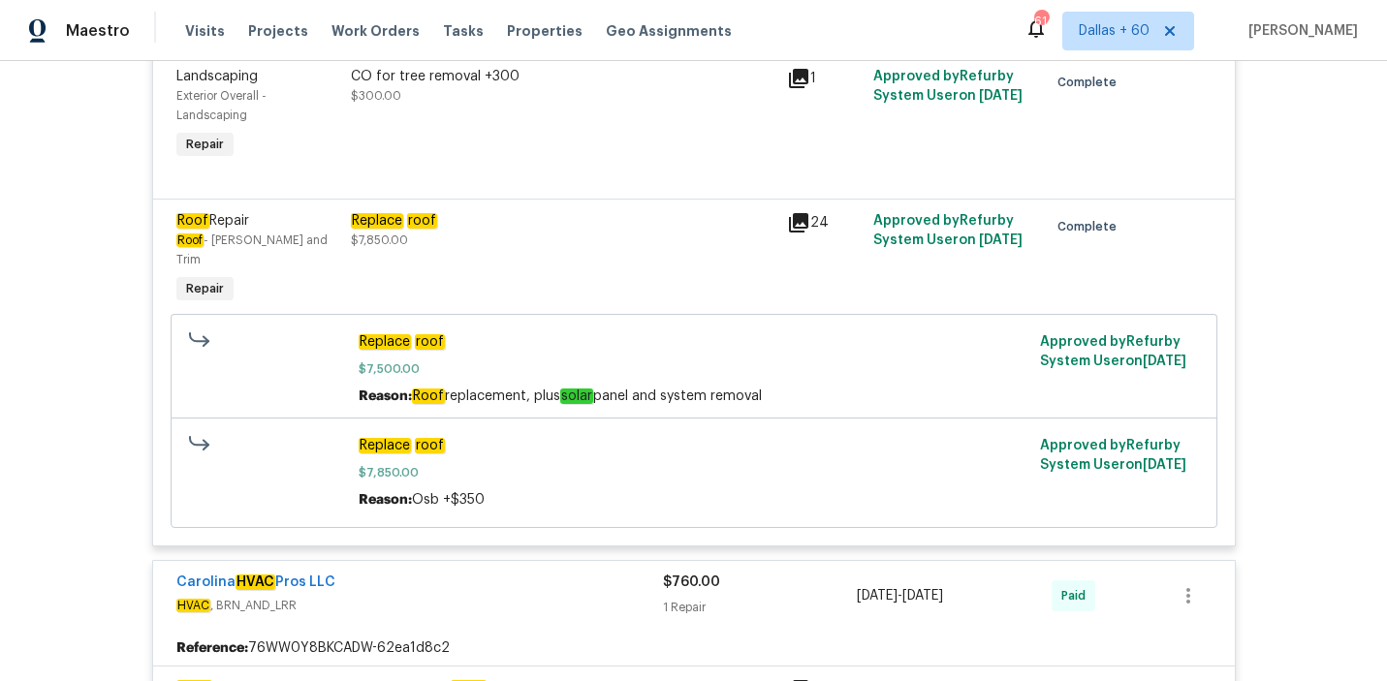
scroll to position [0, 0]
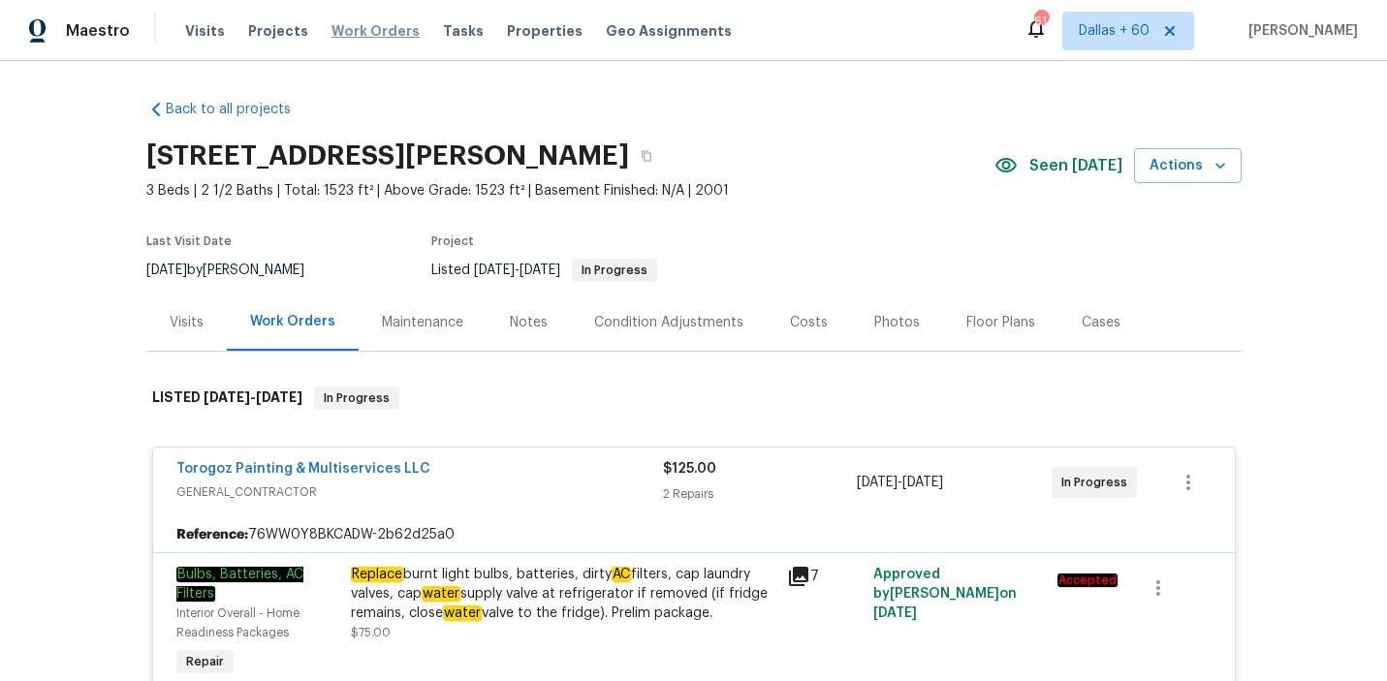
click at [353, 32] on span "Work Orders" at bounding box center [375, 30] width 88 height 19
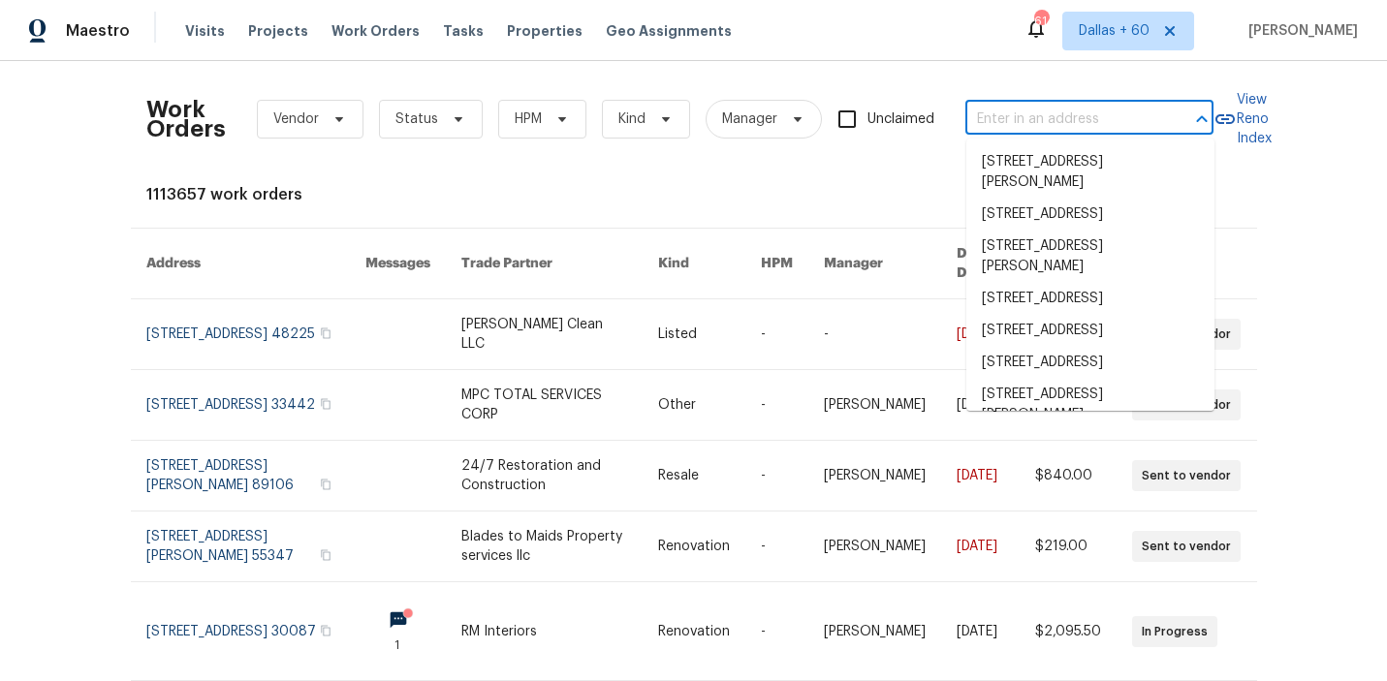
click at [1010, 110] on input "text" at bounding box center [1062, 120] width 194 height 30
paste input "[STREET_ADDRESS]"
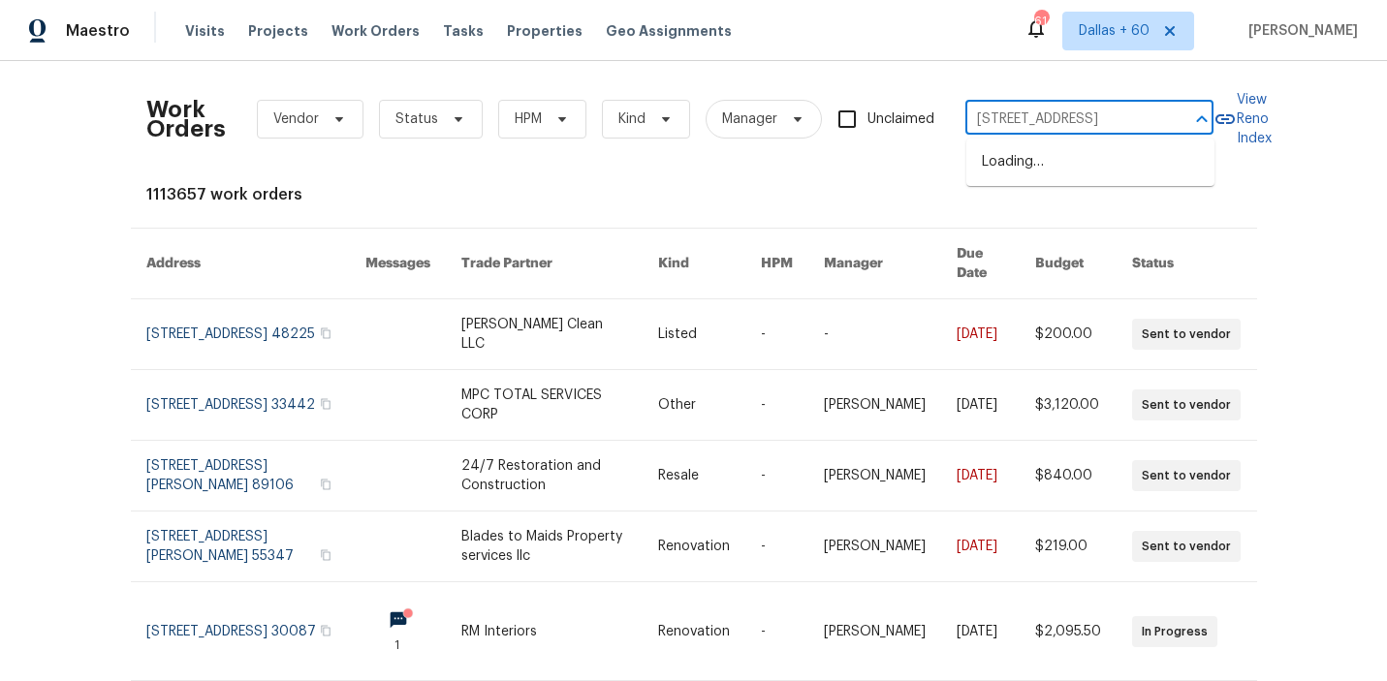
scroll to position [0, 88]
type input "[STREET_ADDRESS]"
click at [1012, 165] on li "[STREET_ADDRESS]" at bounding box center [1090, 162] width 248 height 32
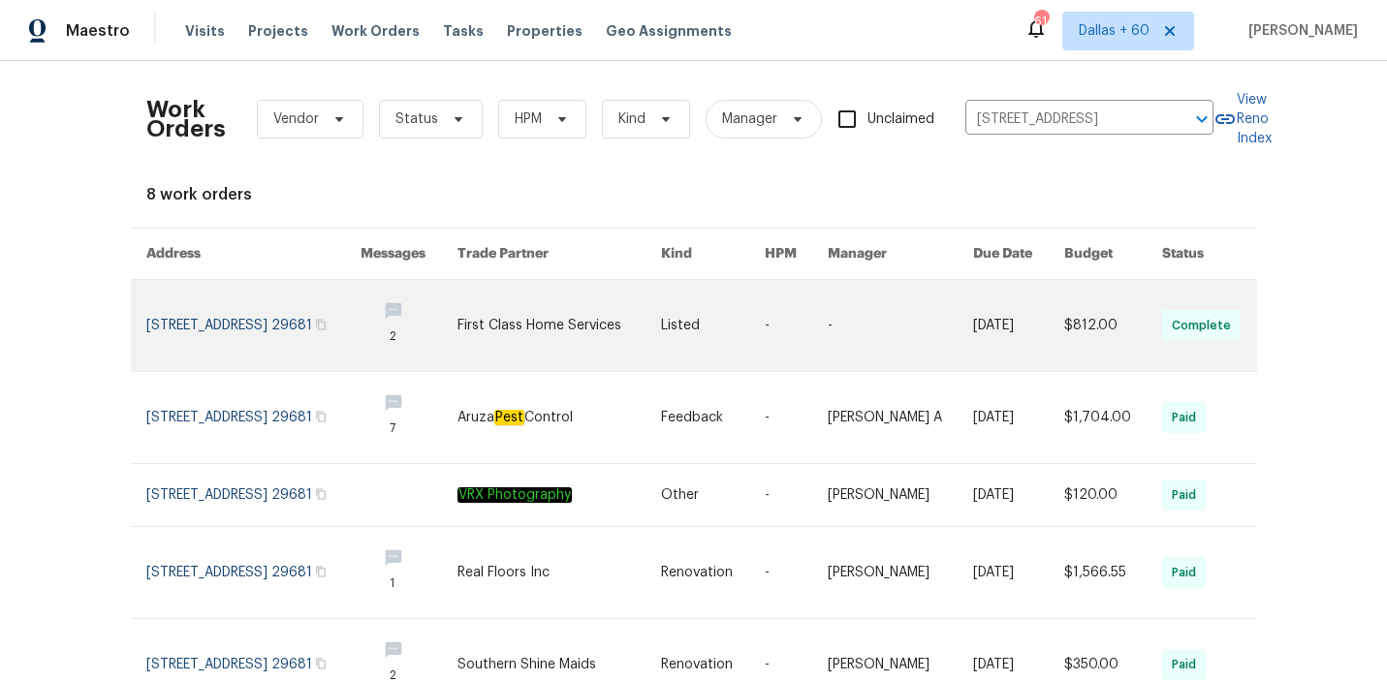
click at [657, 315] on link at bounding box center [559, 325] width 204 height 91
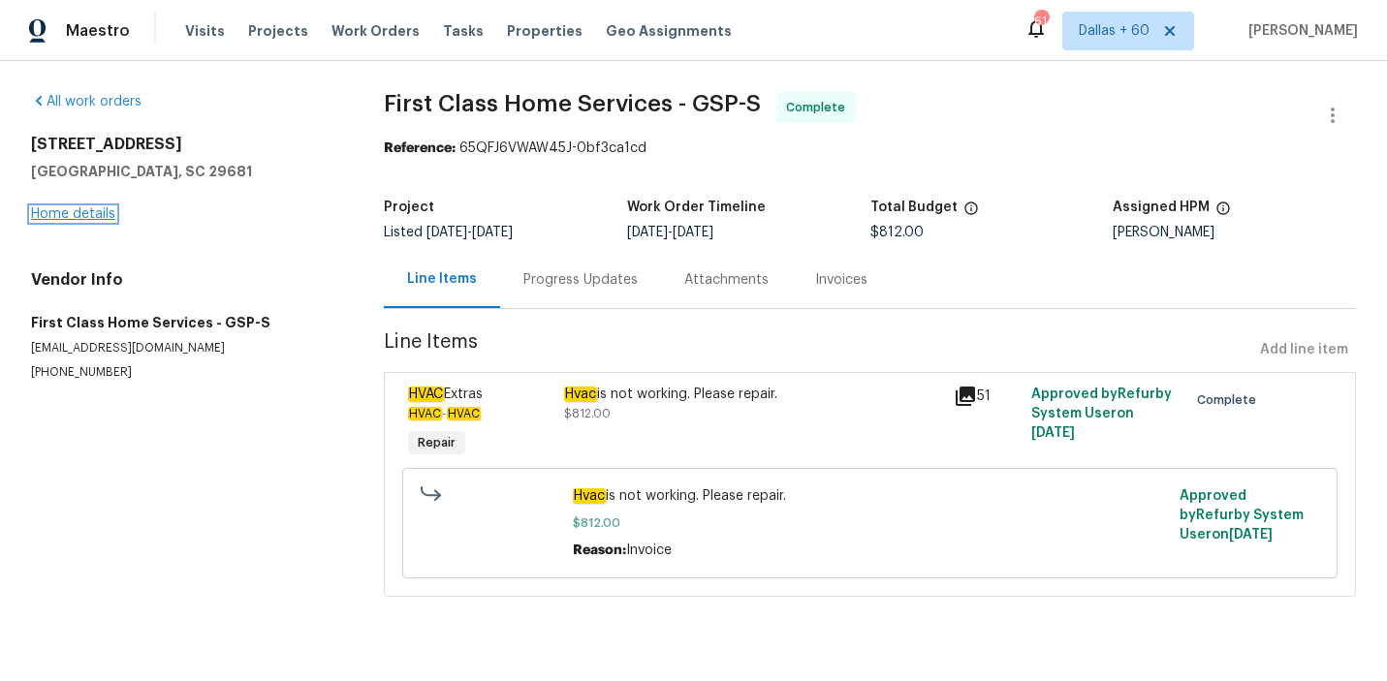
click at [42, 214] on link "Home details" at bounding box center [73, 214] width 84 height 14
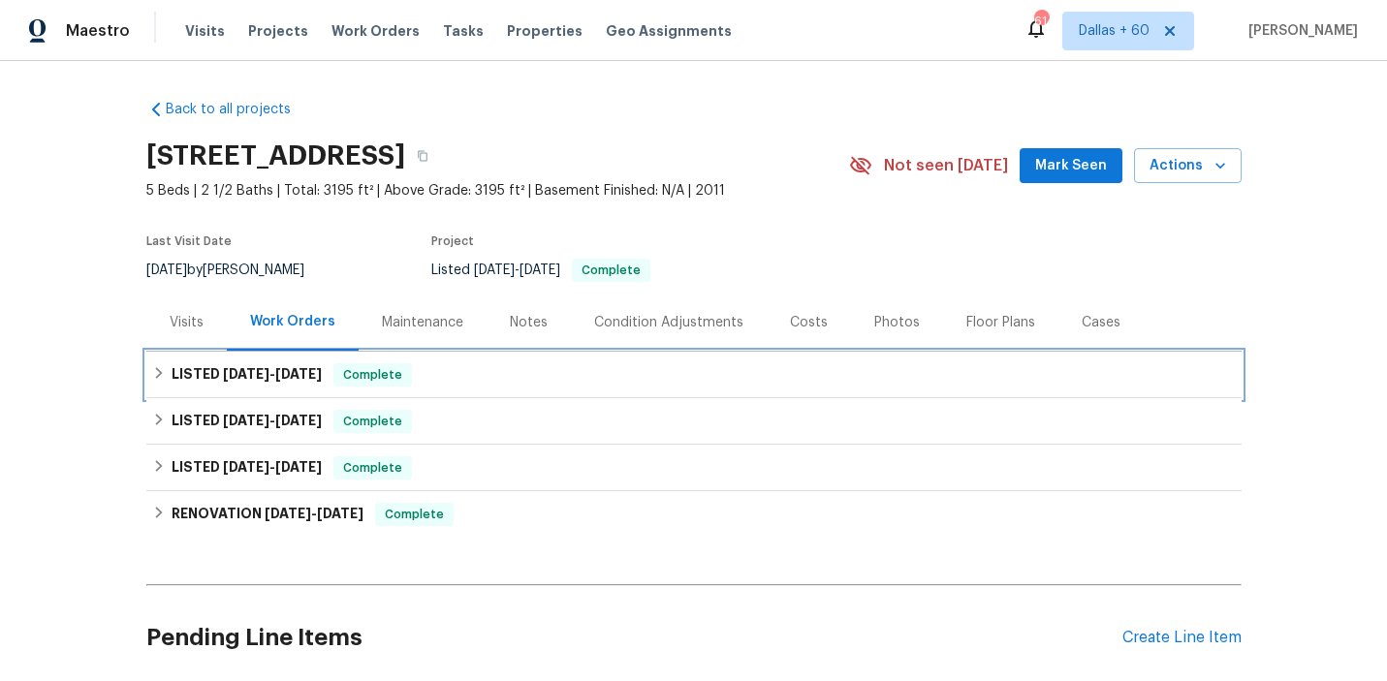
click at [484, 379] on div "LISTED [DATE] - [DATE] Complete" at bounding box center [693, 374] width 1083 height 23
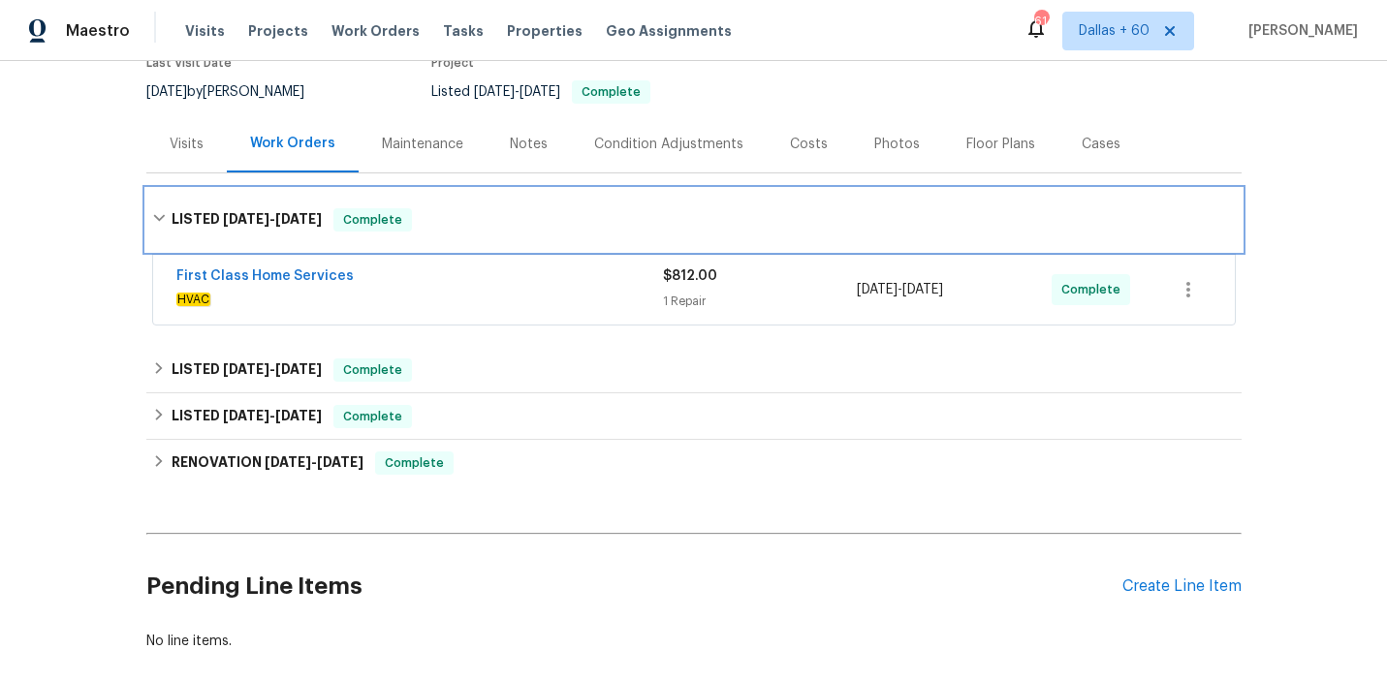
scroll to position [177, 0]
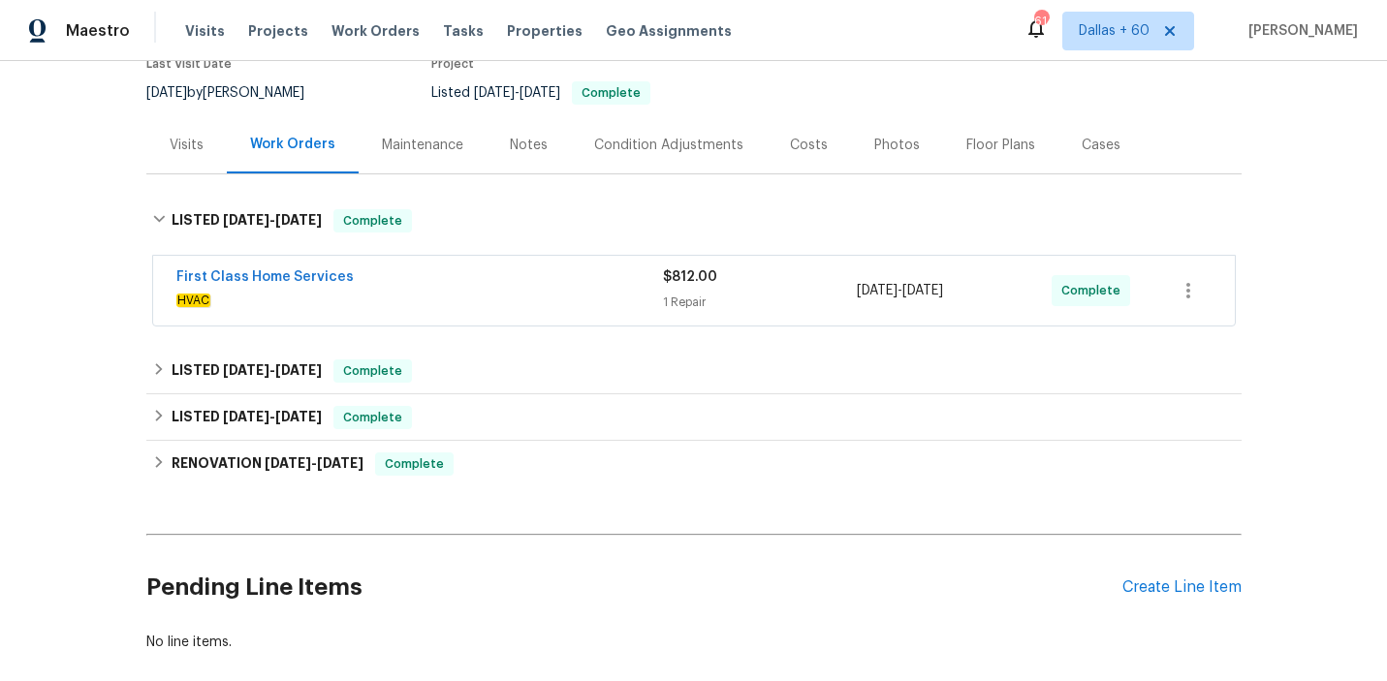
click at [515, 267] on div "First Class Home Services" at bounding box center [419, 278] width 486 height 23
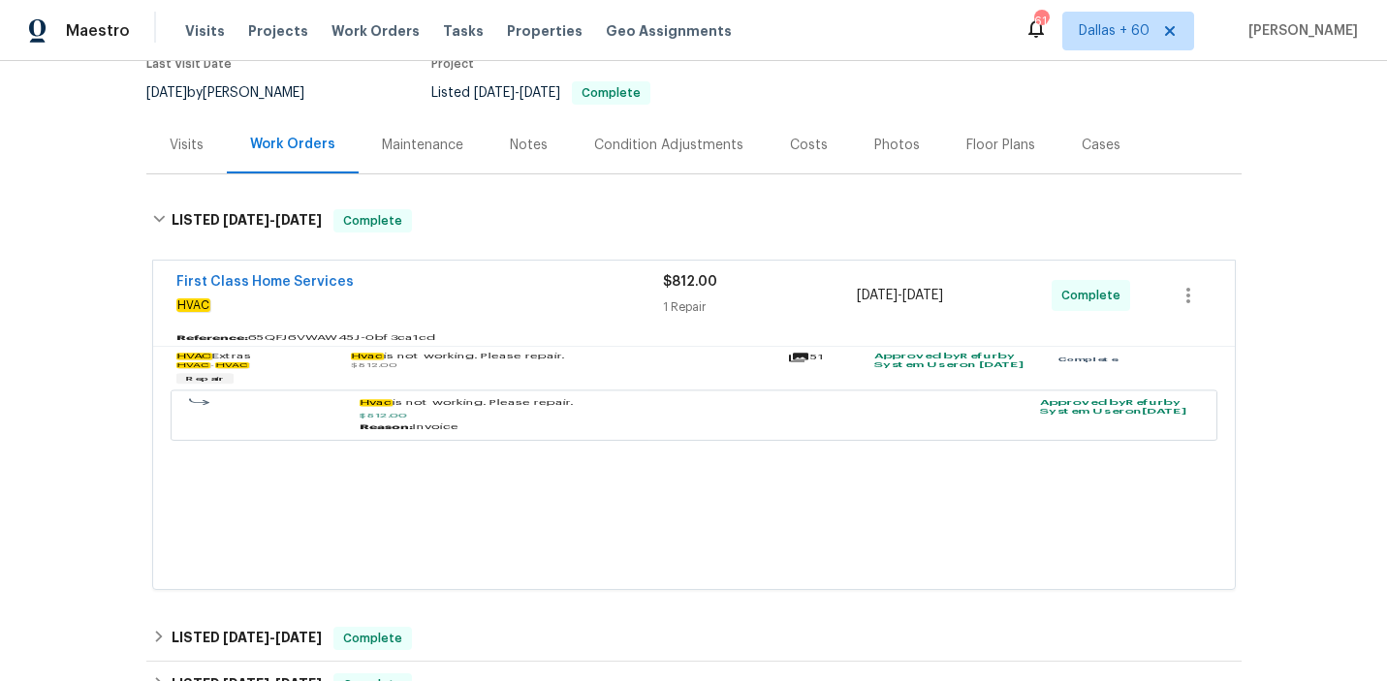
click at [515, 267] on div "First Class Home Services HVAC $812.00 1 Repair [DATE] - [DATE] Complete" at bounding box center [693, 296] width 1081 height 70
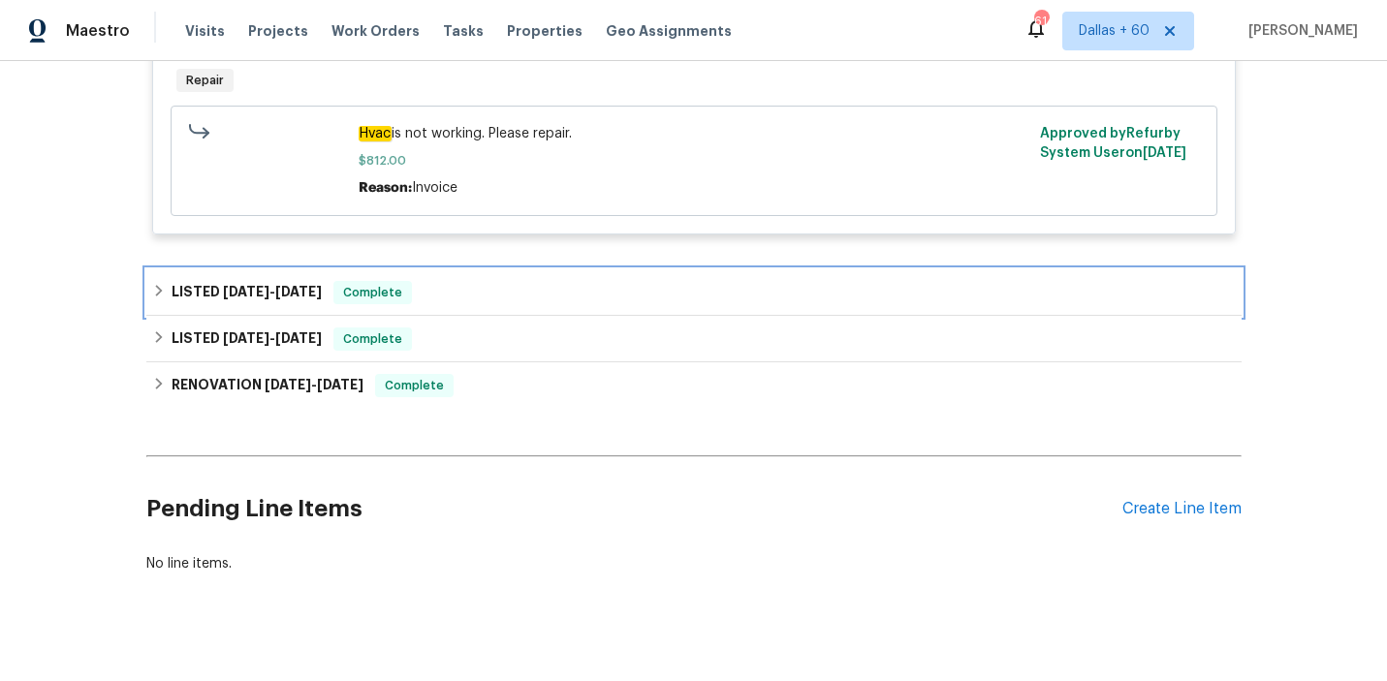
click at [516, 288] on div "LISTED [DATE] - [DATE] Complete" at bounding box center [693, 292] width 1083 height 23
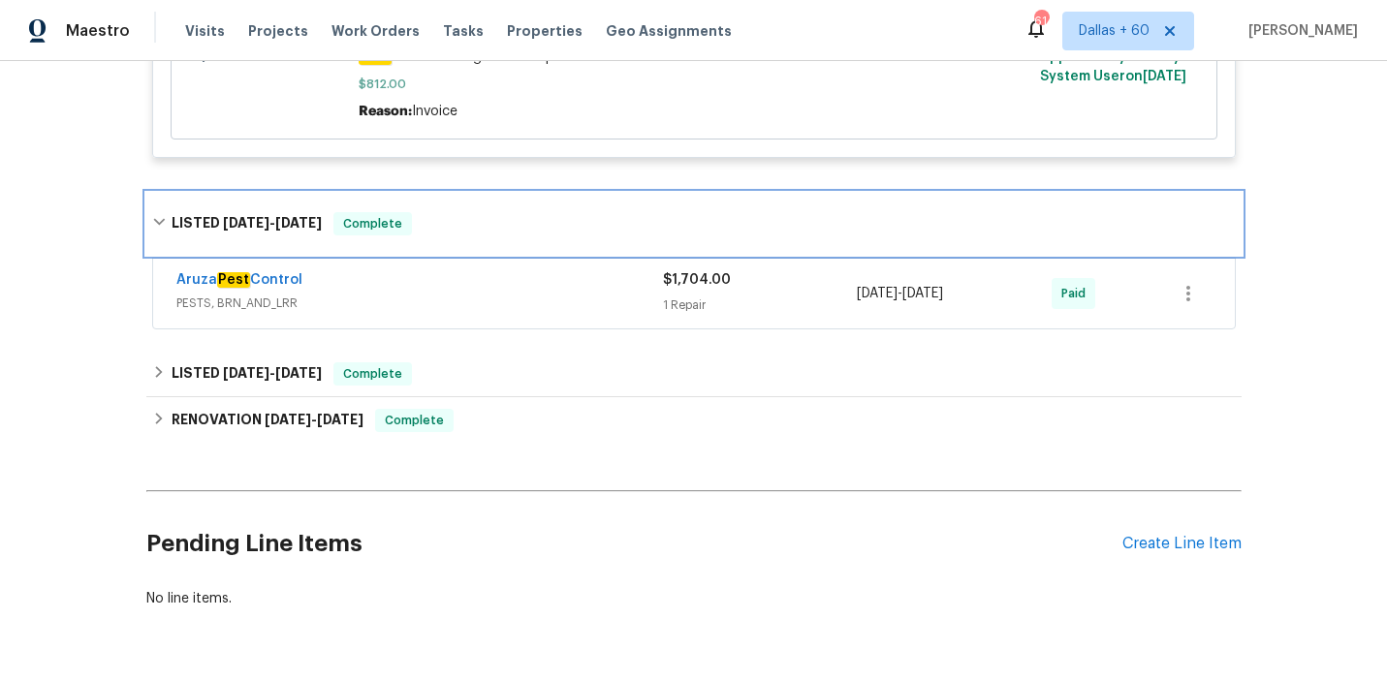
scroll to position [618, 0]
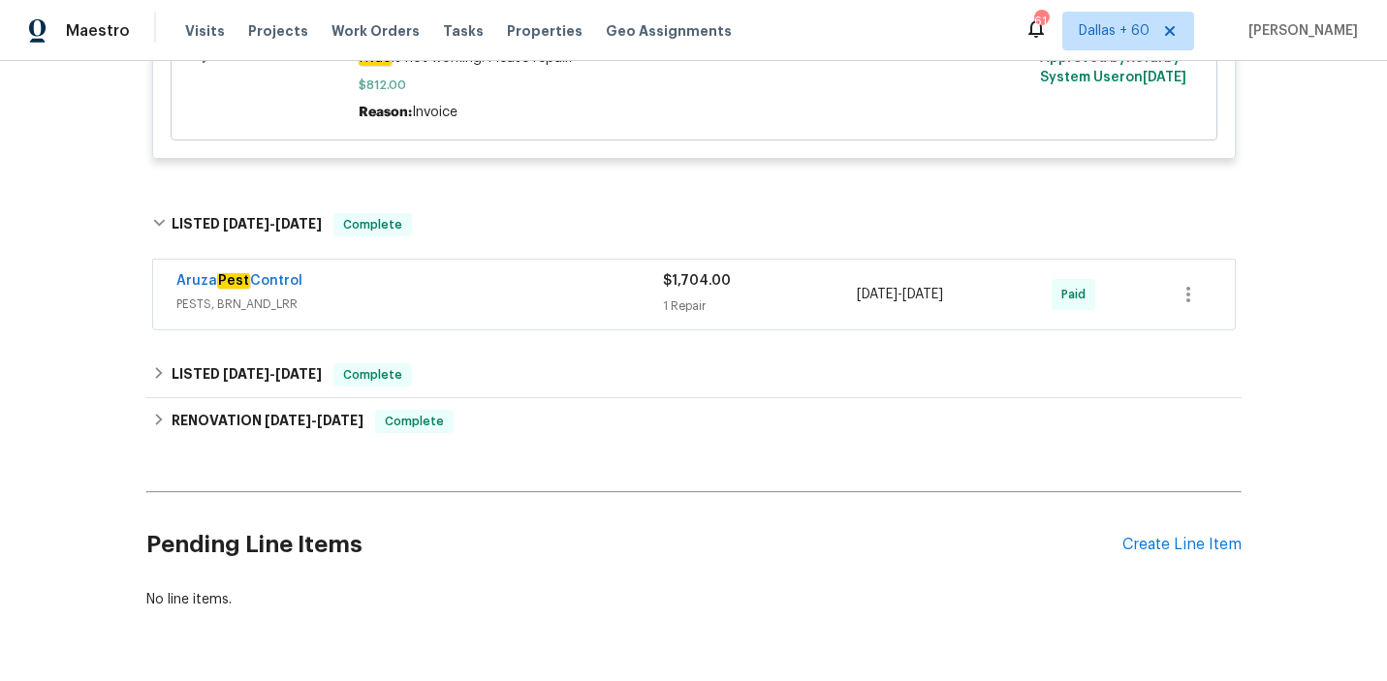
click at [517, 297] on span "PESTS, BRN_AND_LRR" at bounding box center [419, 304] width 486 height 19
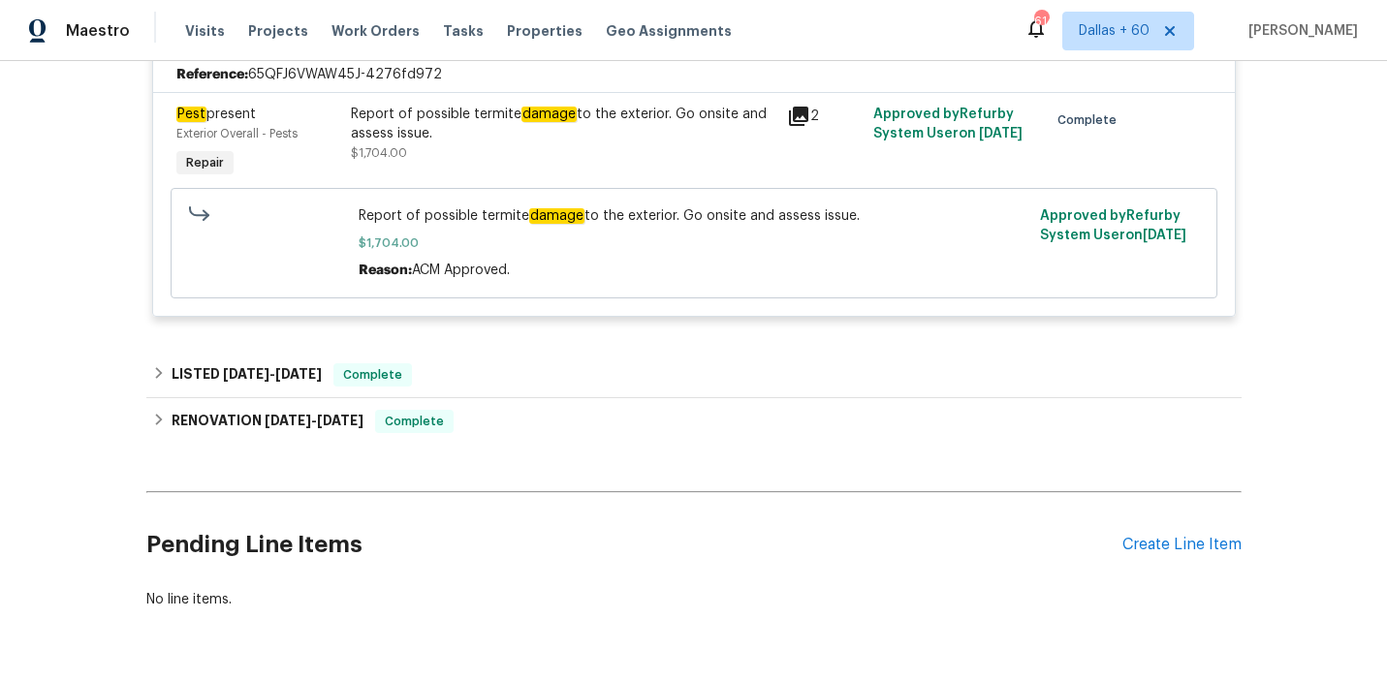
scroll to position [907, 0]
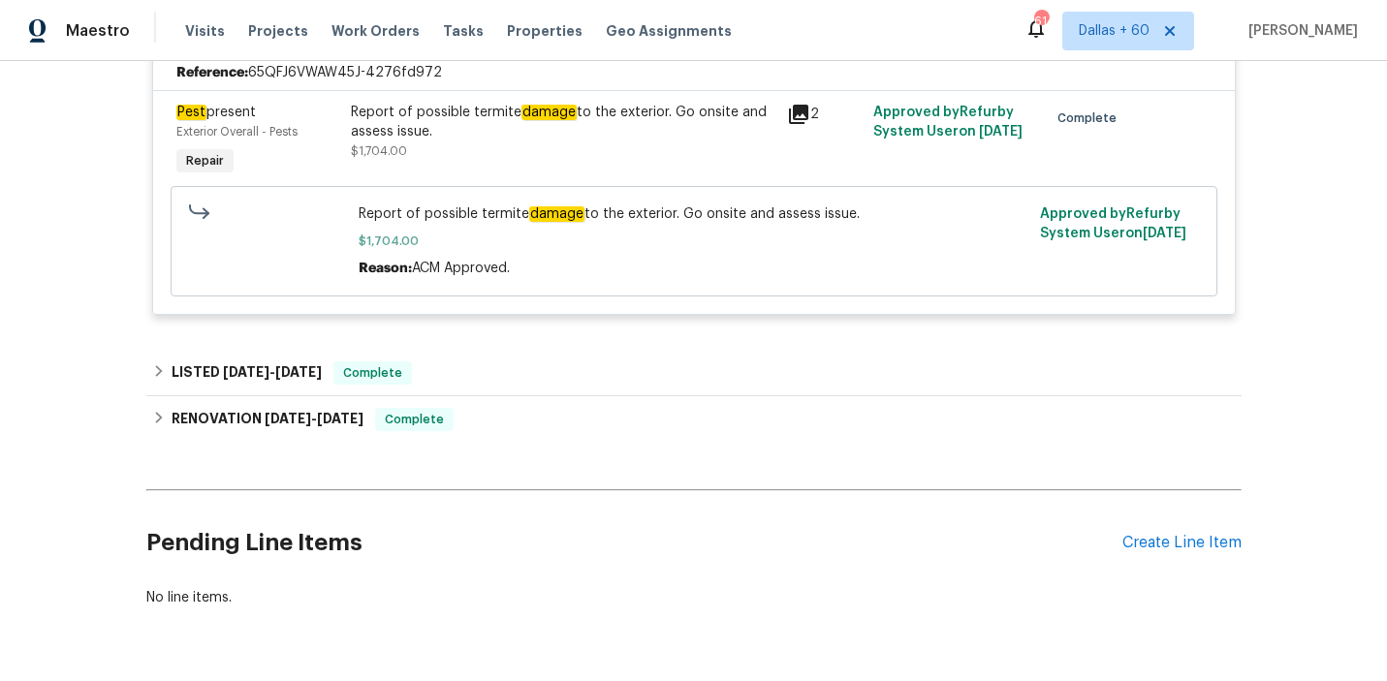
click at [69, 273] on div "Back to all projects [STREET_ADDRESS] 5 Beds | 2 1/2 Baths | Total: 3195 ft² | …" at bounding box center [693, 371] width 1387 height 620
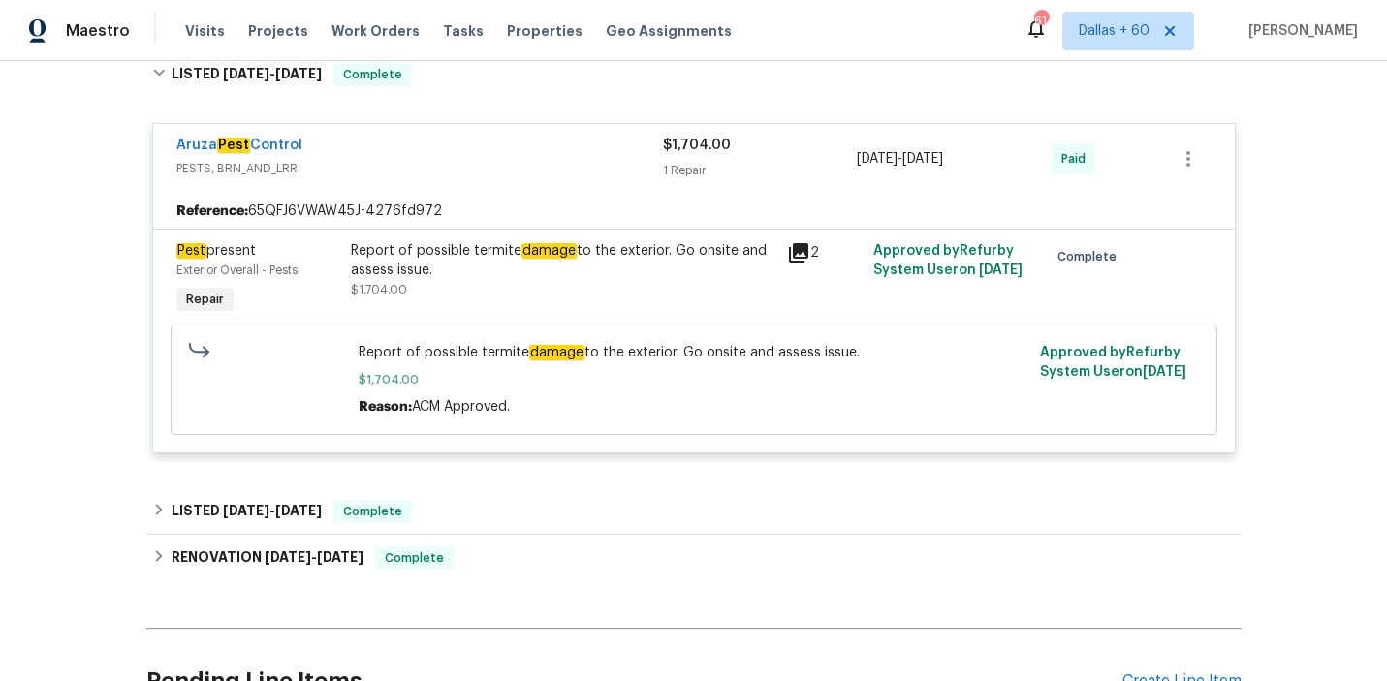
scroll to position [763, 0]
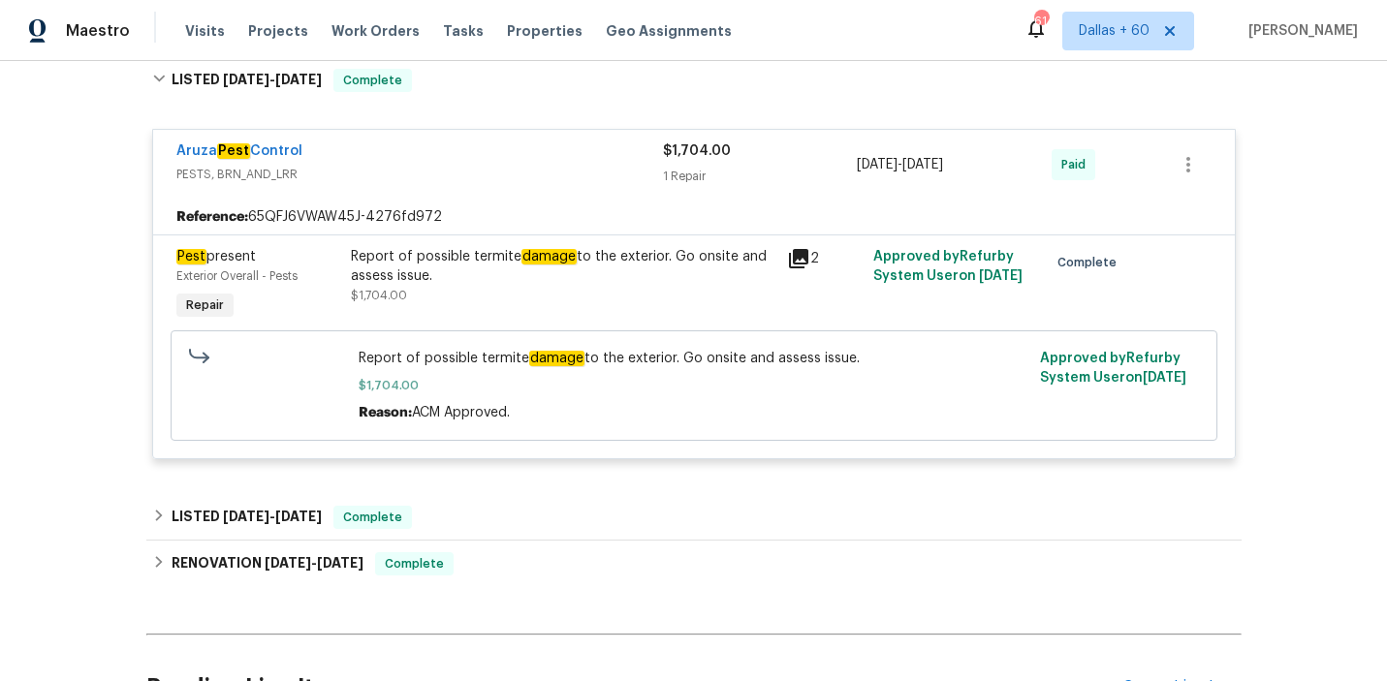
click at [470, 160] on div "Aruza Pest Control" at bounding box center [419, 152] width 486 height 23
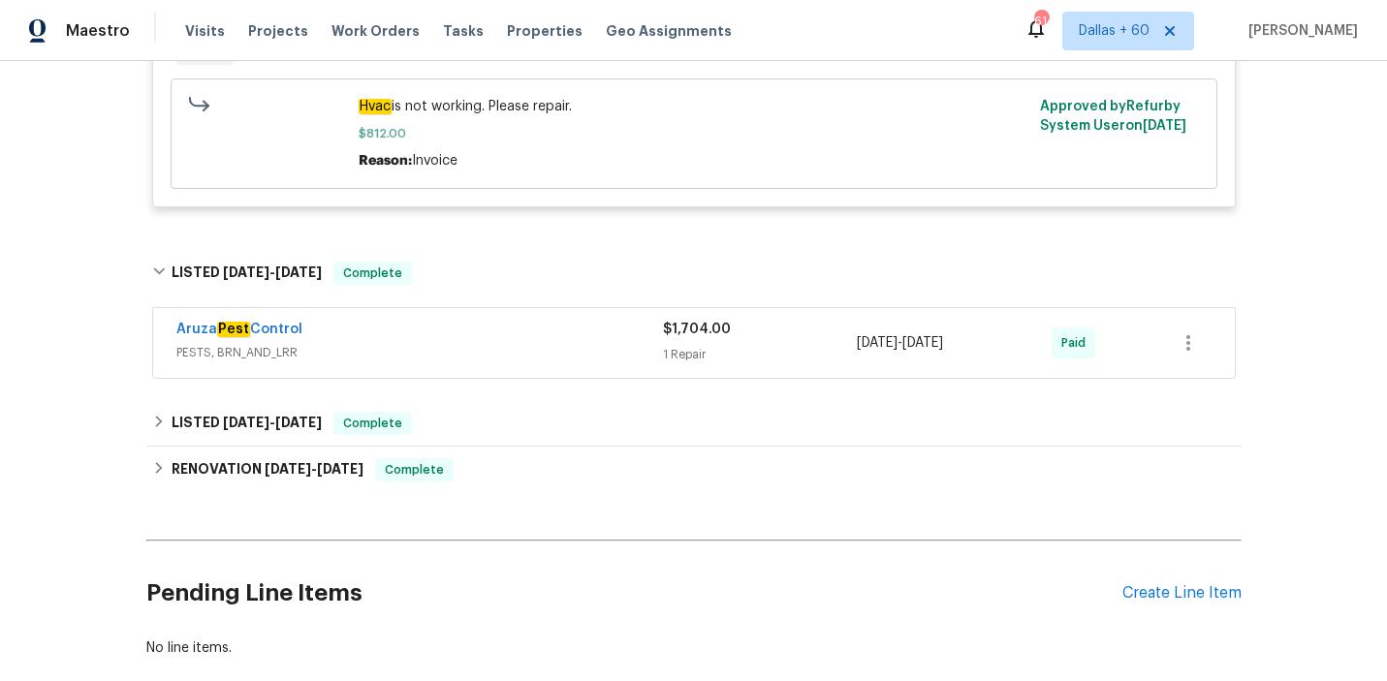
scroll to position [548, 0]
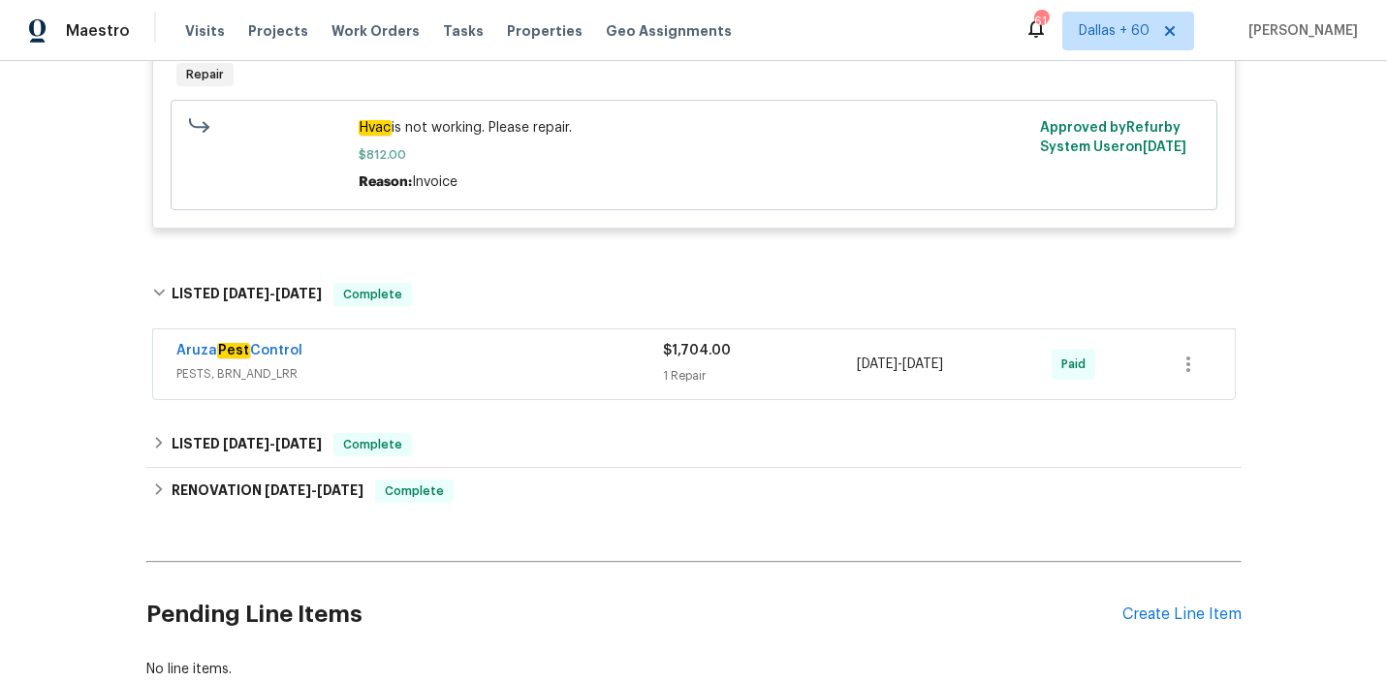
click at [390, 366] on span "PESTS, BRN_AND_LRR" at bounding box center [419, 373] width 486 height 19
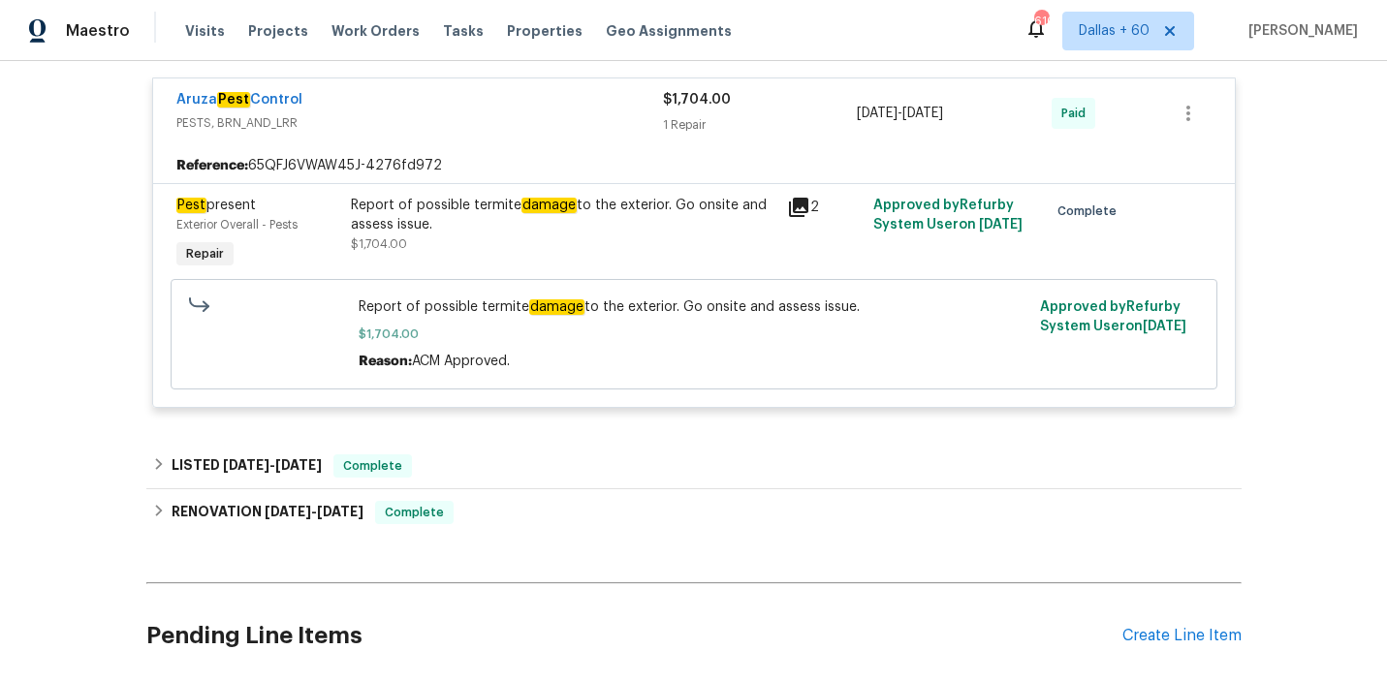
scroll to position [967, 0]
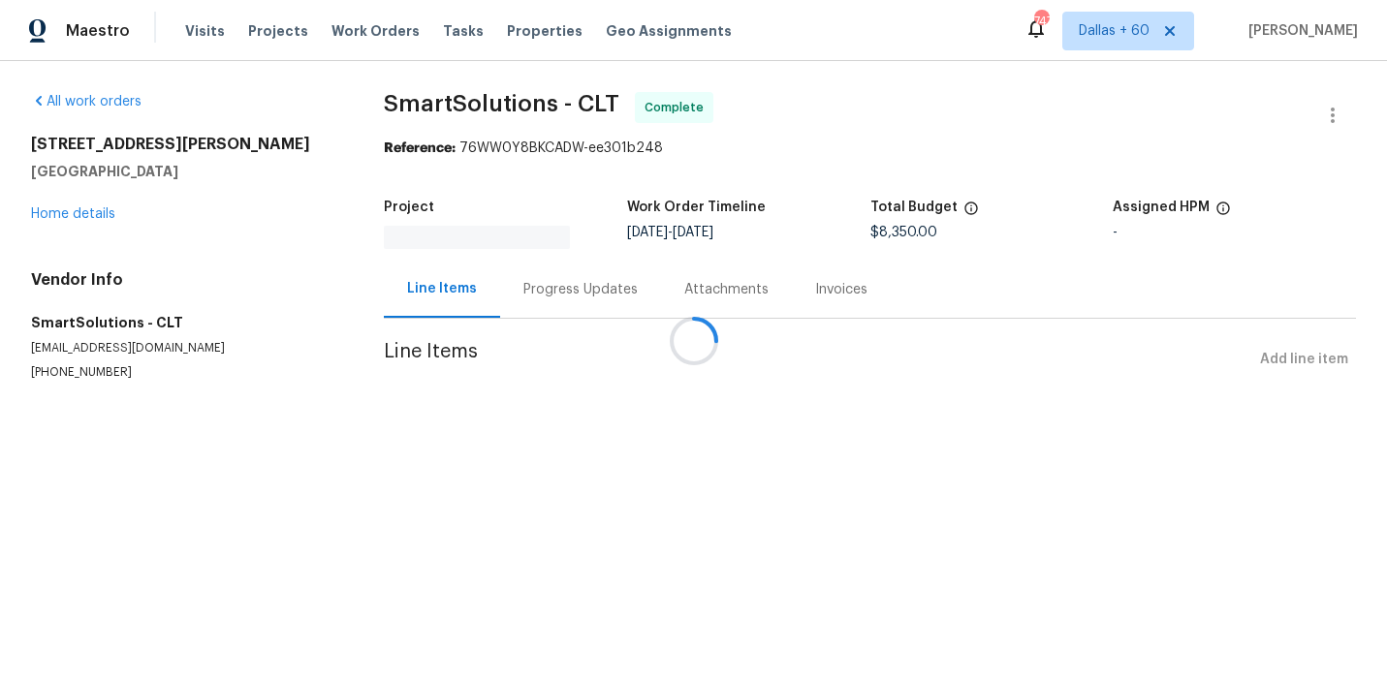
click at [557, 292] on div at bounding box center [693, 340] width 1387 height 681
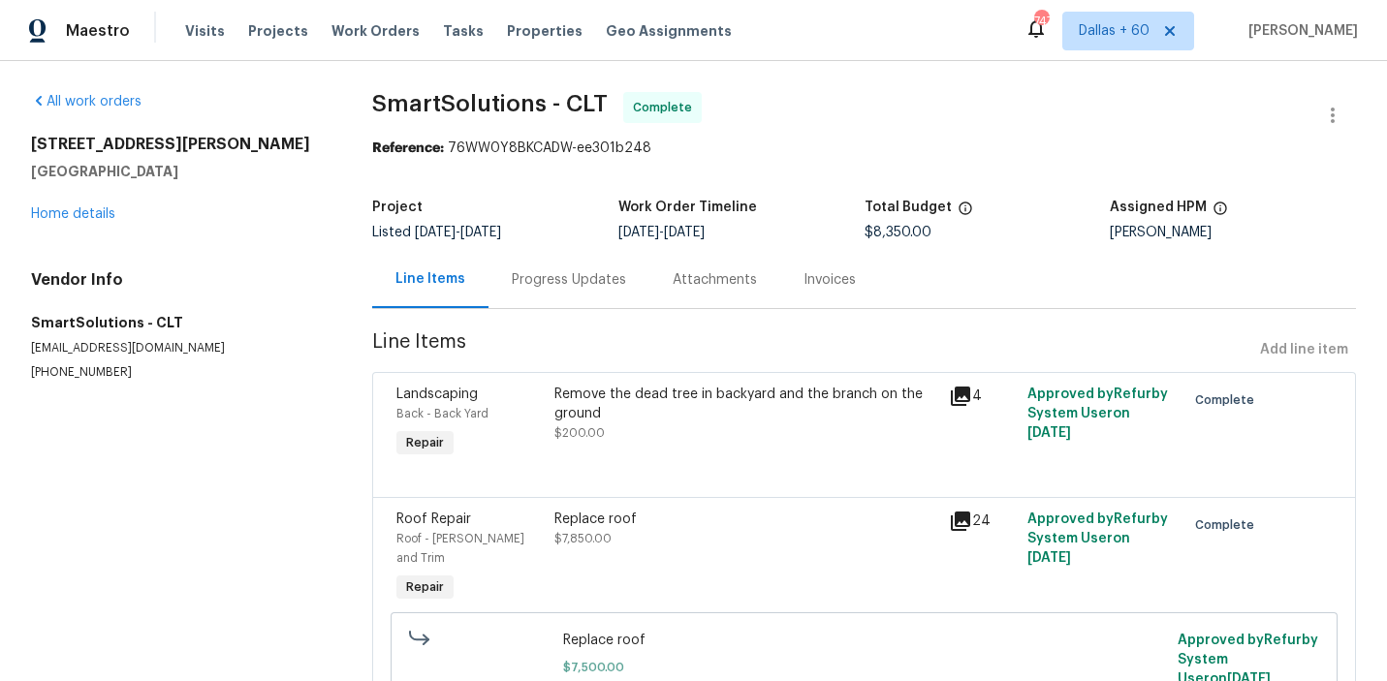
click at [528, 284] on div "Progress Updates" at bounding box center [569, 279] width 114 height 19
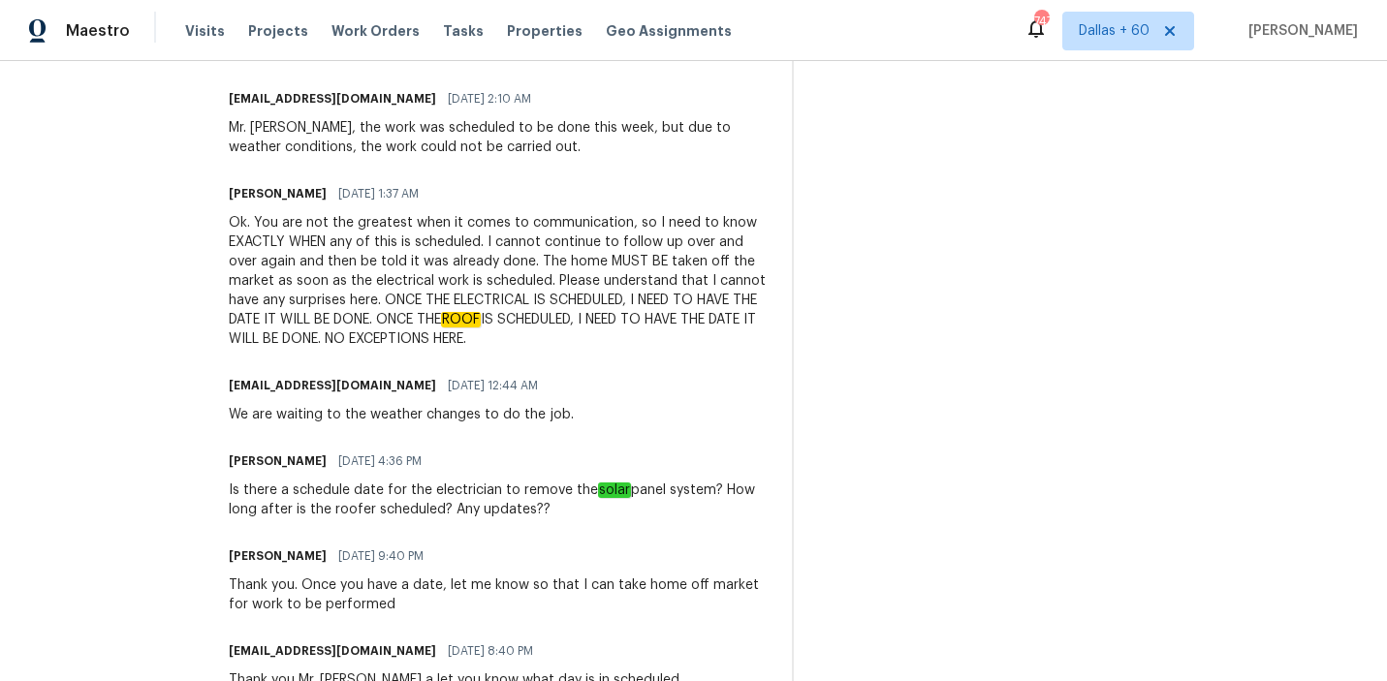
scroll to position [2202, 0]
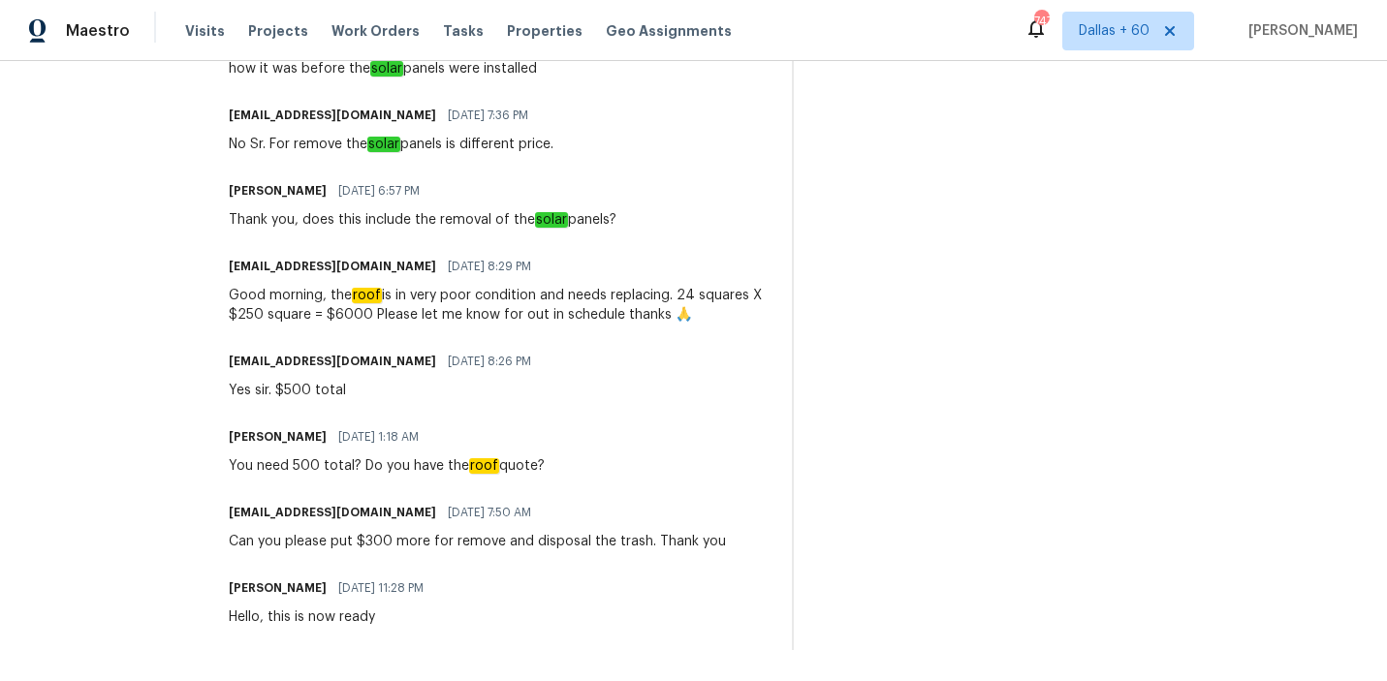
drag, startPoint x: 328, startPoint y: 221, endPoint x: 533, endPoint y: 216, distance: 205.5
click at [533, 216] on div "Thank you, does this include the removal of the solar panels?" at bounding box center [423, 219] width 388 height 19
click at [450, 209] on div "Alex Baum 07/29/2025 6:57 PM Thank you, does this include the removal of the so…" at bounding box center [423, 203] width 388 height 52
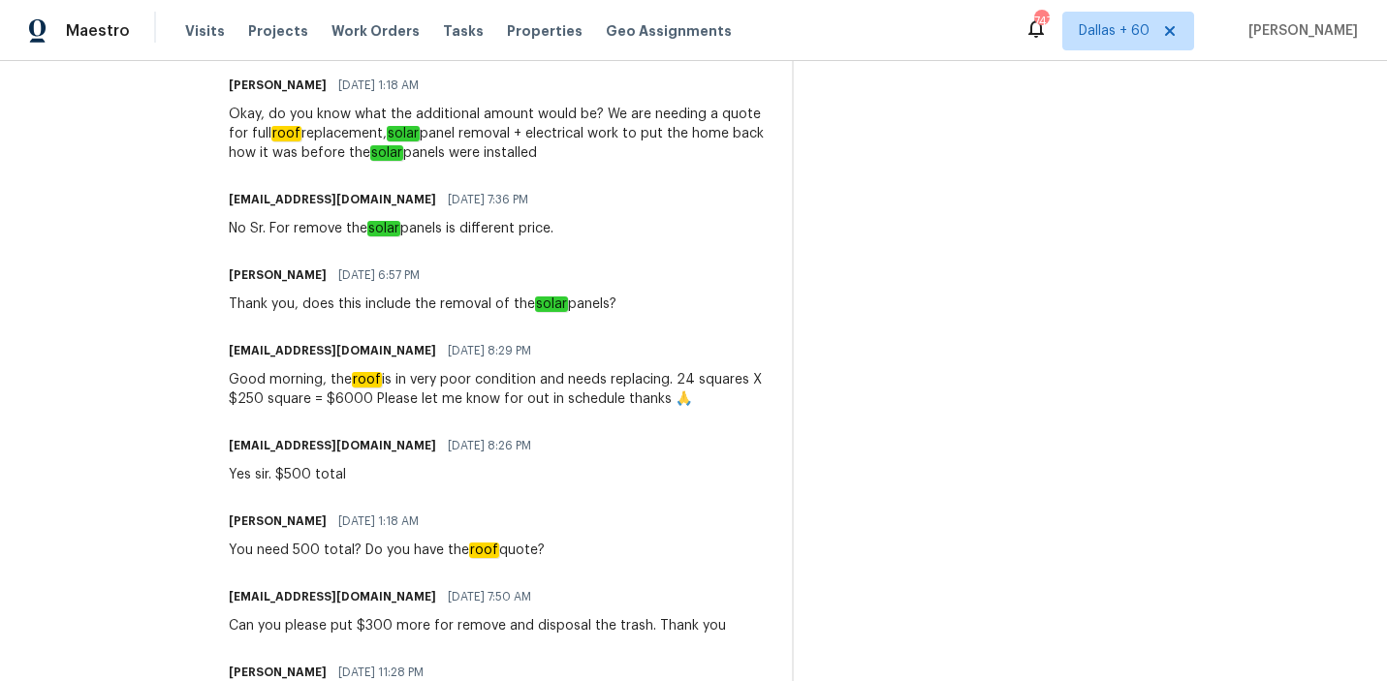
scroll to position [2115, 0]
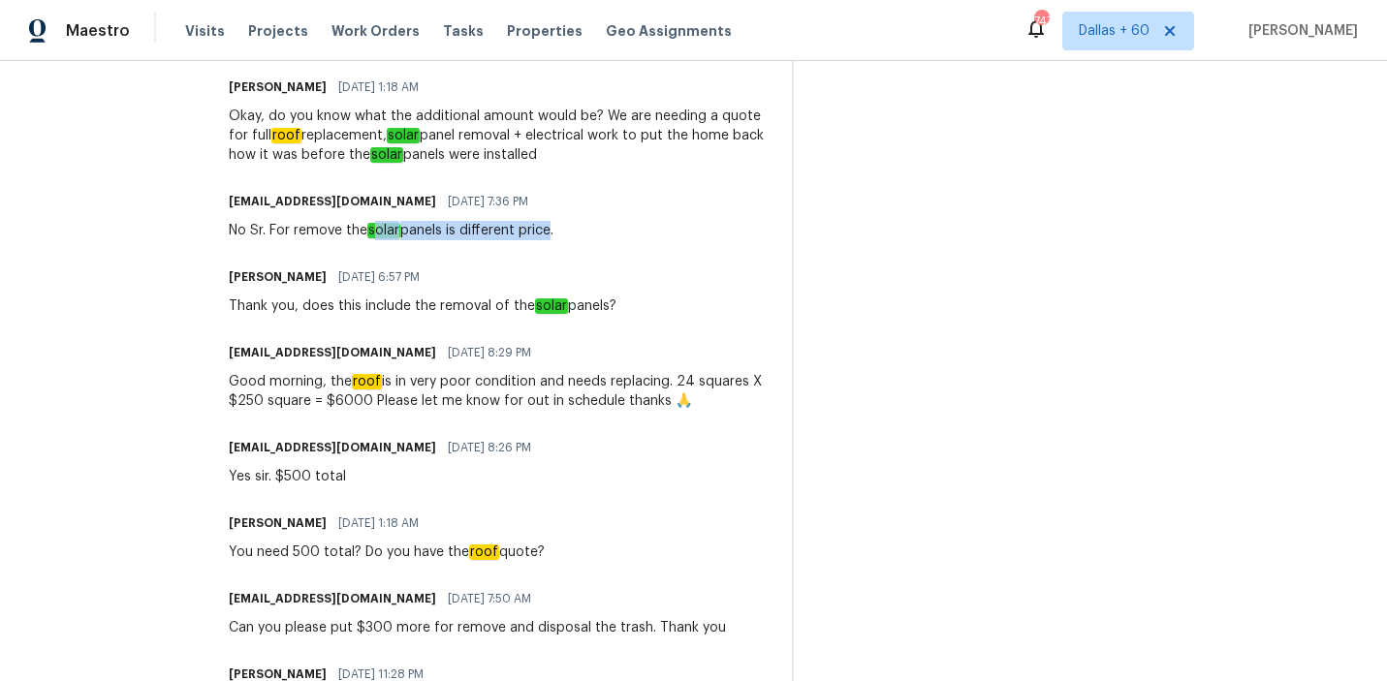
drag, startPoint x: 391, startPoint y: 234, endPoint x: 556, endPoint y: 234, distance: 164.7
click at [553, 234] on div "No Sr. For remove the solar panels is different price." at bounding box center [391, 230] width 325 height 19
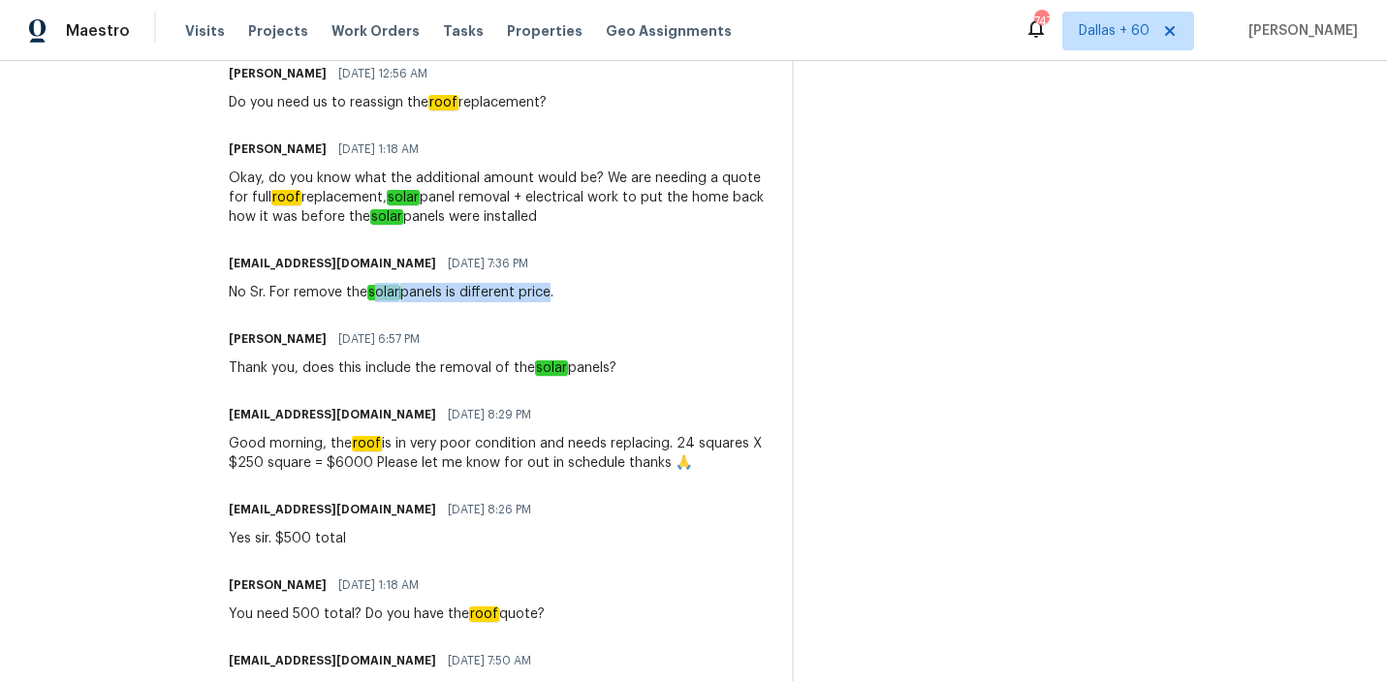
scroll to position [2052, 0]
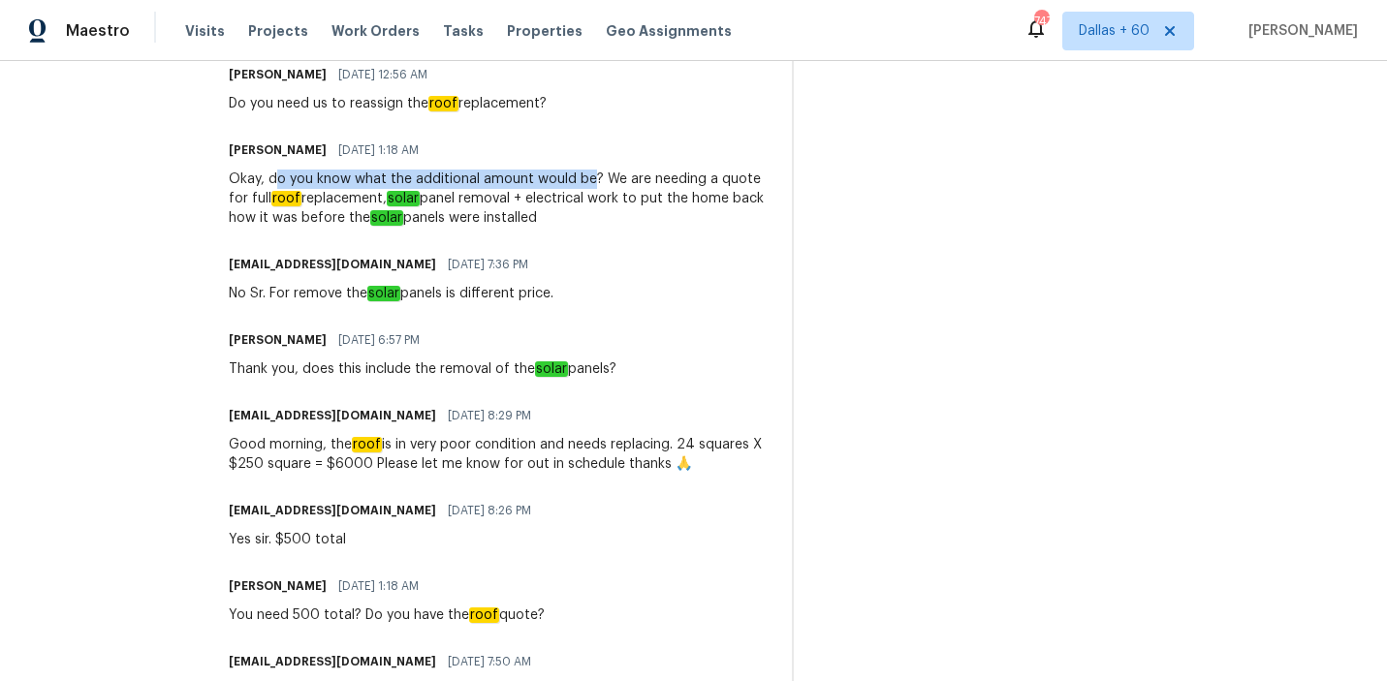
drag, startPoint x: 283, startPoint y: 178, endPoint x: 598, endPoint y: 169, distance: 315.1
click at [598, 170] on div "Okay, do you know what the additional amount would be? We are needing a quote f…" at bounding box center [499, 199] width 540 height 58
drag, startPoint x: 257, startPoint y: 208, endPoint x: 596, endPoint y: 226, distance: 339.6
click at [596, 227] on div "Okay, do you know what the additional amount would be? We are needing a quote f…" at bounding box center [499, 199] width 540 height 58
click at [583, 255] on div "smartsolutionsnc@gmail.com 07/29/2025 7:36 PM No Sr. For remove the solar panel…" at bounding box center [499, 277] width 540 height 52
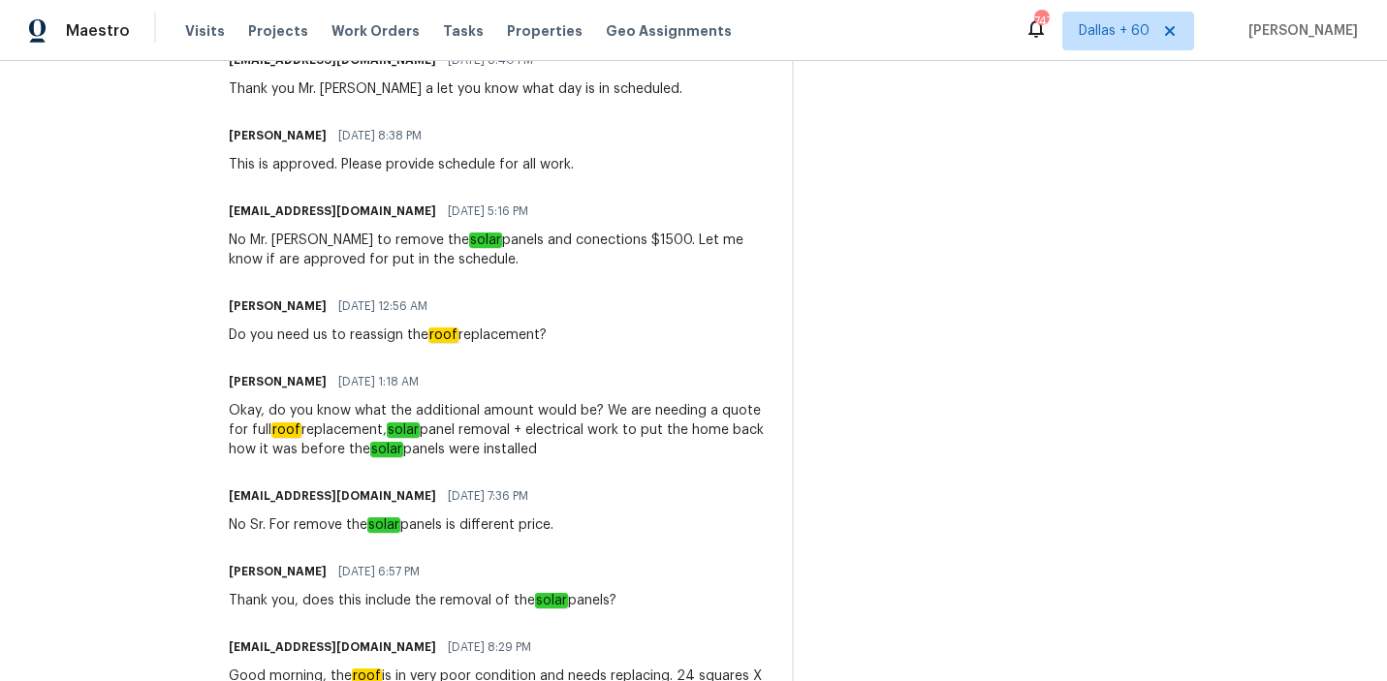
scroll to position [1783, 0]
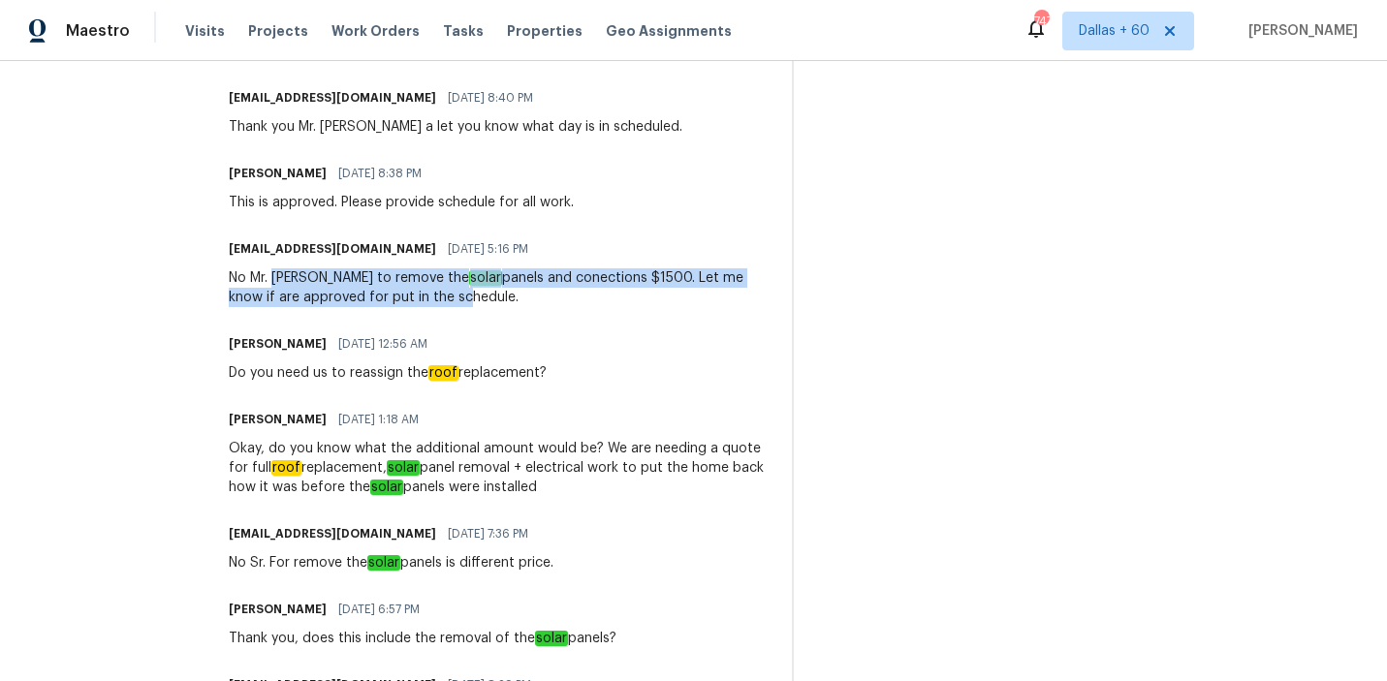
drag, startPoint x: 283, startPoint y: 272, endPoint x: 393, endPoint y: 301, distance: 114.2
click at [394, 302] on div "No Mr. Alex to remove the solar panels and conections $1500. Let me know if are…" at bounding box center [499, 287] width 540 height 39
click at [393, 301] on div "No Mr. Alex to remove the solar panels and conections $1500. Let me know if are…" at bounding box center [499, 287] width 540 height 39
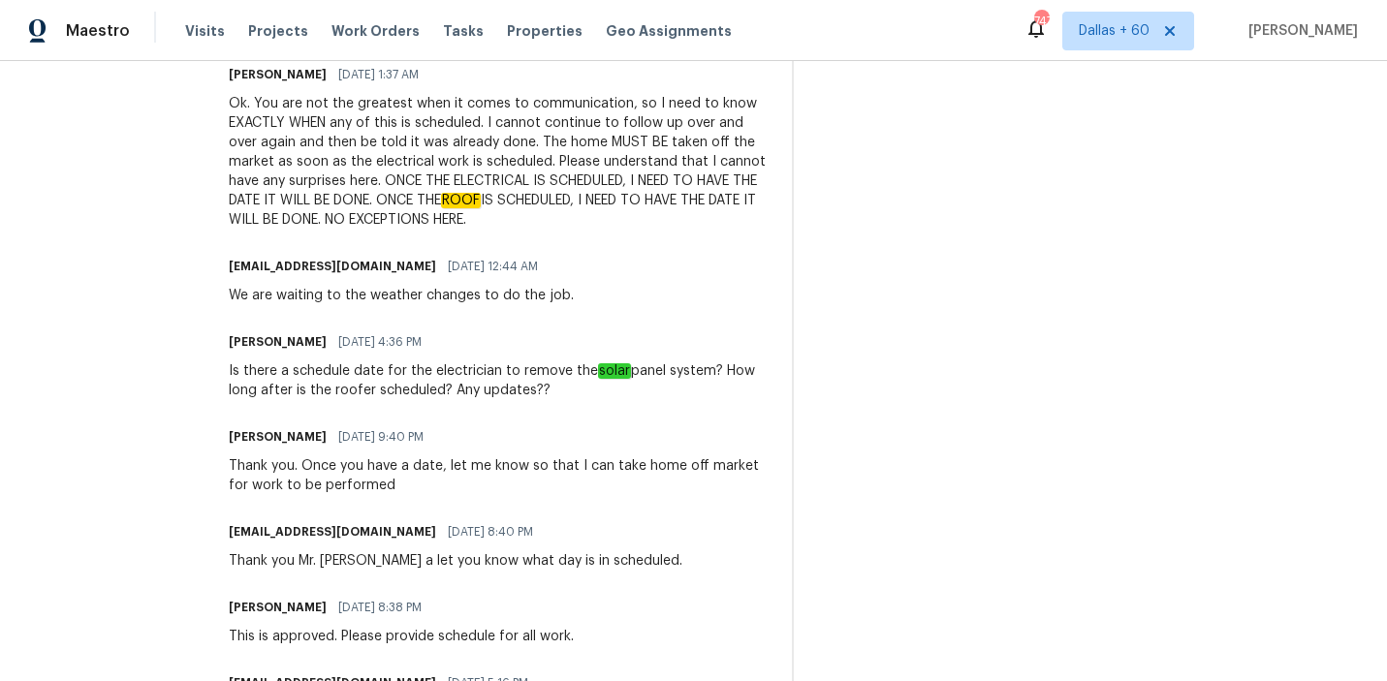
scroll to position [1308, 0]
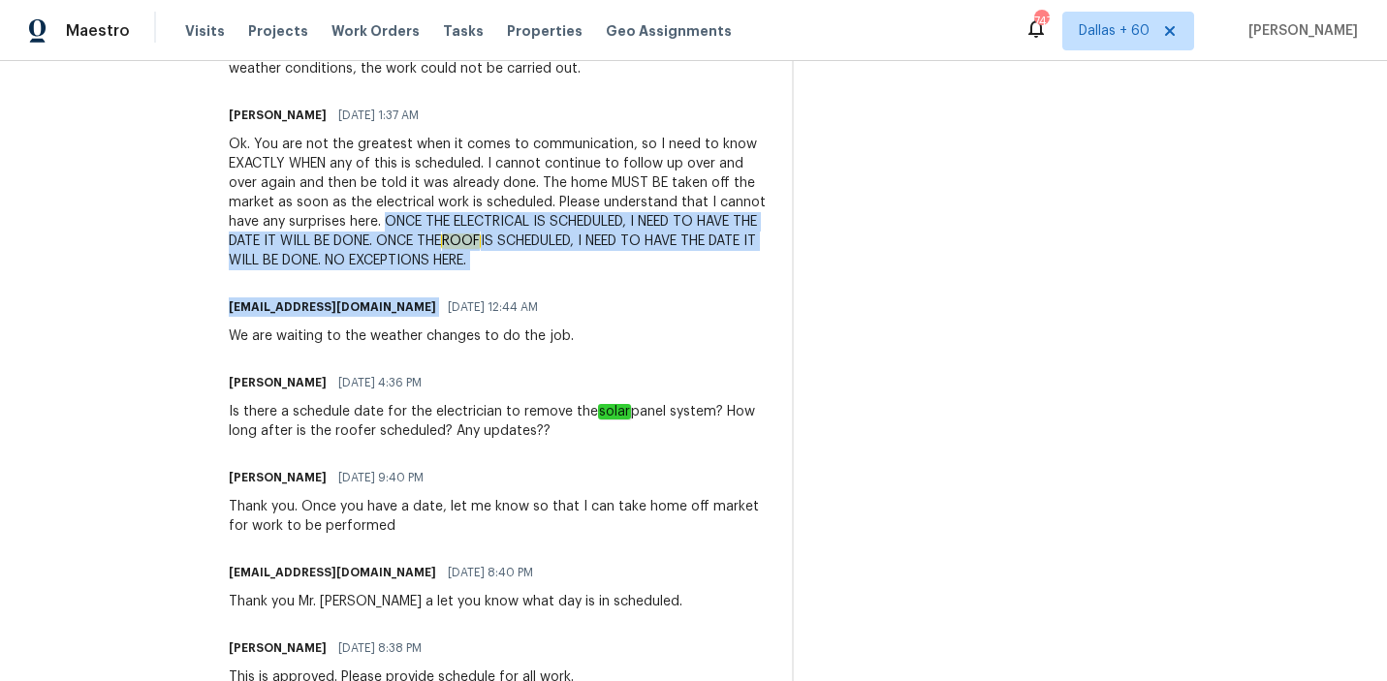
drag, startPoint x: 398, startPoint y: 227, endPoint x: 652, endPoint y: 291, distance: 261.8
click at [652, 291] on div "Trade Partner Updates Billy Towle 08/20/2025 3:13 AM Please upload or text me p…" at bounding box center [499, 447] width 540 height 2194
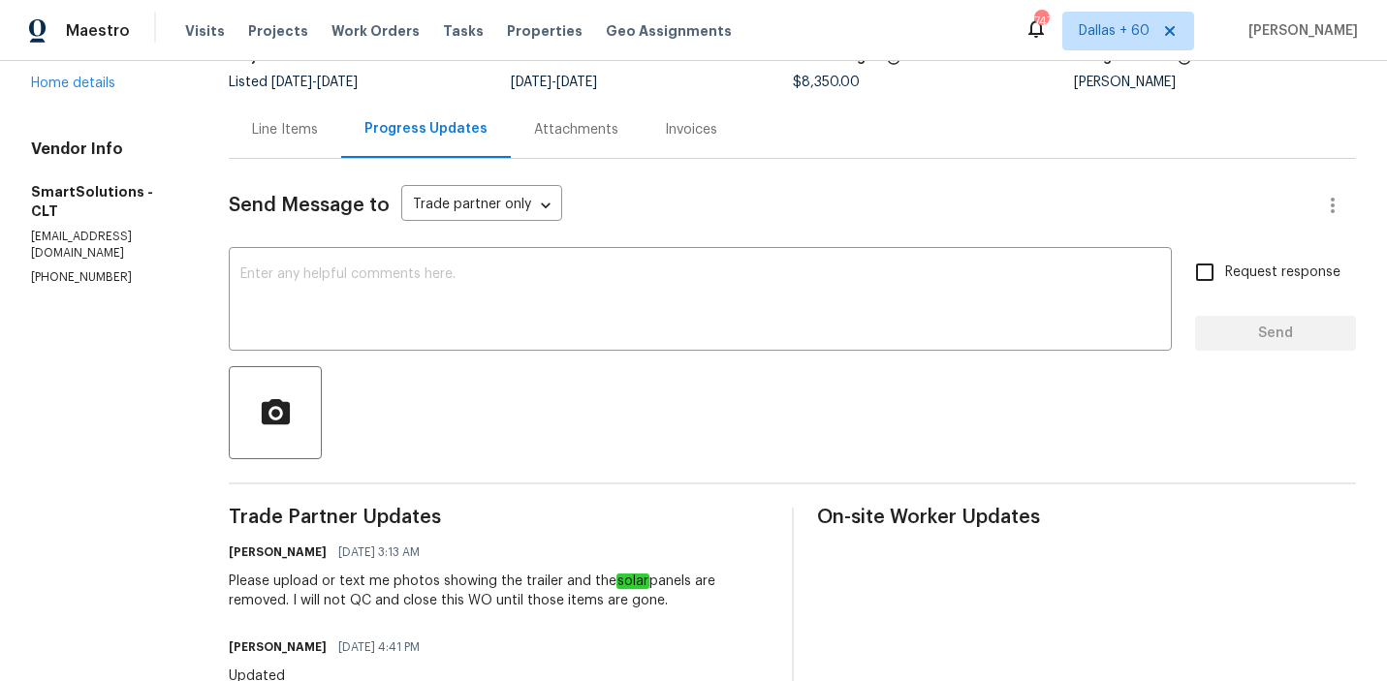
scroll to position [0, 0]
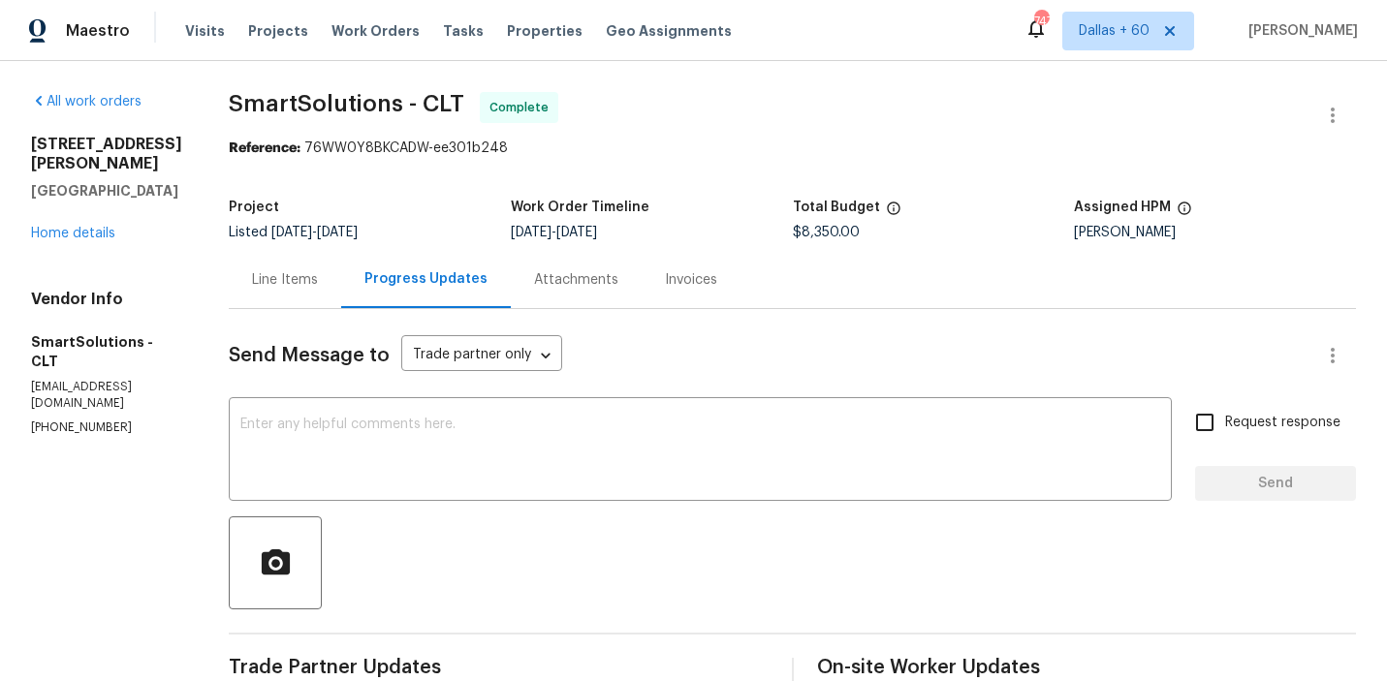
click at [304, 277] on div "Line Items" at bounding box center [285, 279] width 66 height 19
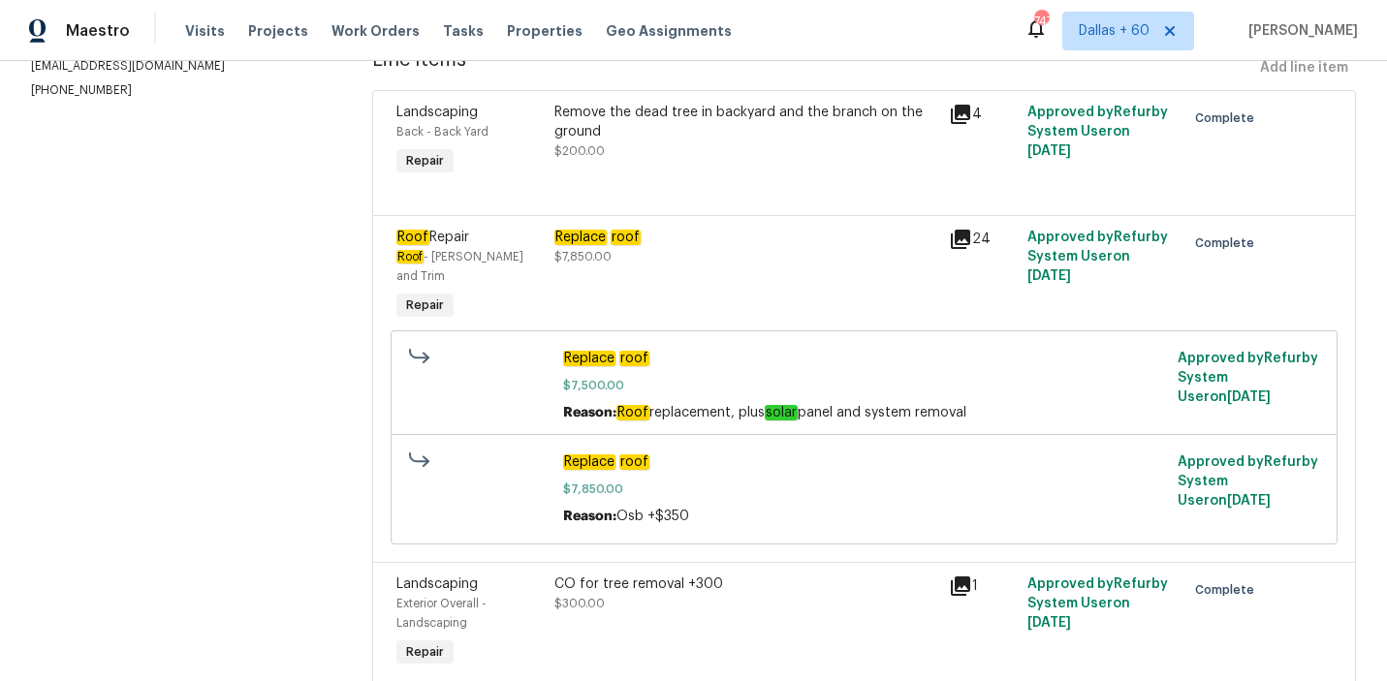
scroll to position [294, 0]
